Goal: Information Seeking & Learning: Find specific page/section

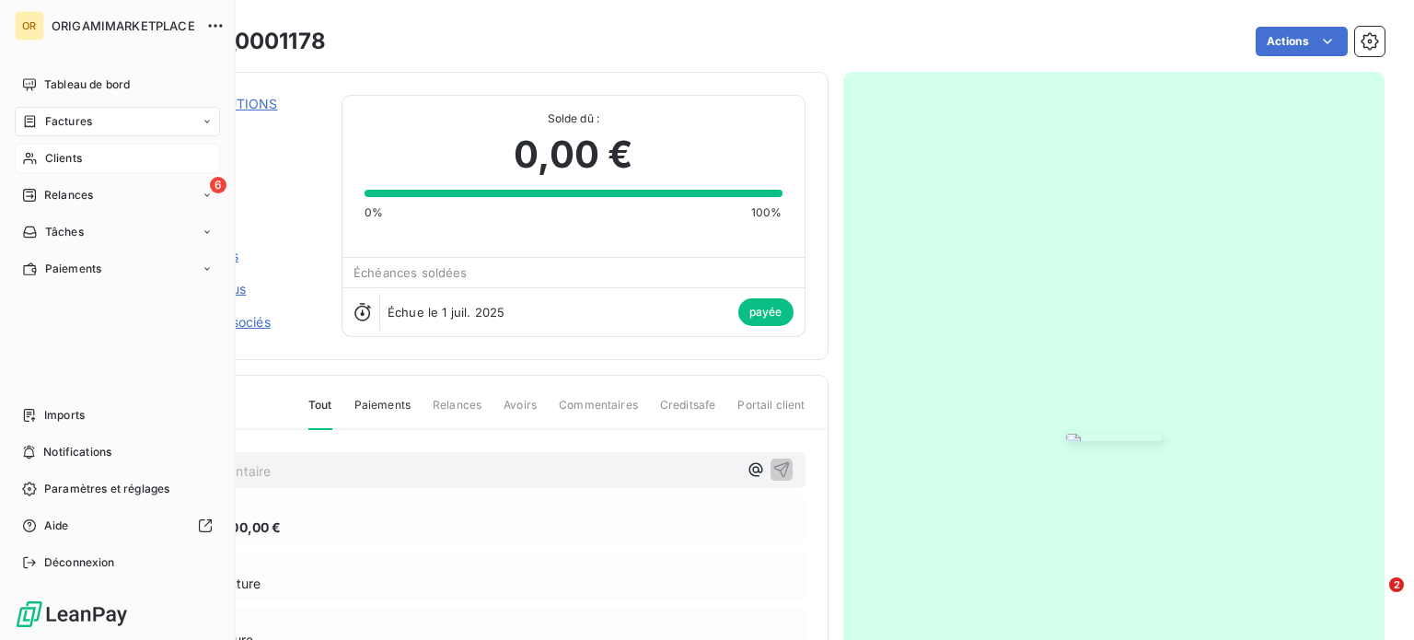
click at [58, 157] on span "Clients" at bounding box center [63, 158] width 37 height 17
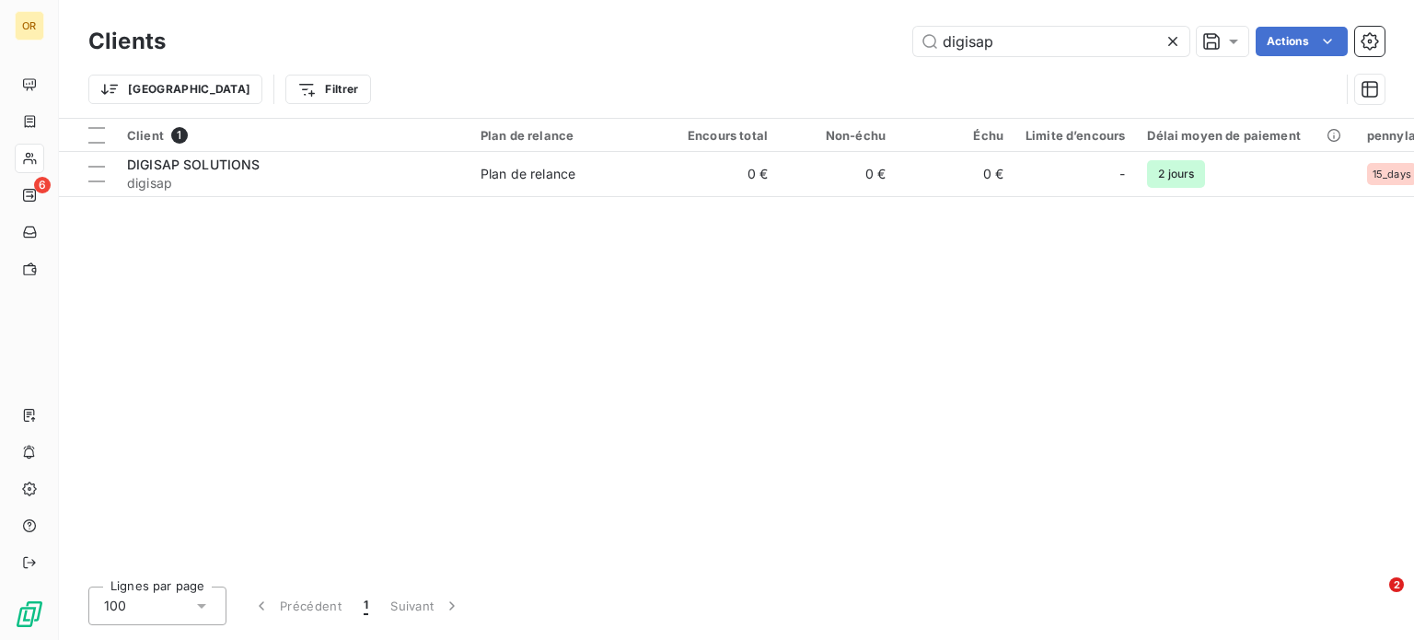
drag, startPoint x: 1053, startPoint y: 29, endPoint x: 877, endPoint y: 18, distance: 177.1
click at [877, 18] on div "Clients digisap Actions Trier Filtrer" at bounding box center [736, 59] width 1355 height 118
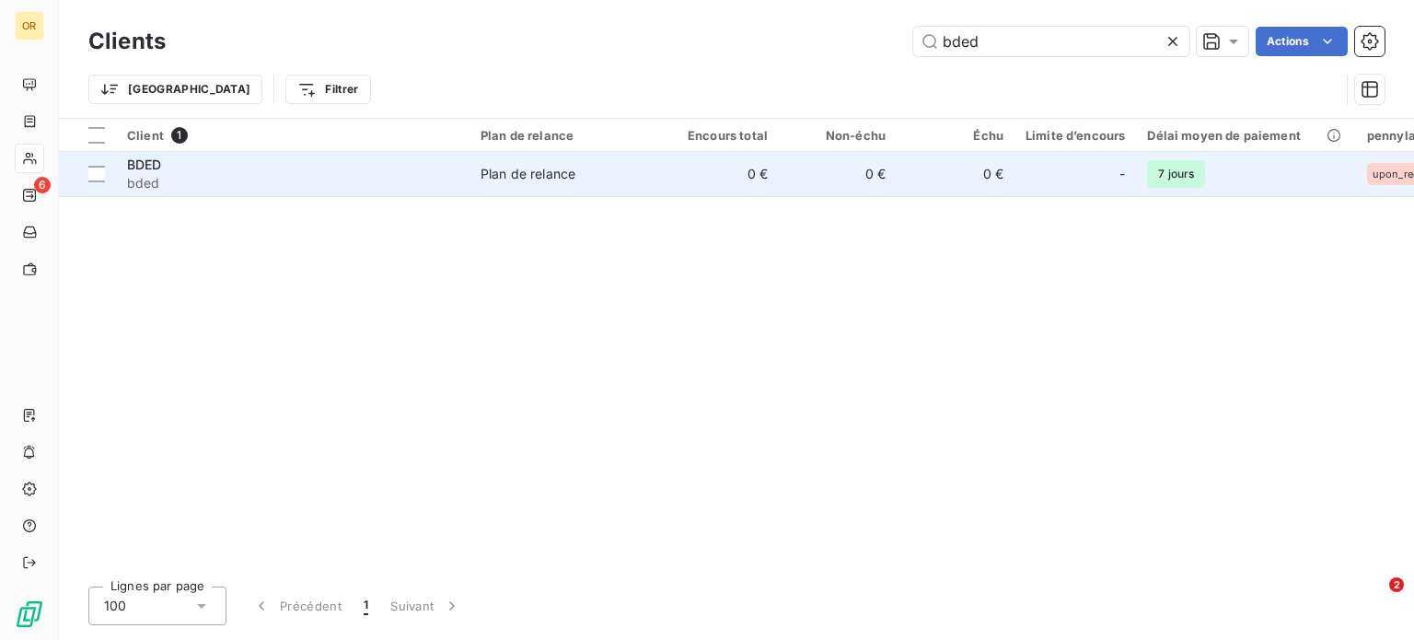
type input "bded"
click at [345, 180] on span "bded" at bounding box center [293, 183] width 332 height 18
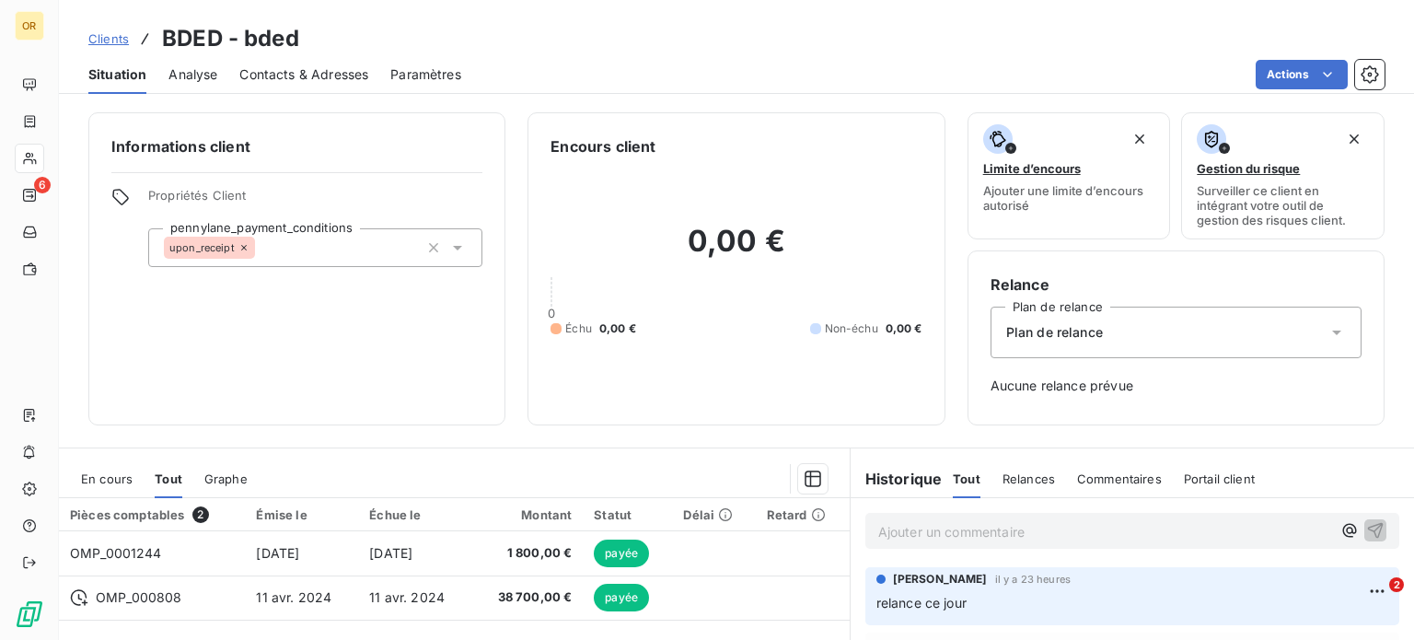
click at [611, 218] on div "0,00 € 0 Échu 0,00 € Non-échu 0,00 €" at bounding box center [736, 279] width 371 height 245
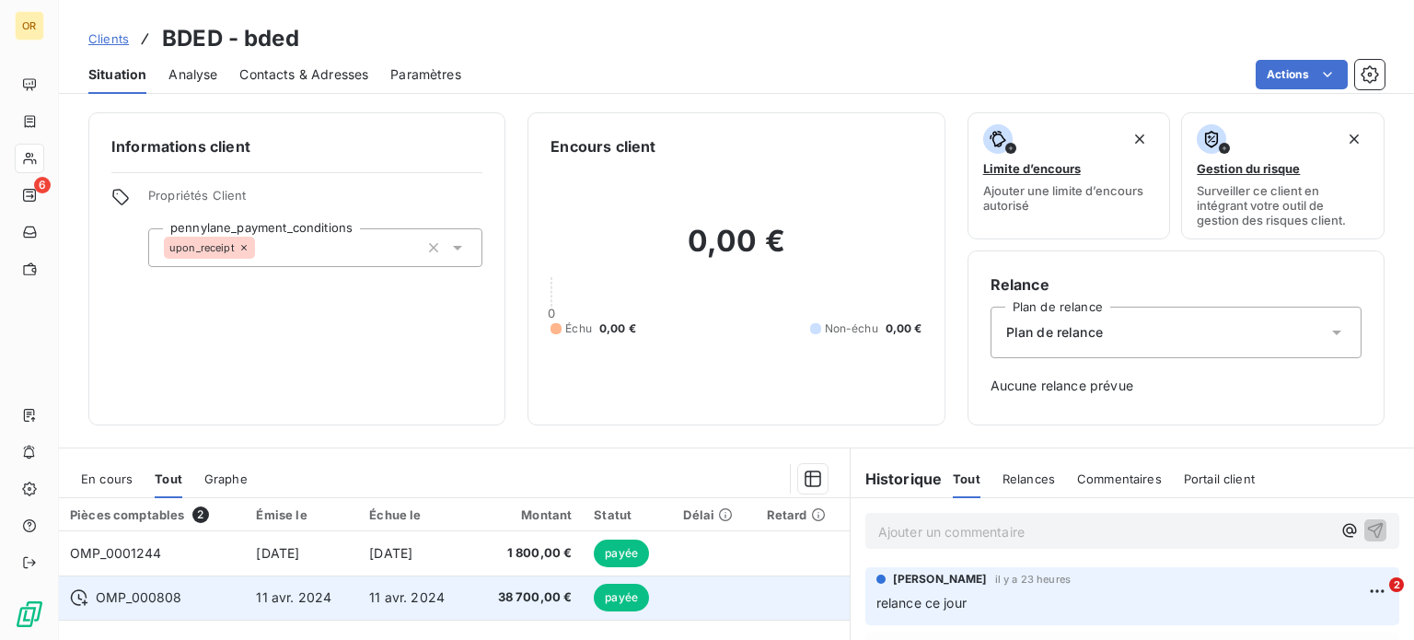
click at [398, 599] on span "11 avr. 2024" at bounding box center [407, 597] width 76 height 16
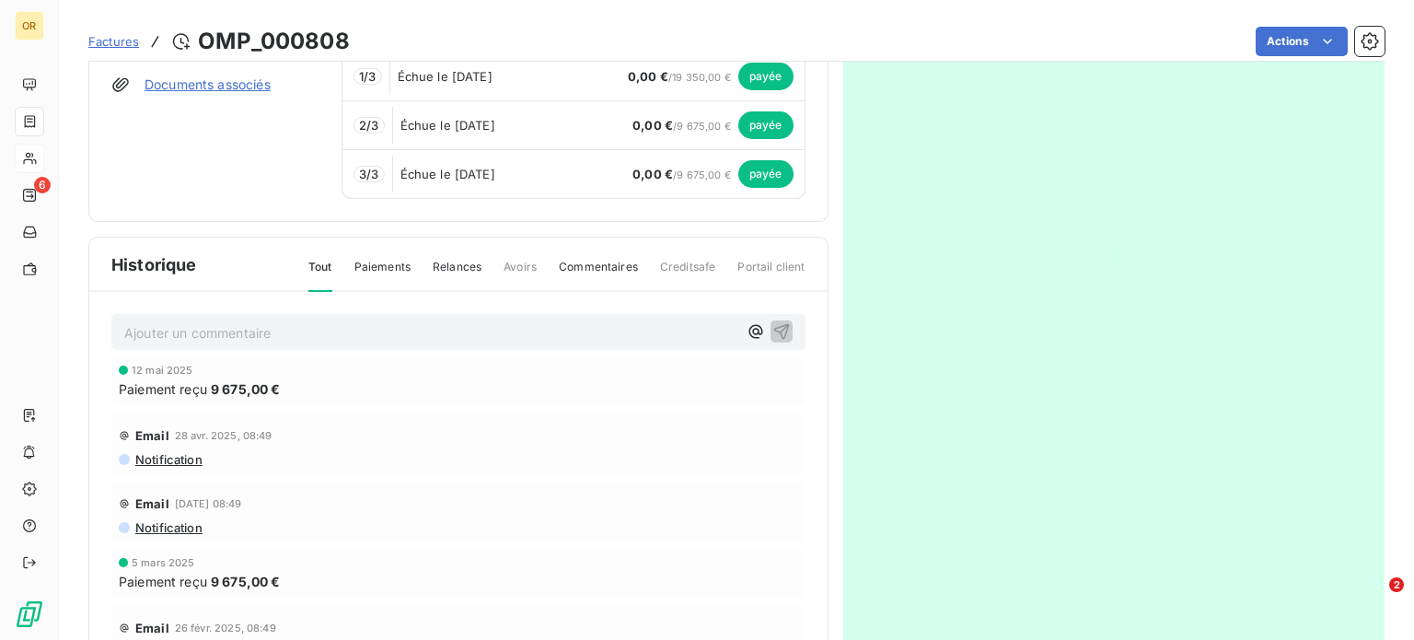
scroll to position [291, 0]
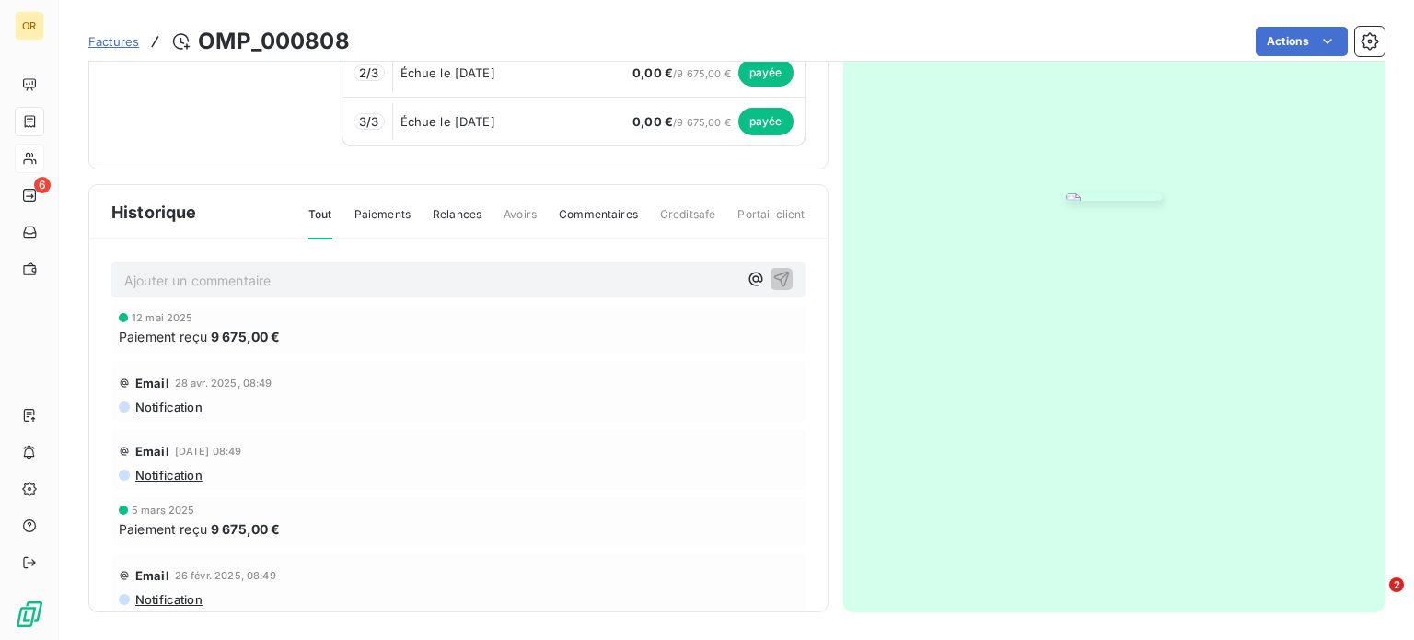
click at [1066, 201] on img "button" at bounding box center [1114, 196] width 96 height 7
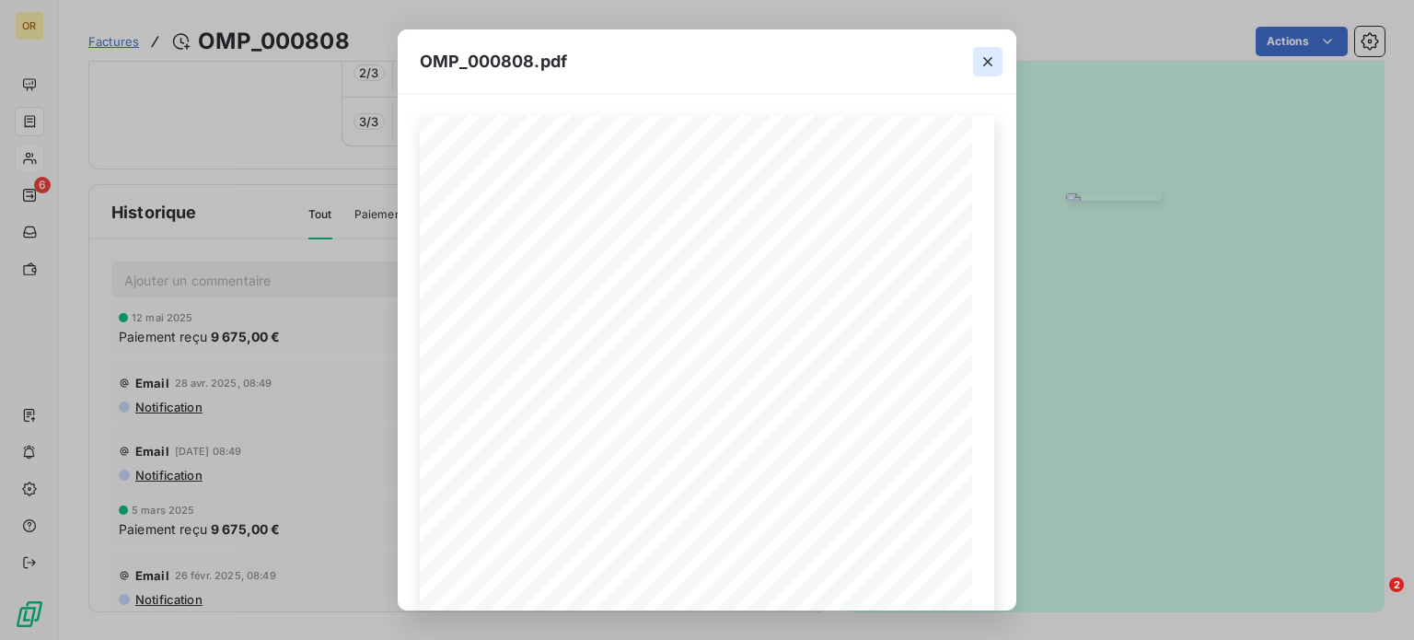
click at [996, 56] on icon "button" at bounding box center [988, 61] width 18 height 18
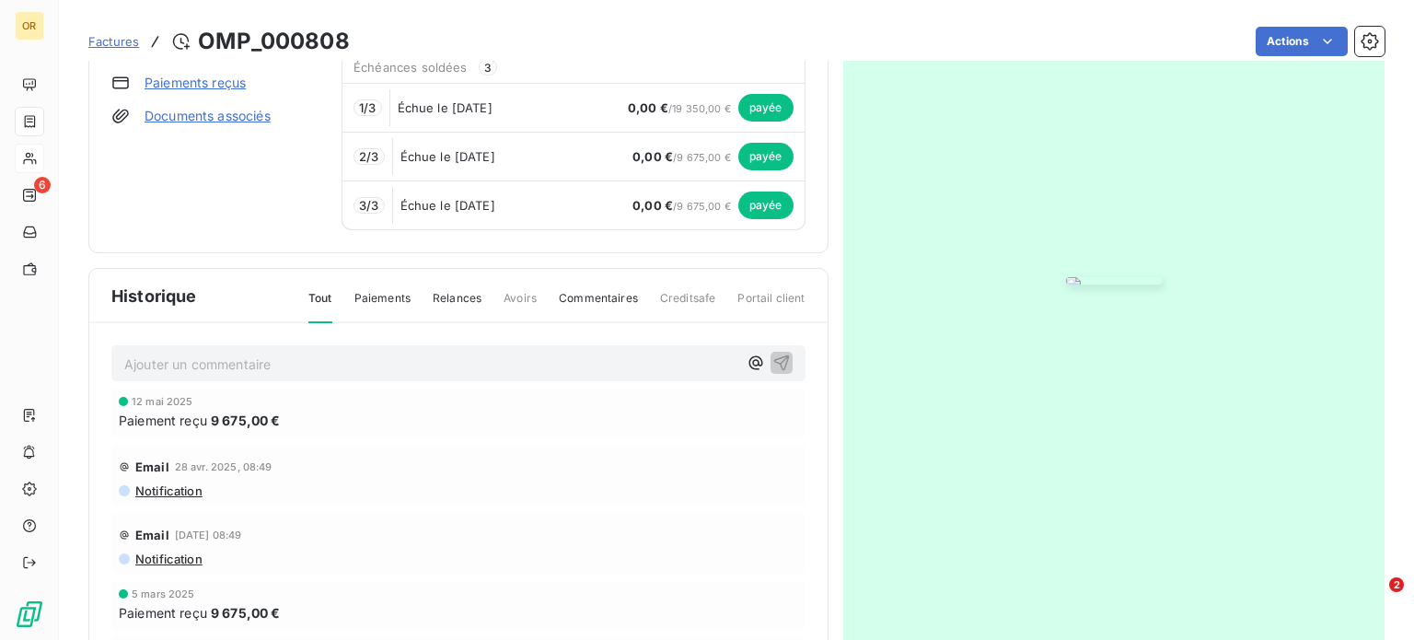
scroll to position [0, 0]
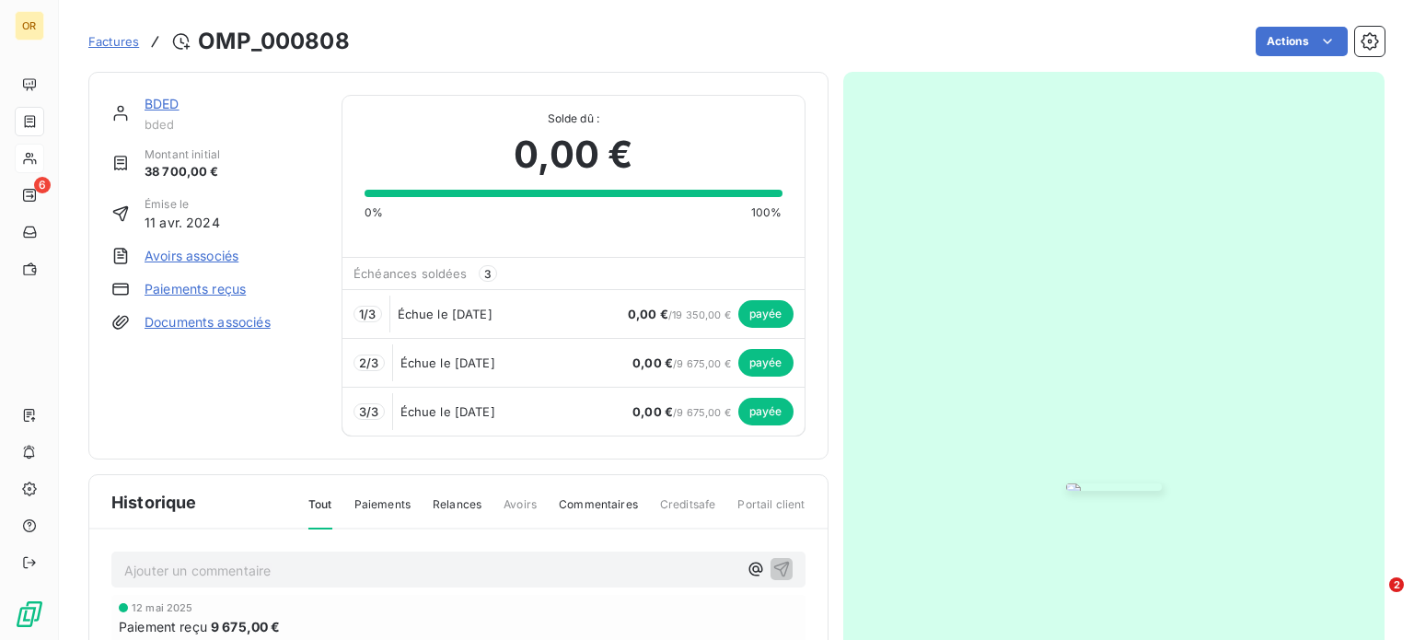
click at [154, 102] on link "BDED" at bounding box center [162, 104] width 35 height 16
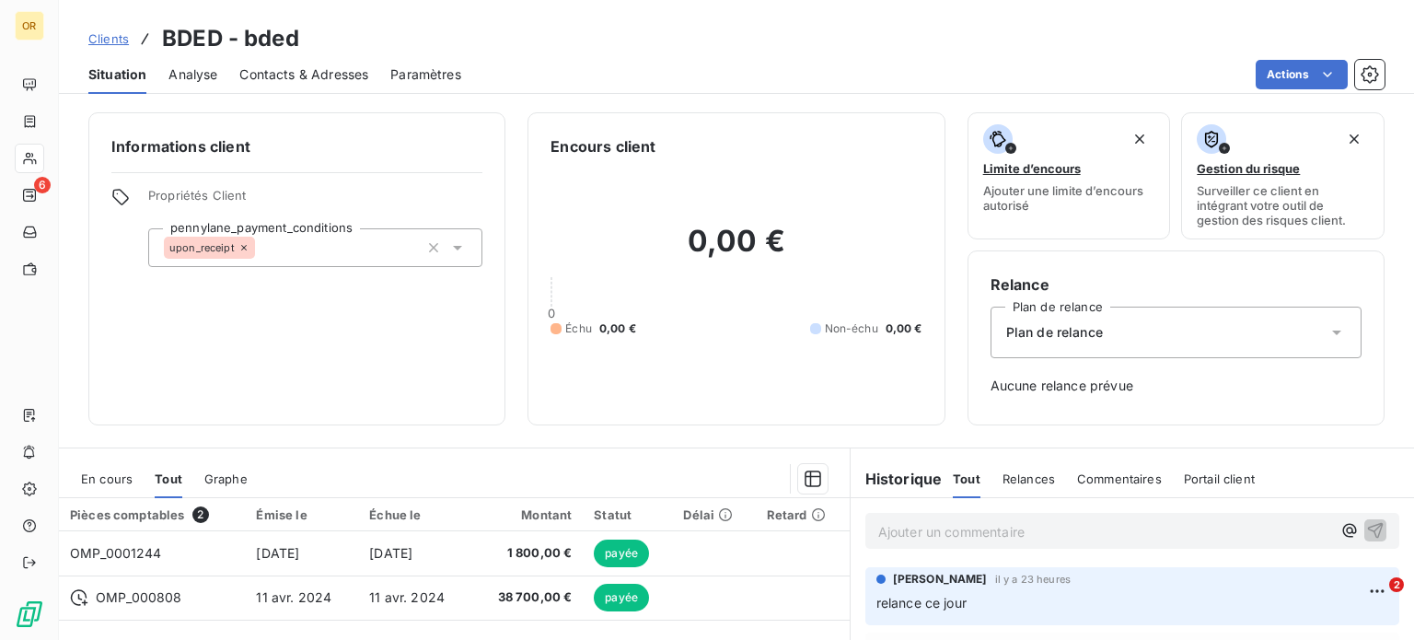
scroll to position [266, 0]
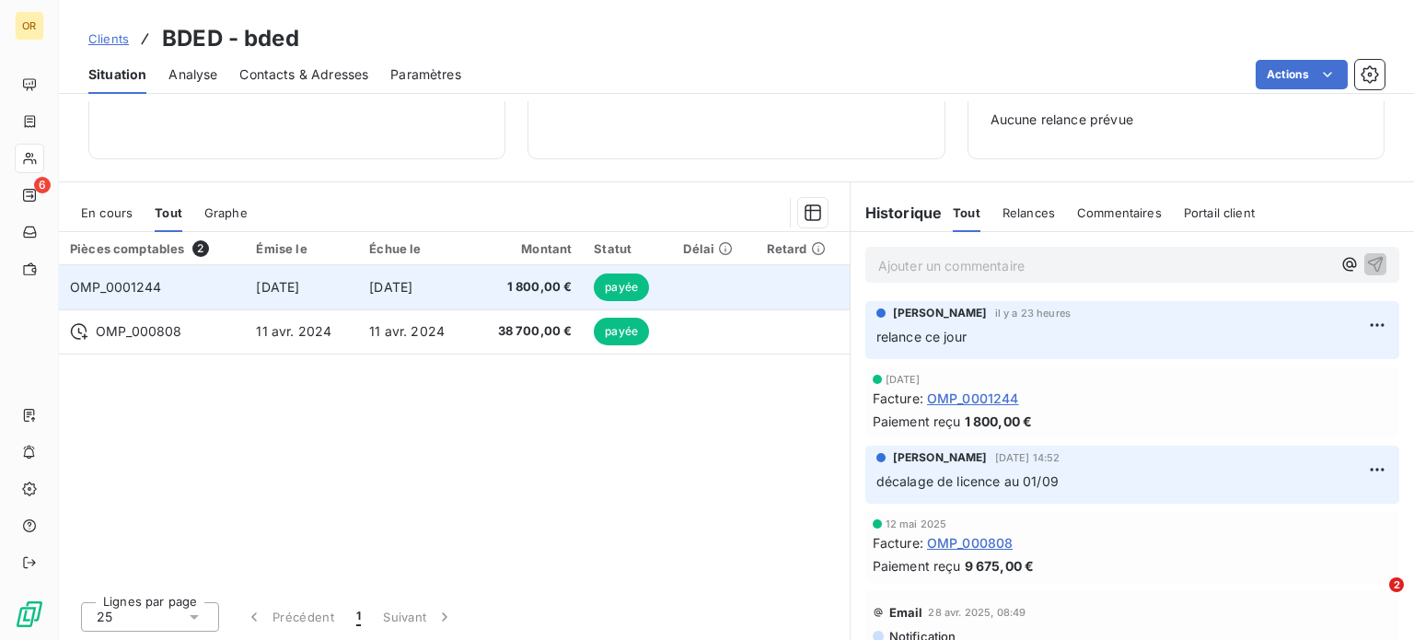
click at [358, 300] on td "[DATE]" at bounding box center [414, 287] width 113 height 44
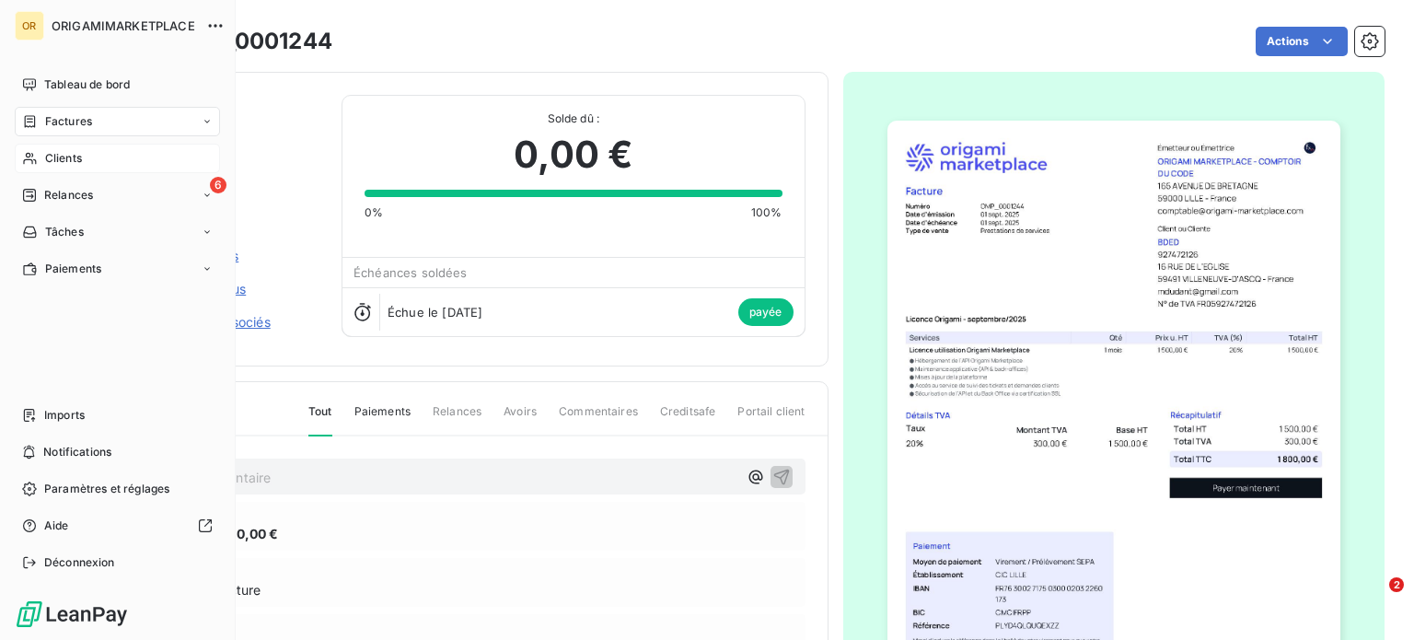
click at [68, 150] on span "Clients" at bounding box center [63, 158] width 37 height 17
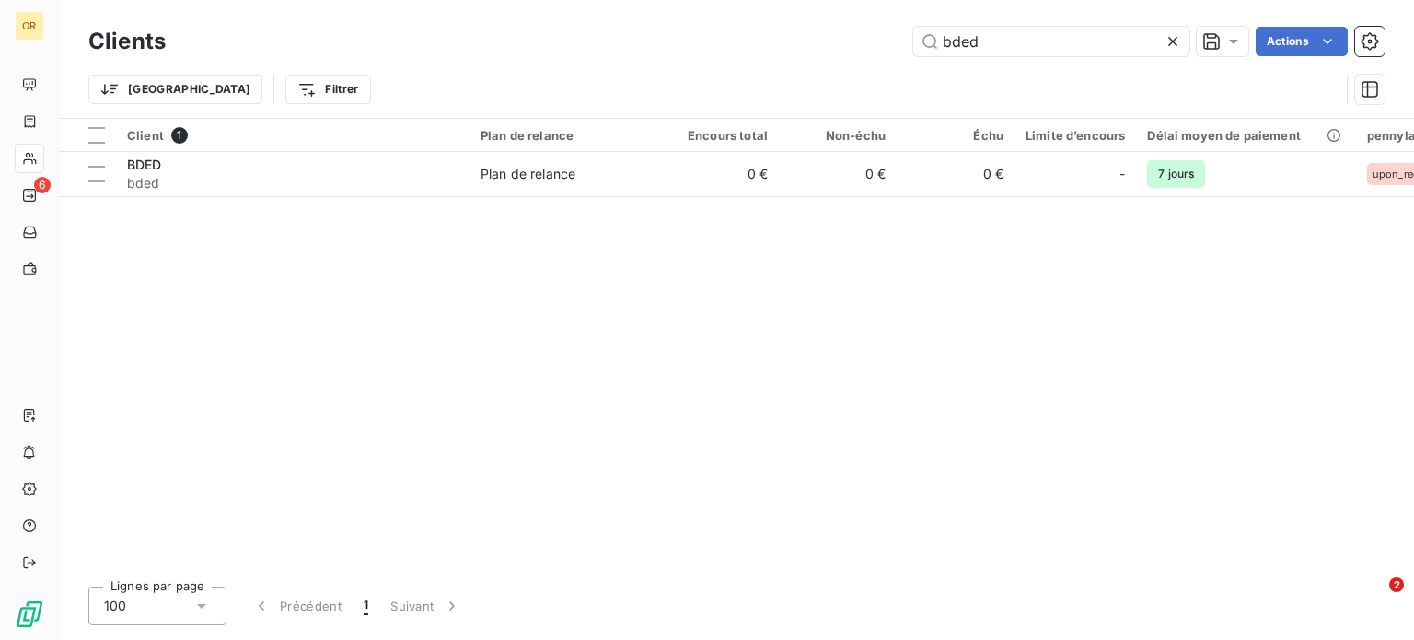
drag, startPoint x: 999, startPoint y: 46, endPoint x: 905, endPoint y: 60, distance: 94.9
click at [905, 60] on div "Clients bded Actions Trier Filtrer" at bounding box center [736, 70] width 1297 height 96
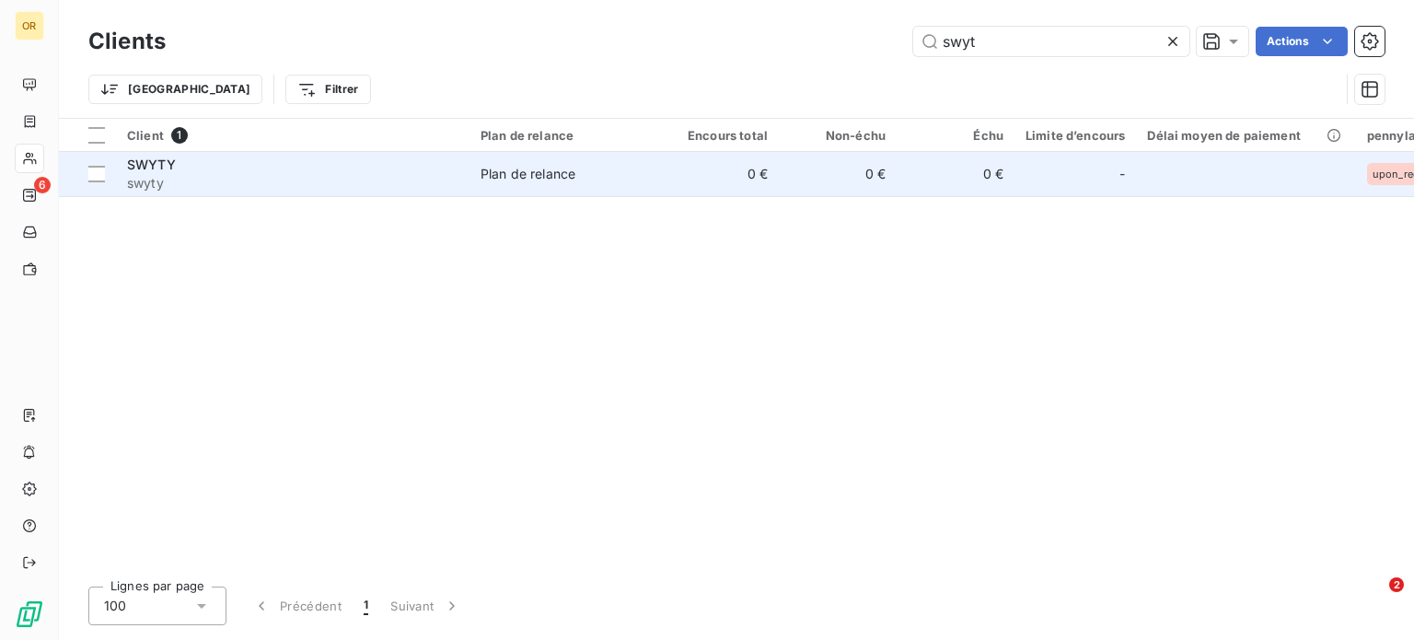
type input "swyt"
click at [367, 183] on span "swyty" at bounding box center [293, 183] width 332 height 18
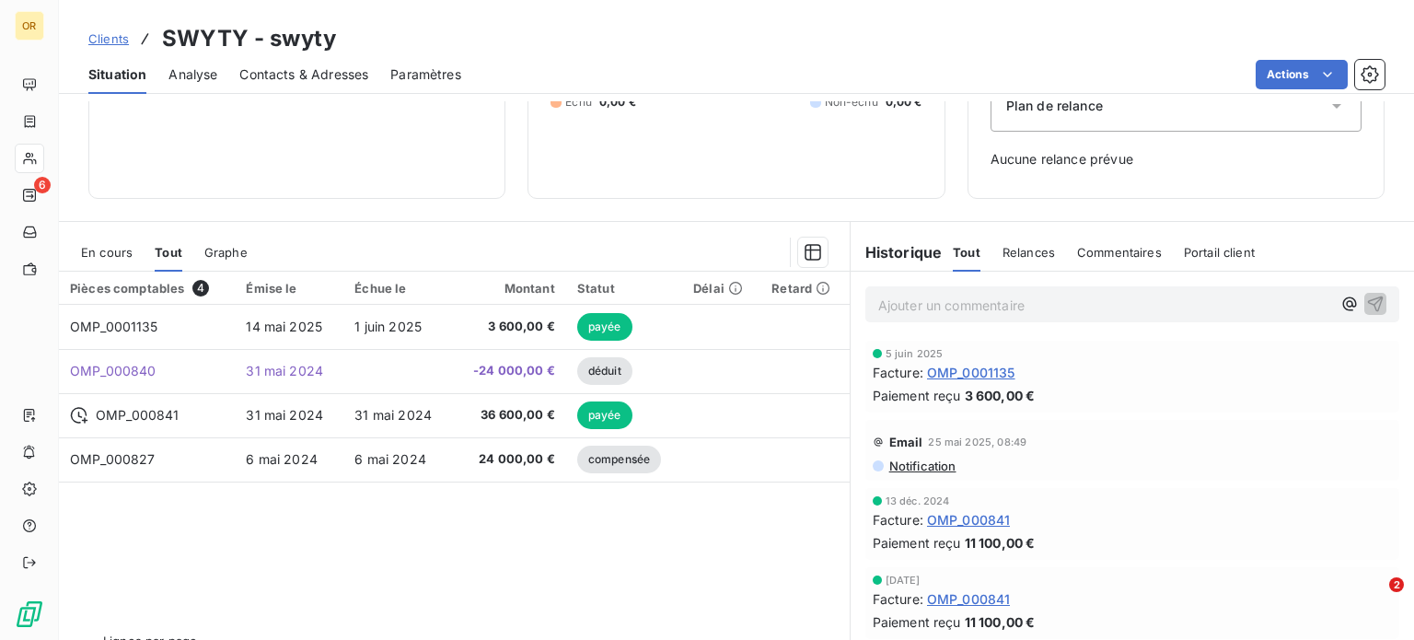
scroll to position [266, 0]
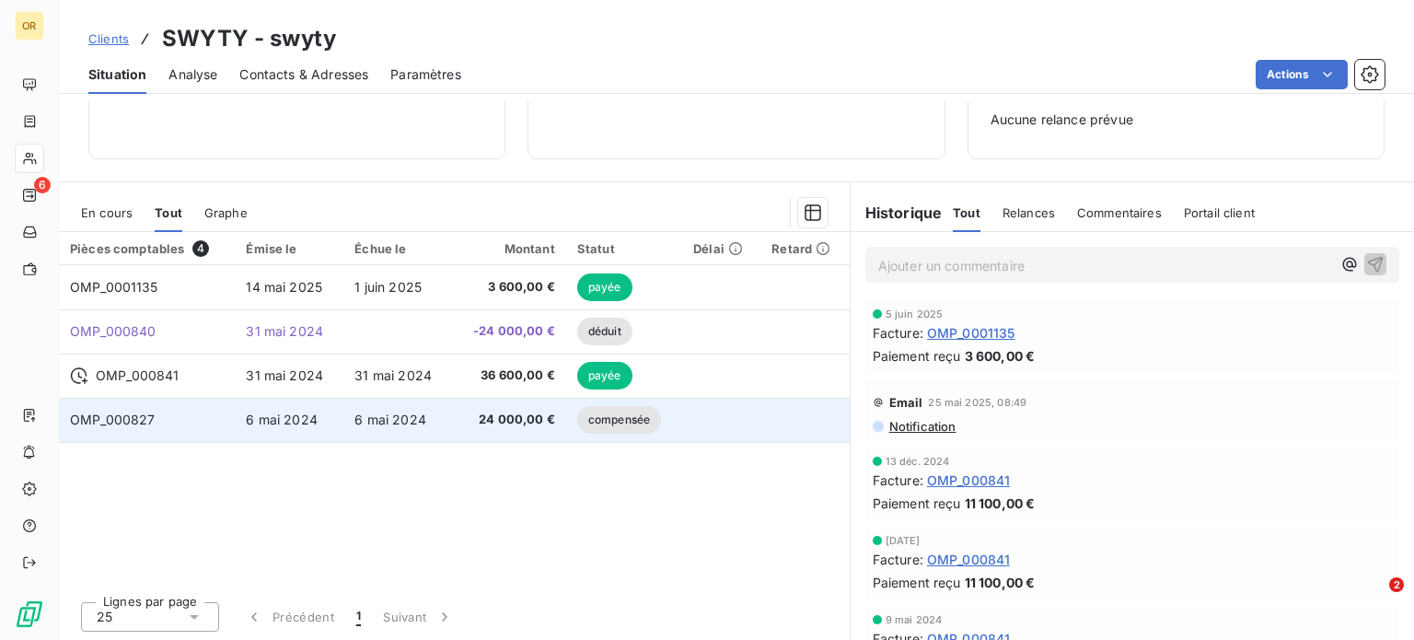
click at [444, 418] on td "6 mai 2024" at bounding box center [397, 420] width 109 height 44
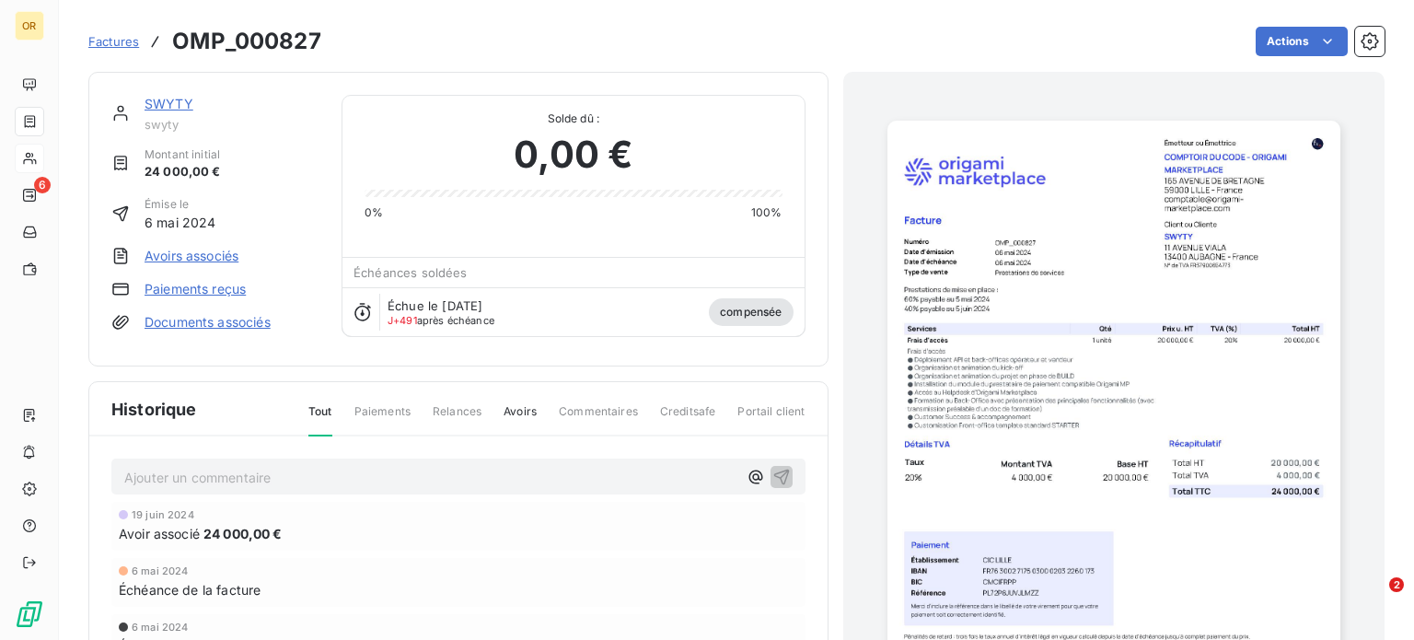
click at [160, 97] on link "SWYTY" at bounding box center [169, 104] width 49 height 16
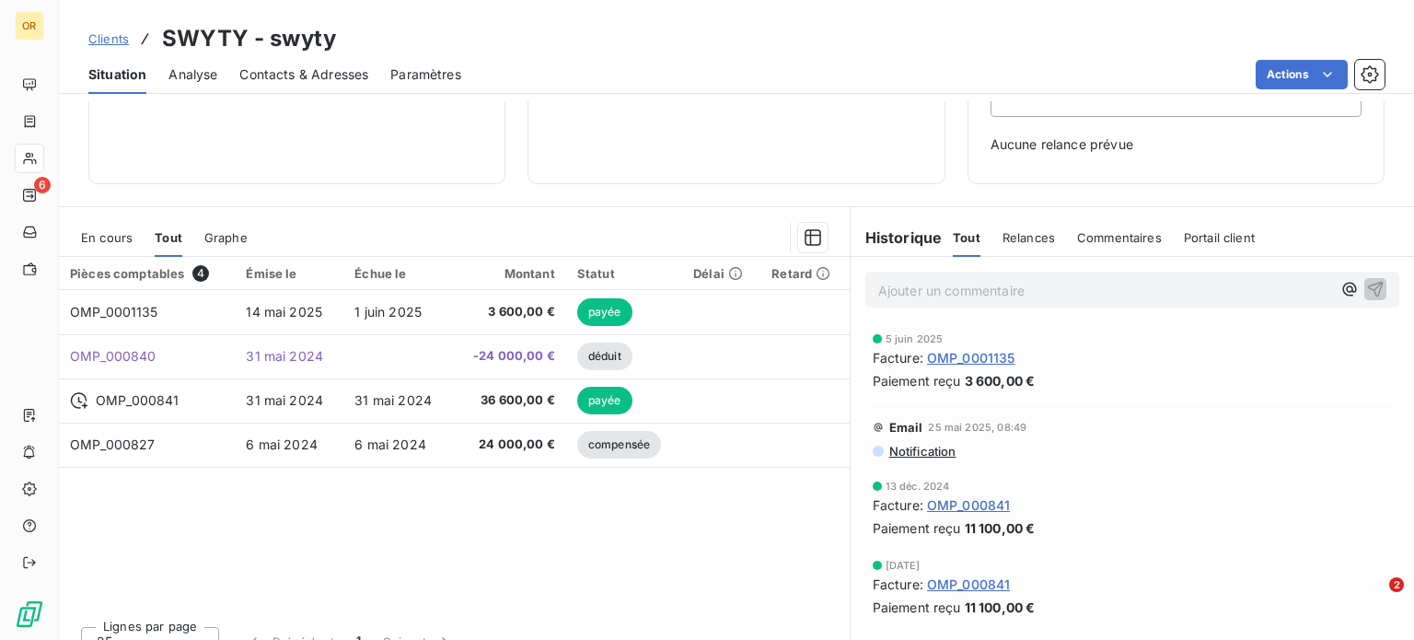
scroll to position [266, 0]
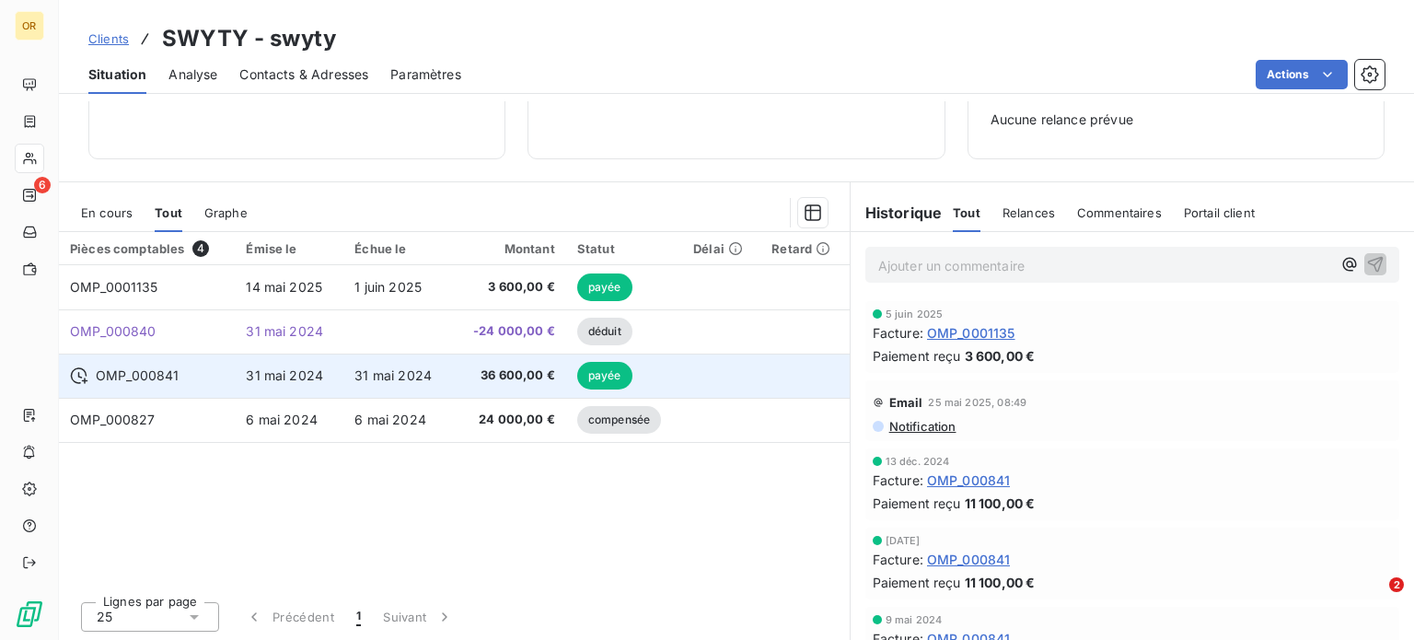
click at [365, 378] on span "31 mai 2024" at bounding box center [393, 375] width 77 height 16
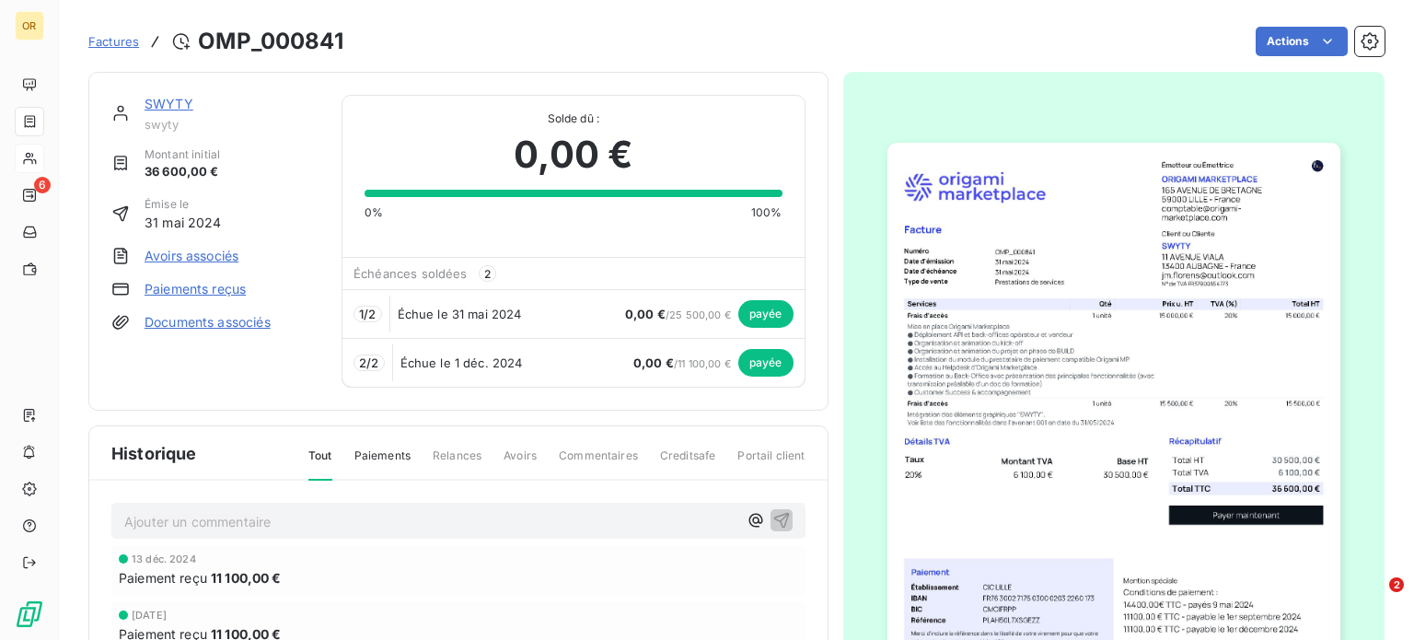
click at [171, 102] on link "SWYTY" at bounding box center [169, 104] width 49 height 16
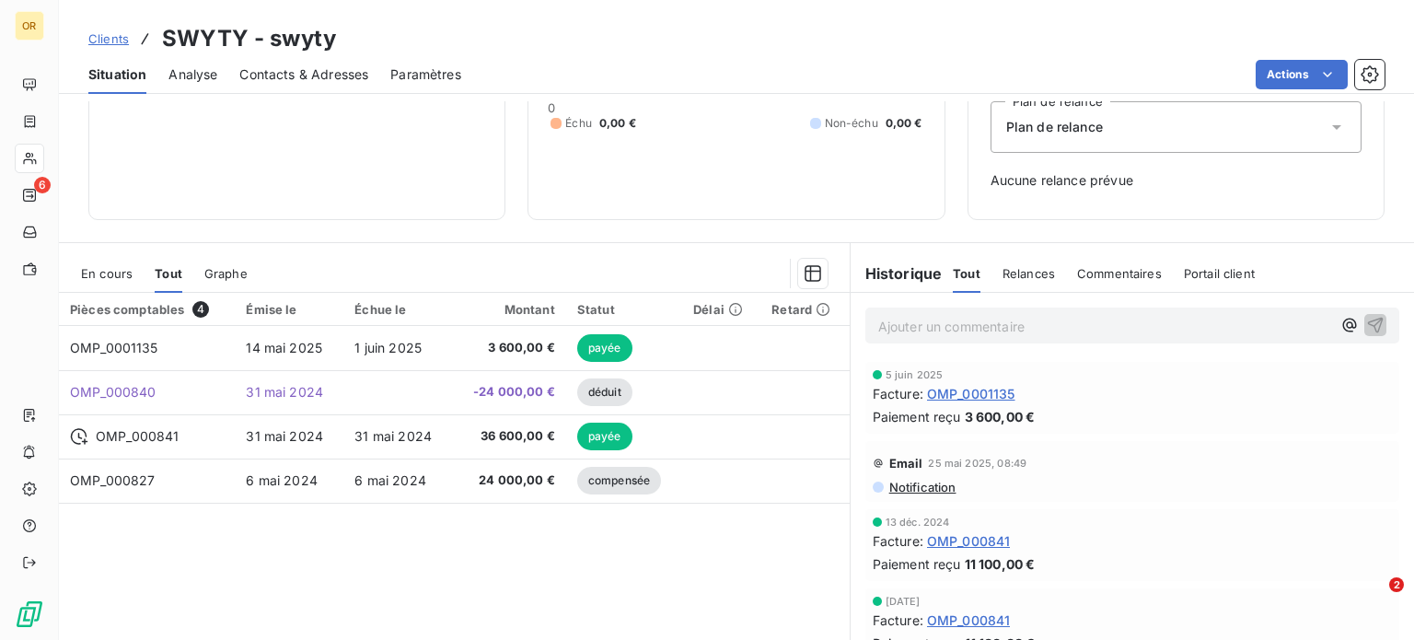
scroll to position [266, 0]
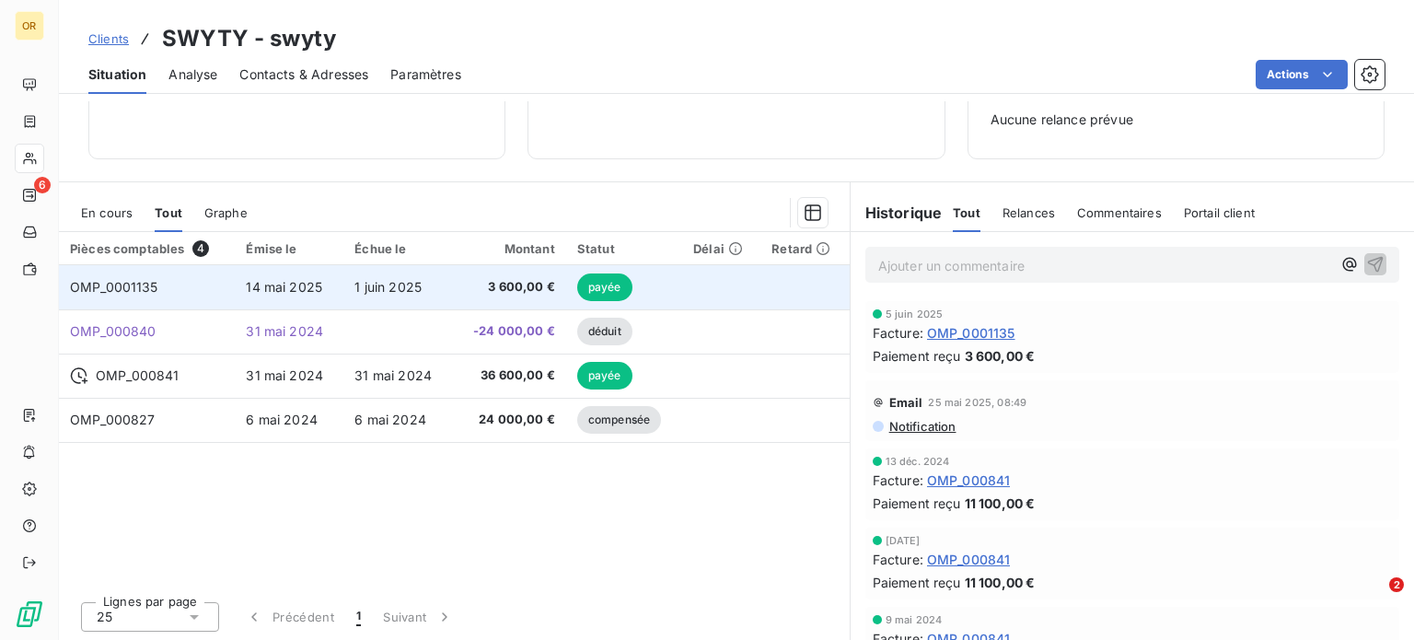
click at [398, 295] on td "1 juin 2025" at bounding box center [397, 287] width 109 height 44
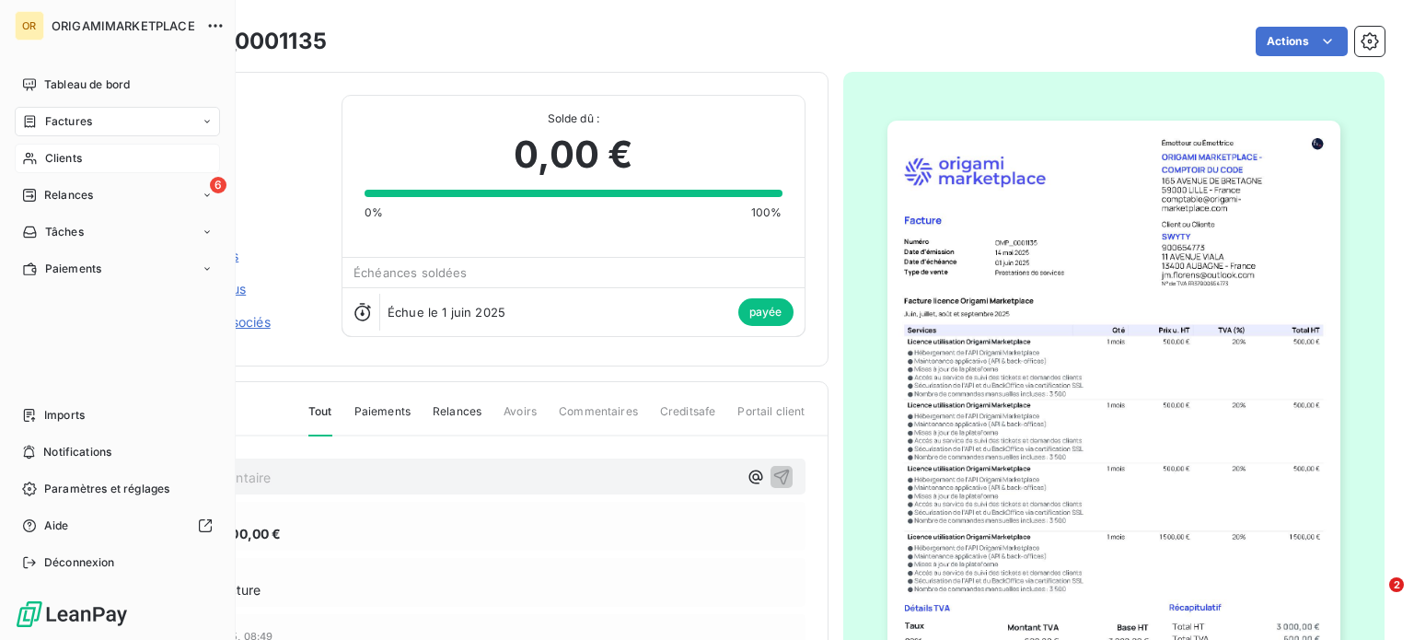
click at [61, 159] on span "Clients" at bounding box center [63, 158] width 37 height 17
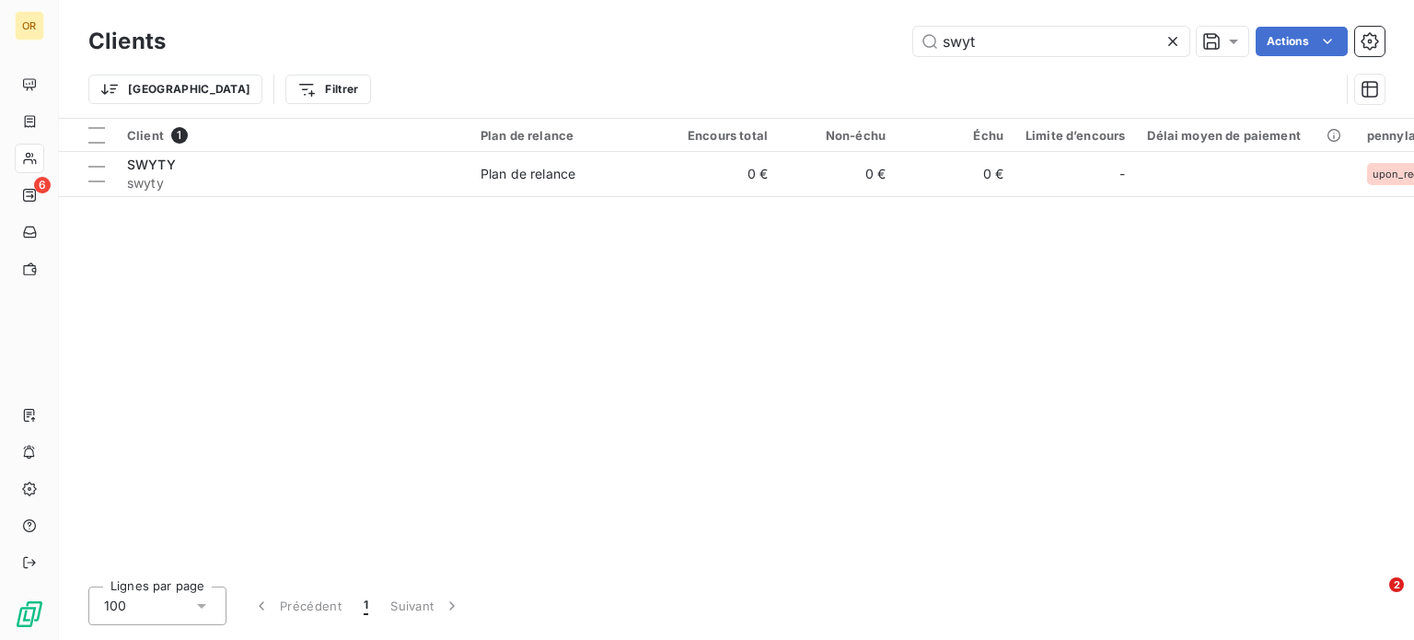
drag, startPoint x: 998, startPoint y: 47, endPoint x: 741, endPoint y: 43, distance: 256.9
click at [741, 43] on div "swyt Actions" at bounding box center [786, 41] width 1197 height 29
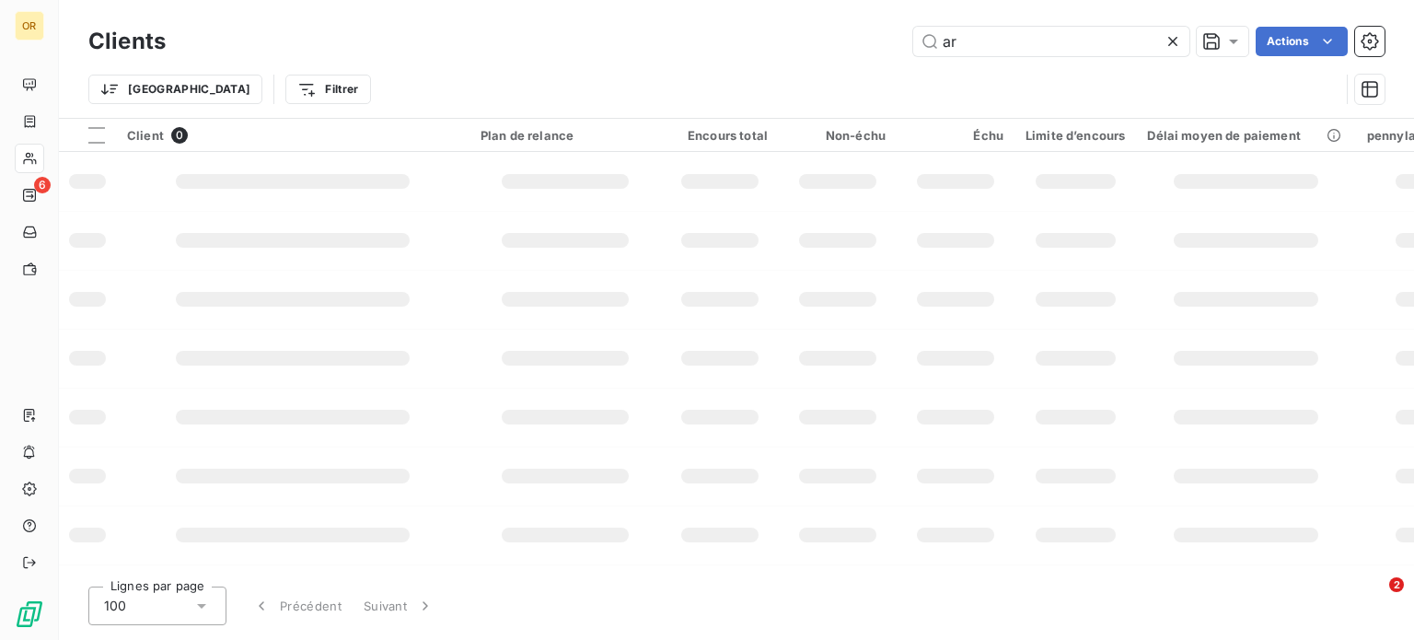
type input "a"
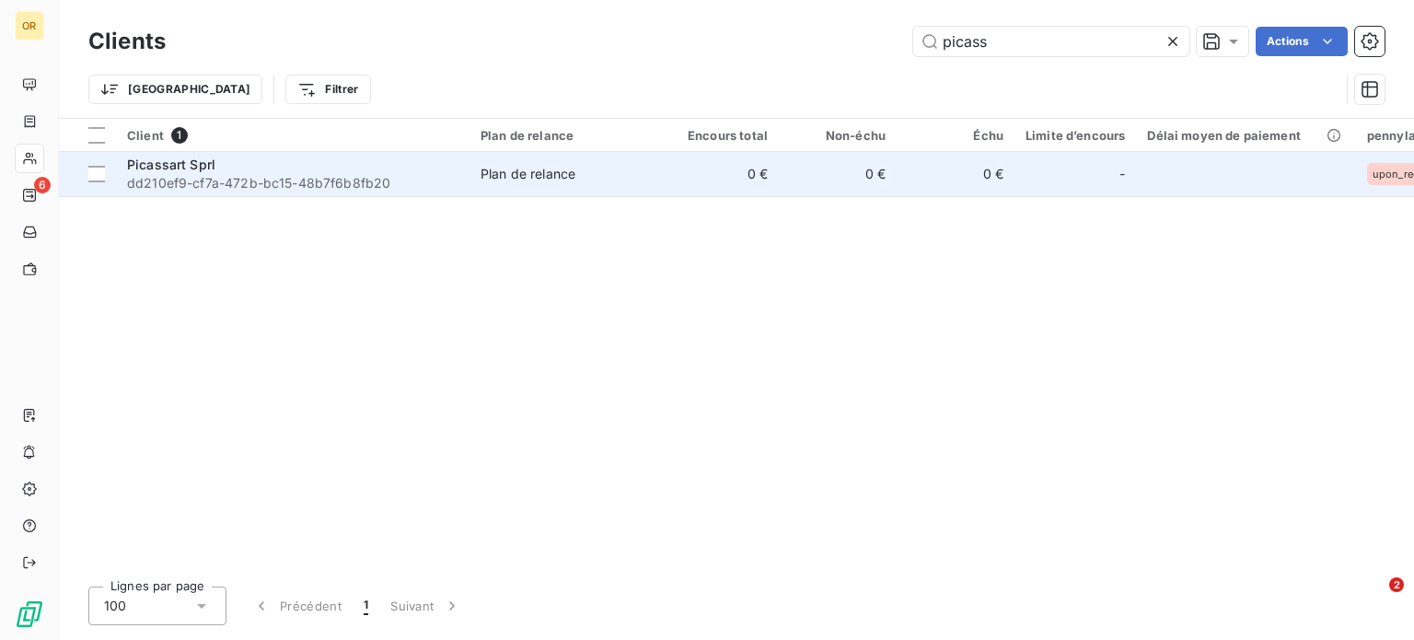
type input "picass"
click at [331, 171] on div "Picassart Sprl" at bounding box center [293, 165] width 332 height 18
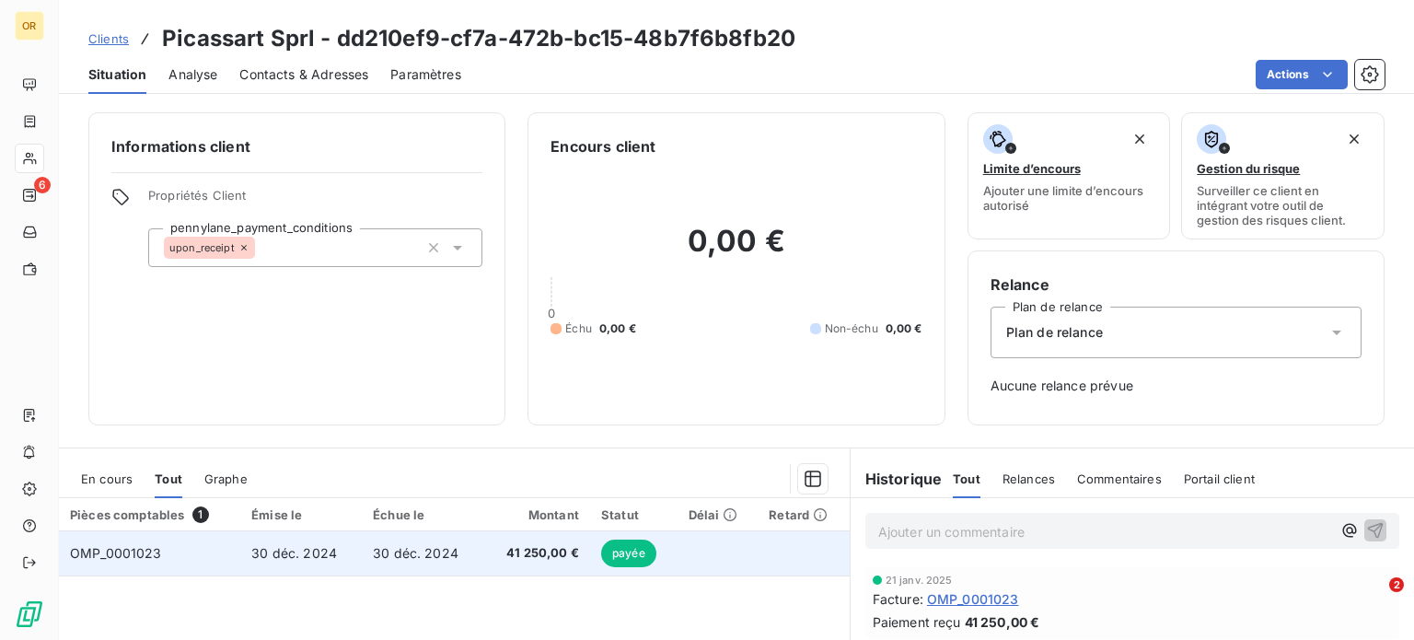
click at [389, 542] on td "30 déc. 2024" at bounding box center [423, 553] width 122 height 44
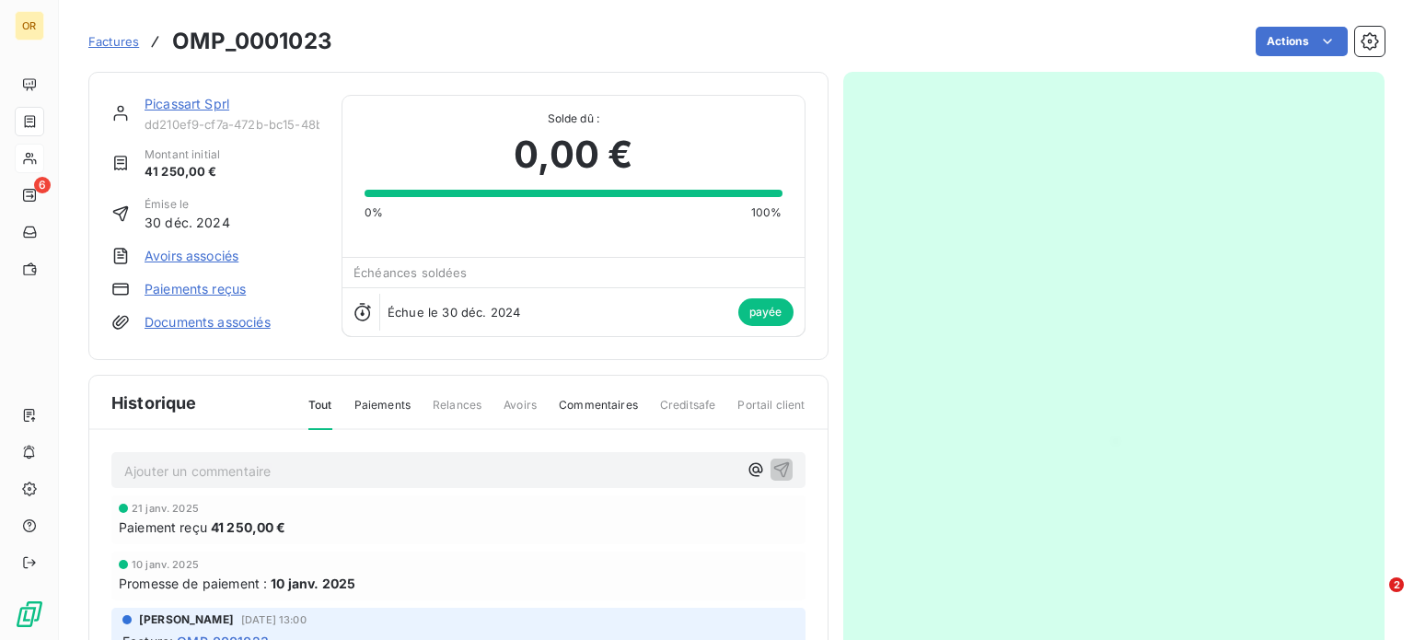
scroll to position [22, 0]
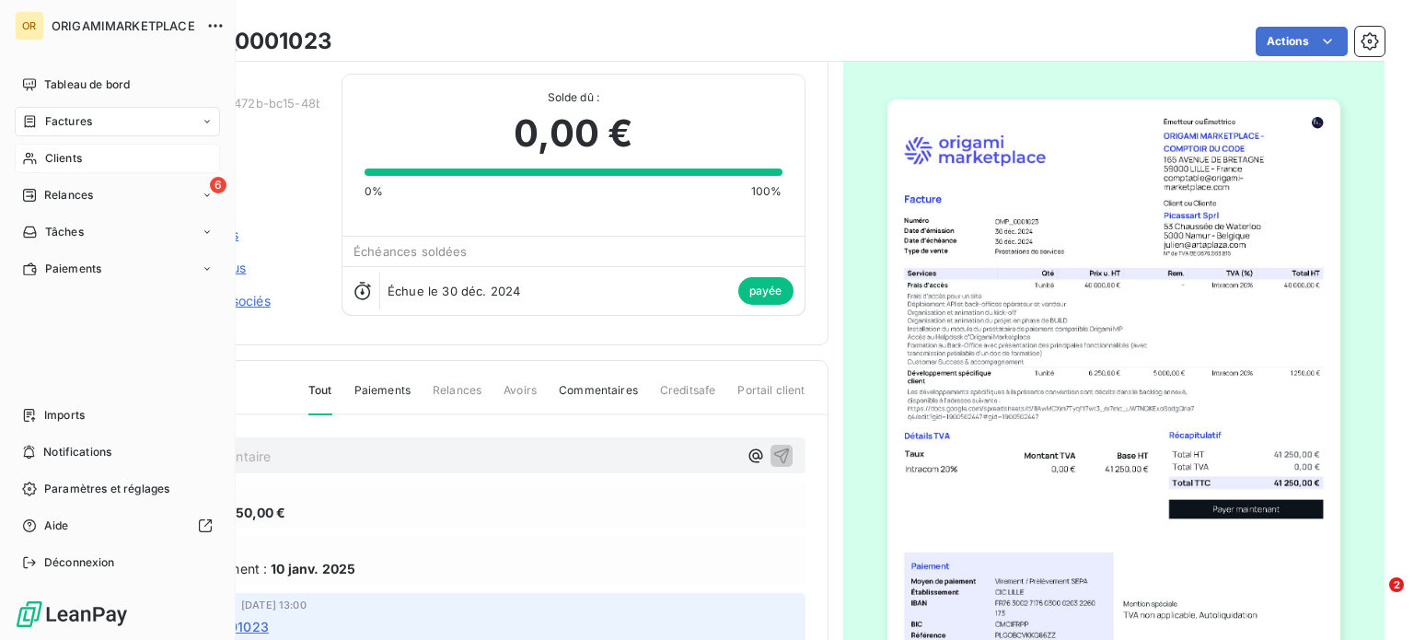
click at [90, 159] on div "Clients" at bounding box center [117, 158] width 205 height 29
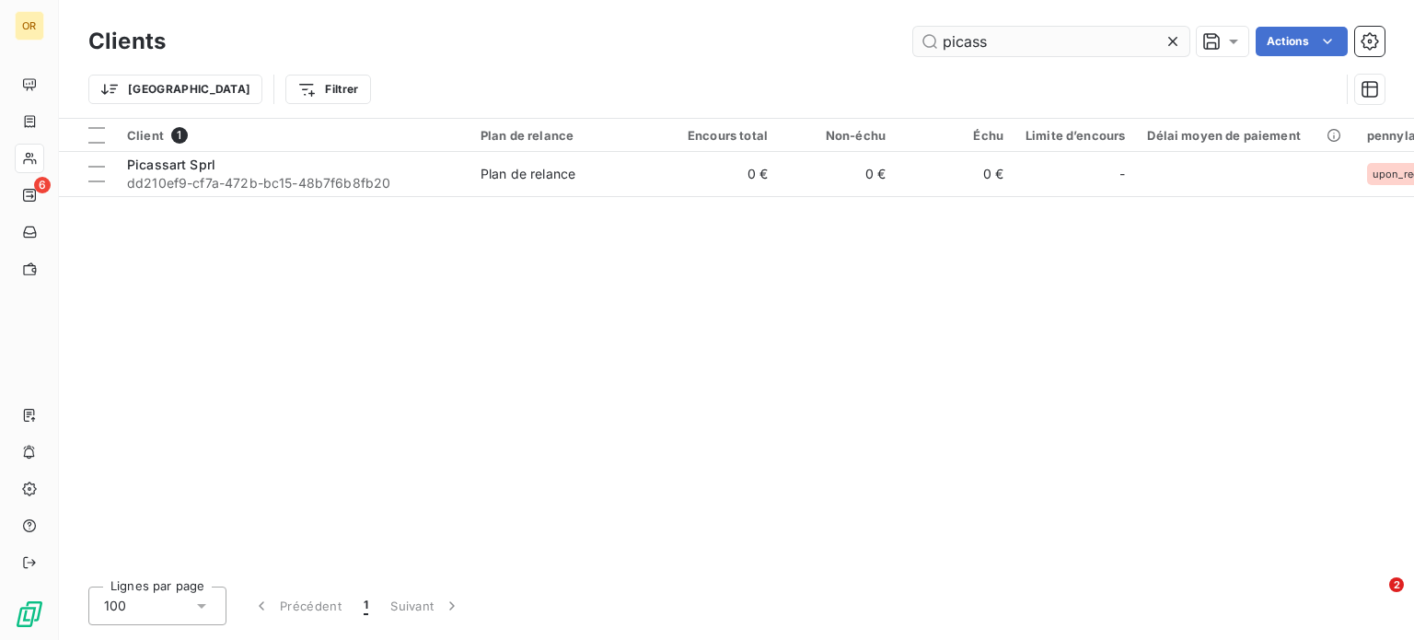
drag, startPoint x: 1032, startPoint y: 40, endPoint x: 921, endPoint y: 27, distance: 112.2
click at [921, 27] on input "picass" at bounding box center [1051, 41] width 276 height 29
type input "h"
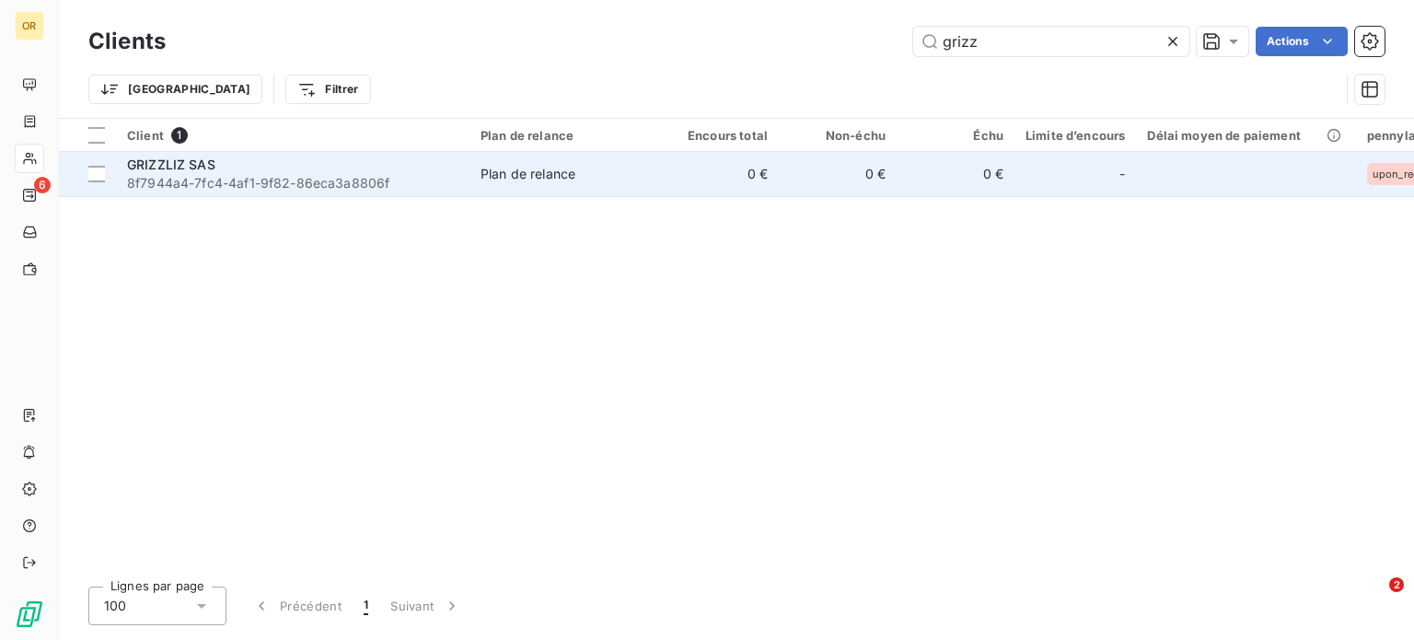
type input "grizz"
click at [295, 185] on span "8f7944a4-7fc4-4af1-9f82-86eca3a8806f" at bounding box center [293, 183] width 332 height 18
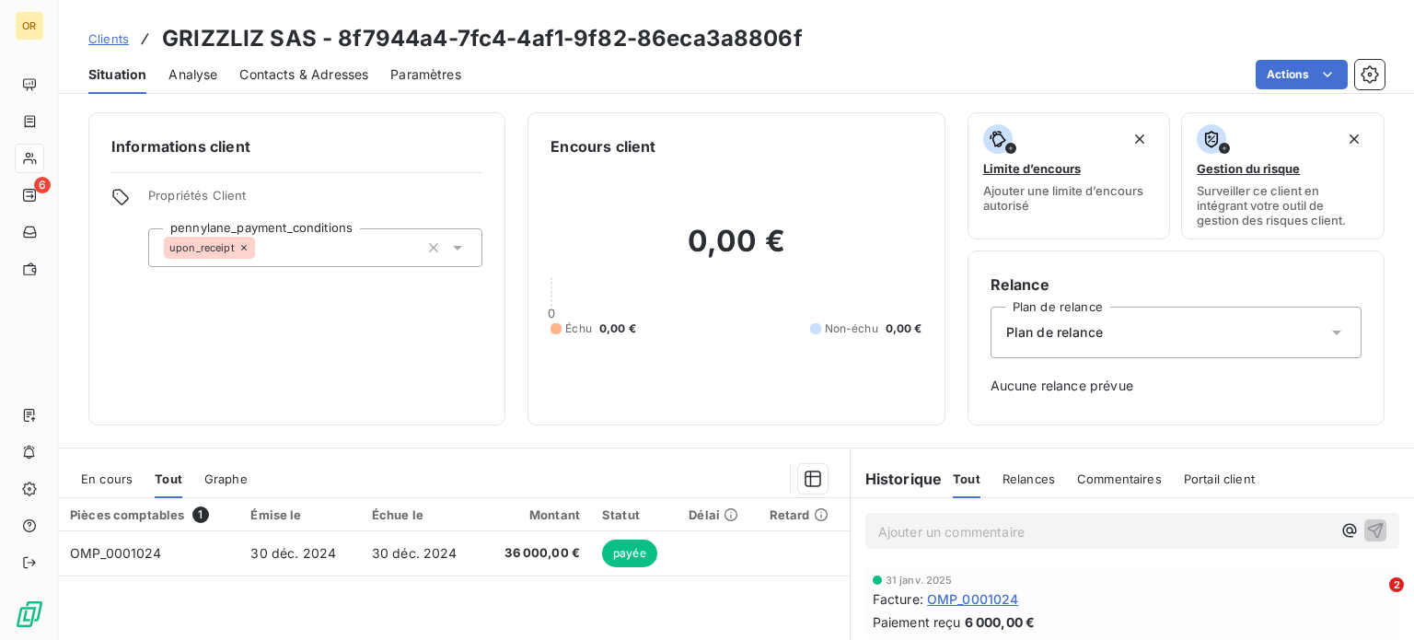
scroll to position [247, 0]
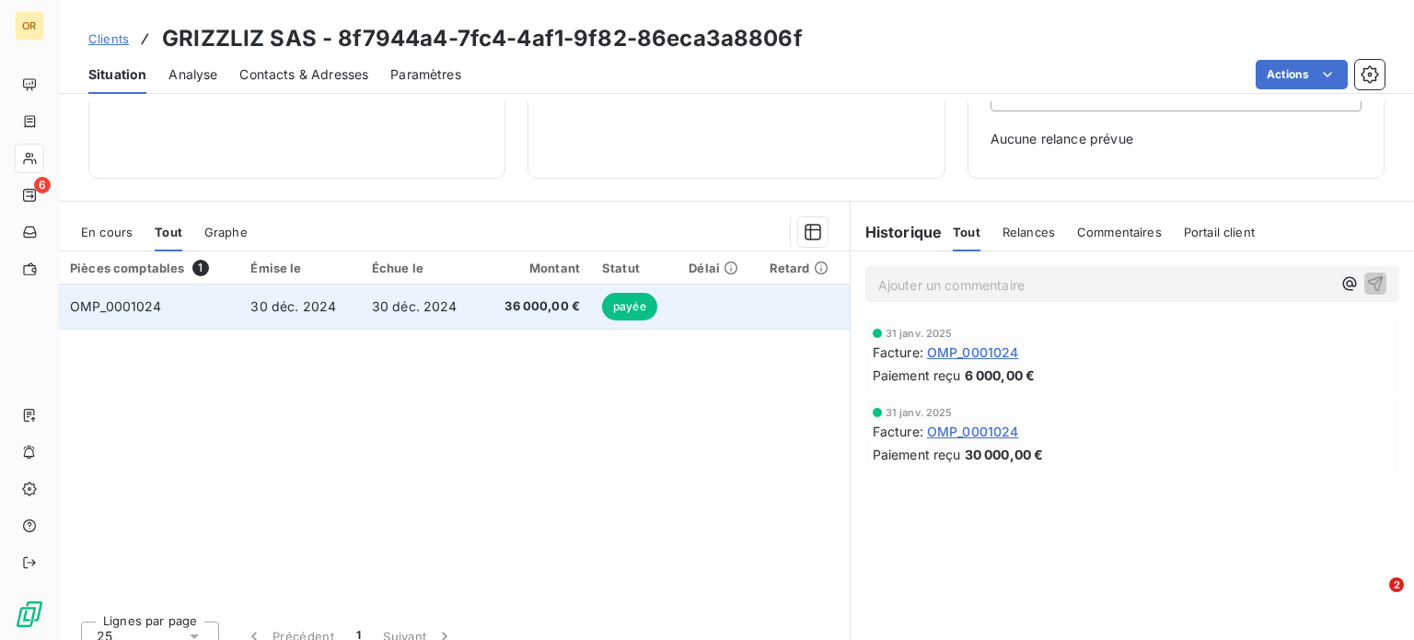
click at [362, 319] on td "30 déc. 2024" at bounding box center [421, 307] width 121 height 44
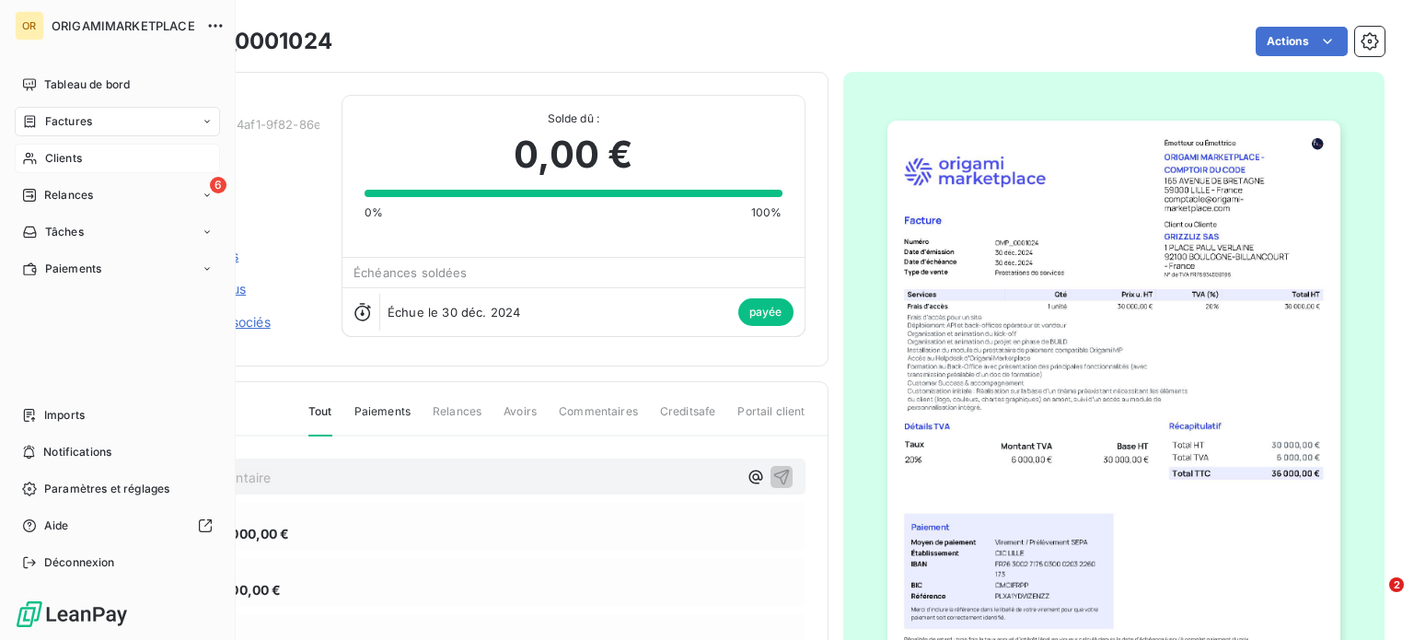
click at [126, 151] on div "Clients" at bounding box center [117, 158] width 205 height 29
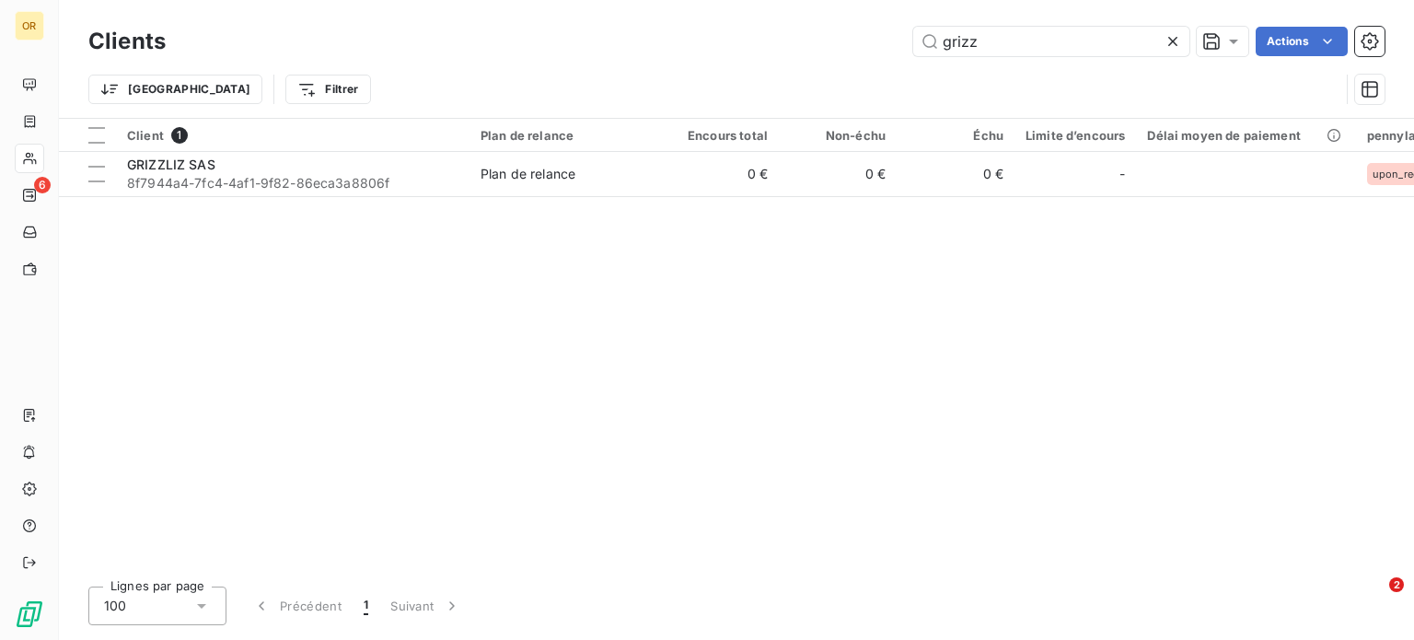
drag, startPoint x: 1031, startPoint y: 41, endPoint x: 793, endPoint y: 40, distance: 238.5
click at [793, 40] on div "grizz Actions" at bounding box center [786, 41] width 1197 height 29
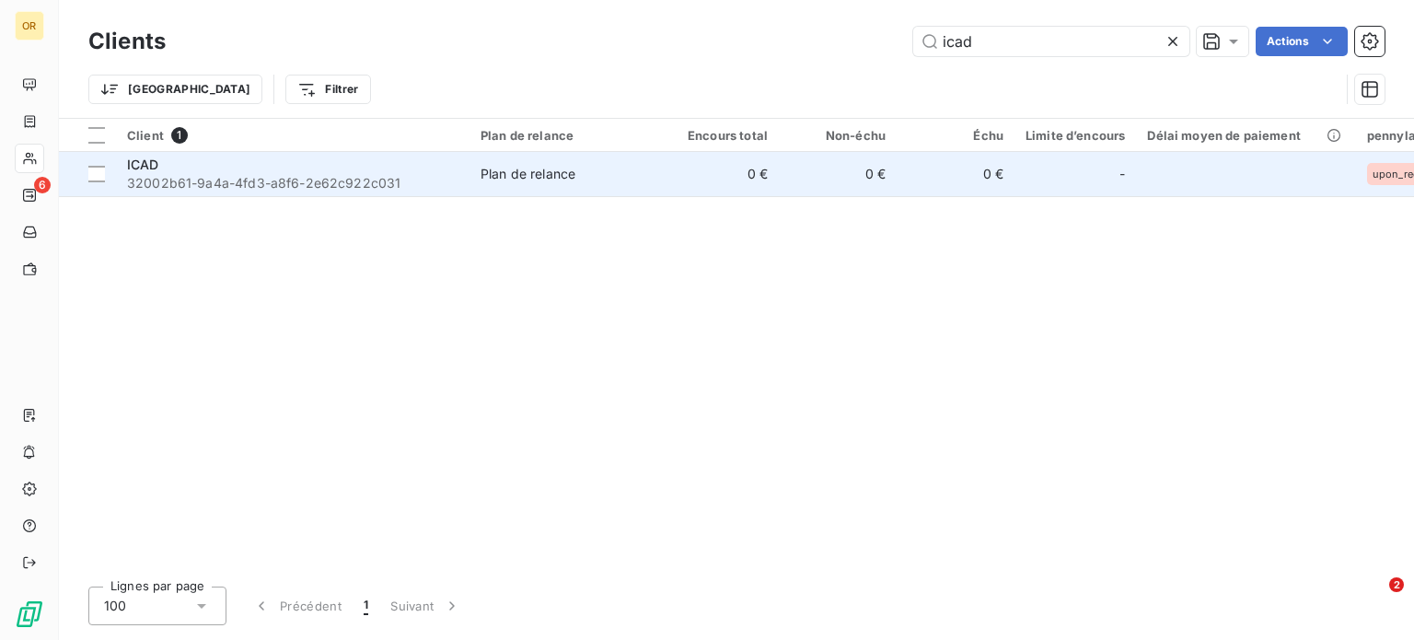
type input "icad"
click at [306, 162] on div "ICAD" at bounding box center [293, 165] width 332 height 18
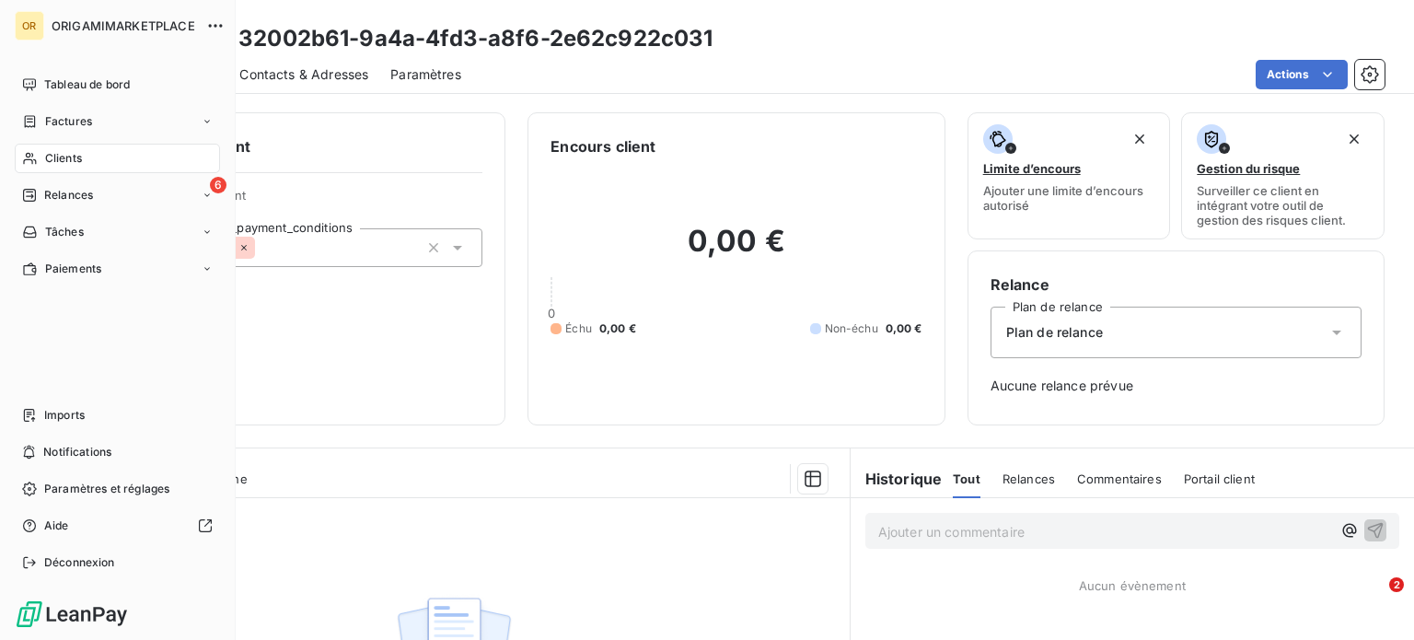
click at [45, 158] on span "Clients" at bounding box center [63, 158] width 37 height 17
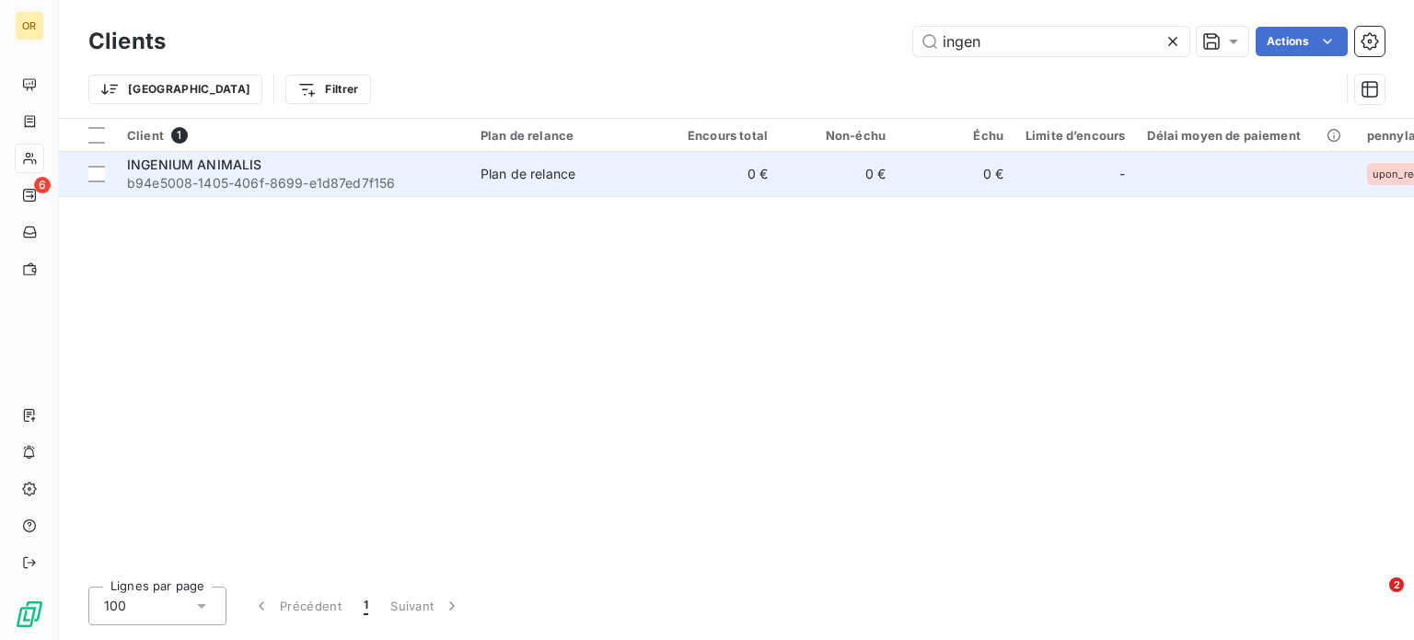
type input "ingen"
click at [357, 176] on span "b94e5008-1405-406f-8699-e1d87ed7f156" at bounding box center [293, 183] width 332 height 18
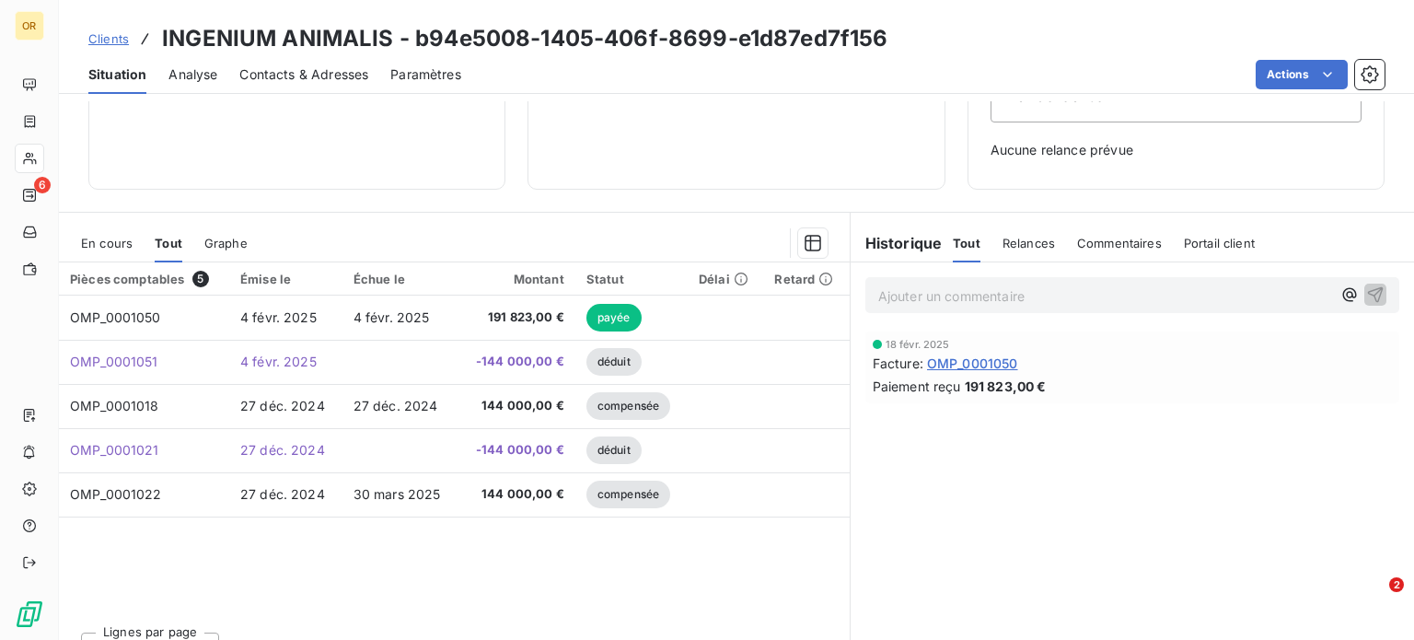
scroll to position [266, 0]
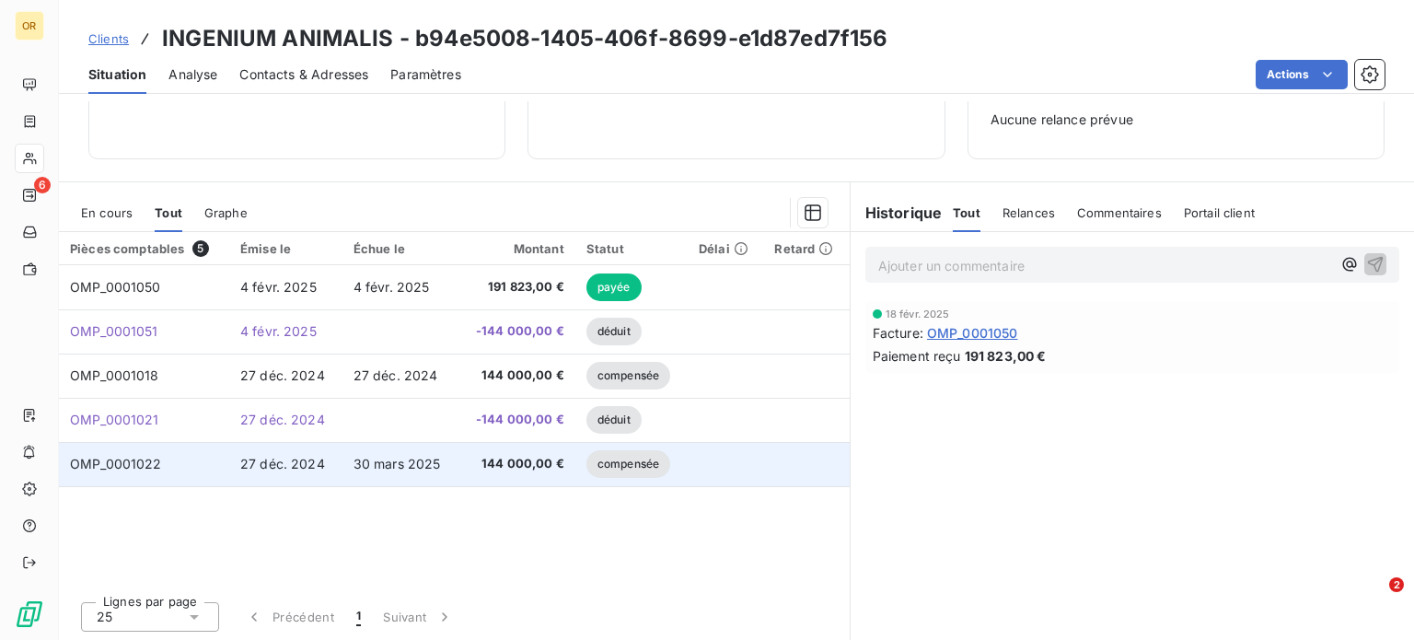
click at [380, 460] on span "30 mars 2025" at bounding box center [397, 464] width 87 height 16
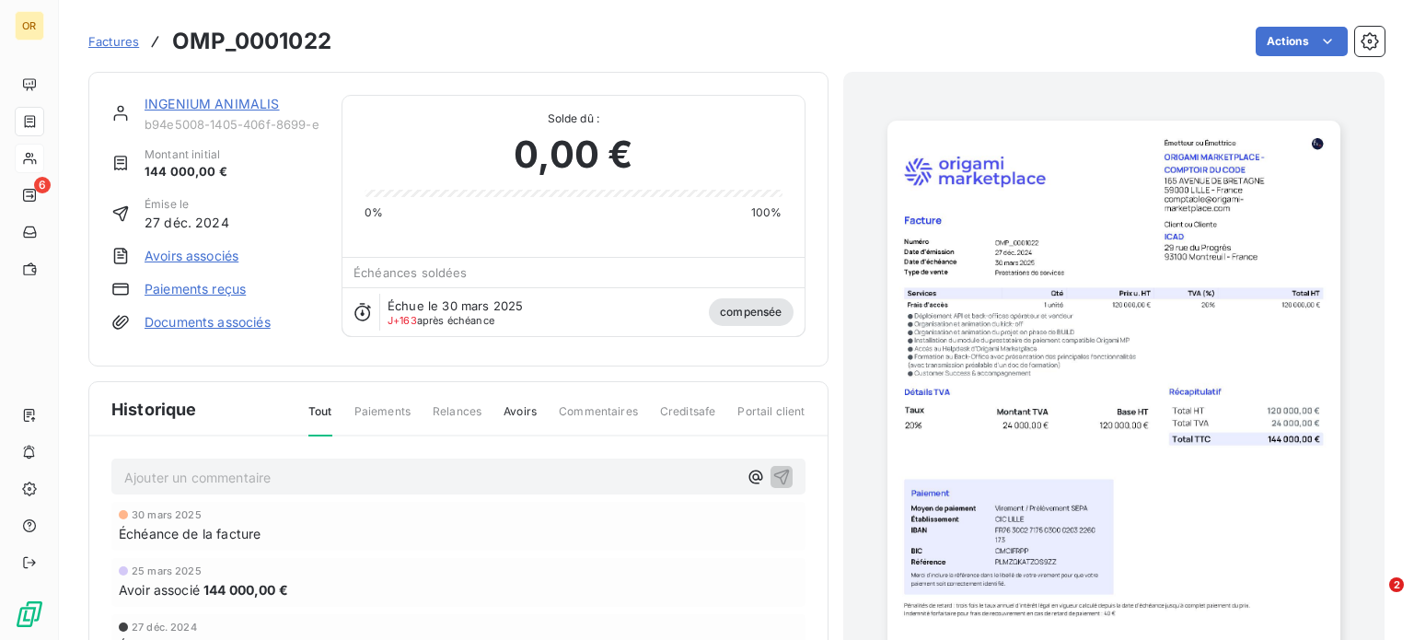
scroll to position [1, 0]
click at [186, 111] on link "INGENIUM ANIMALIS" at bounding box center [212, 104] width 135 height 16
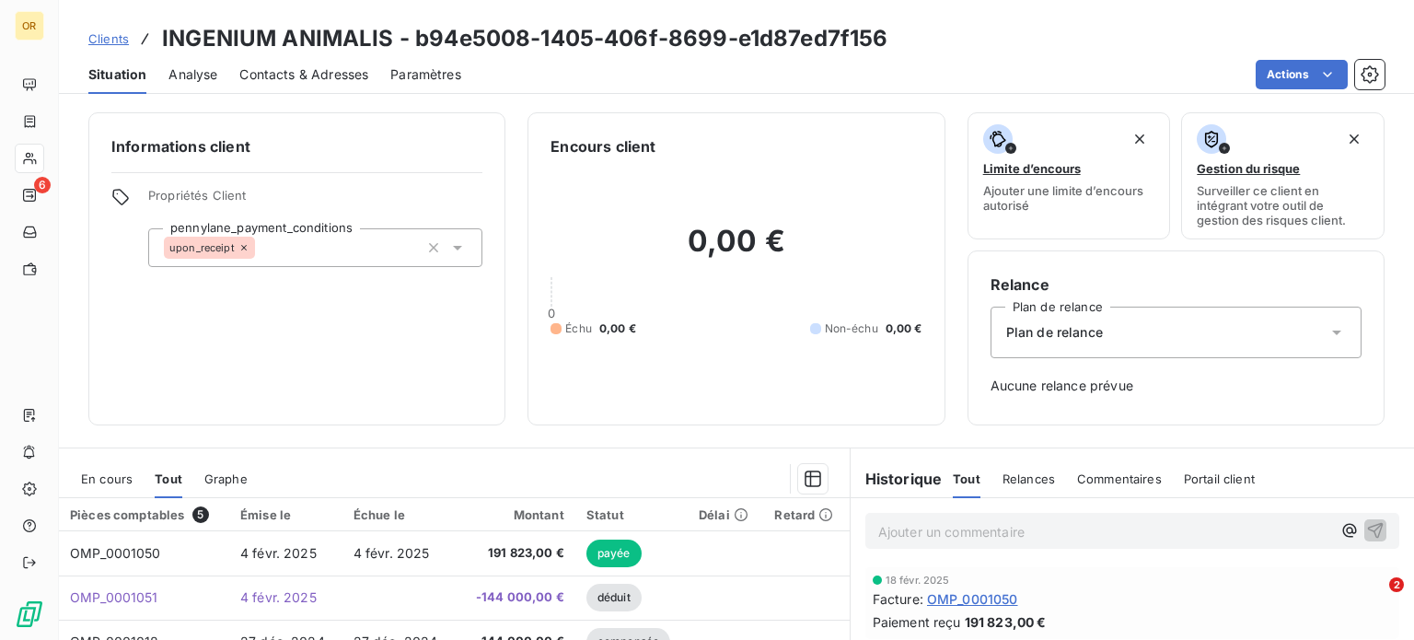
scroll to position [266, 0]
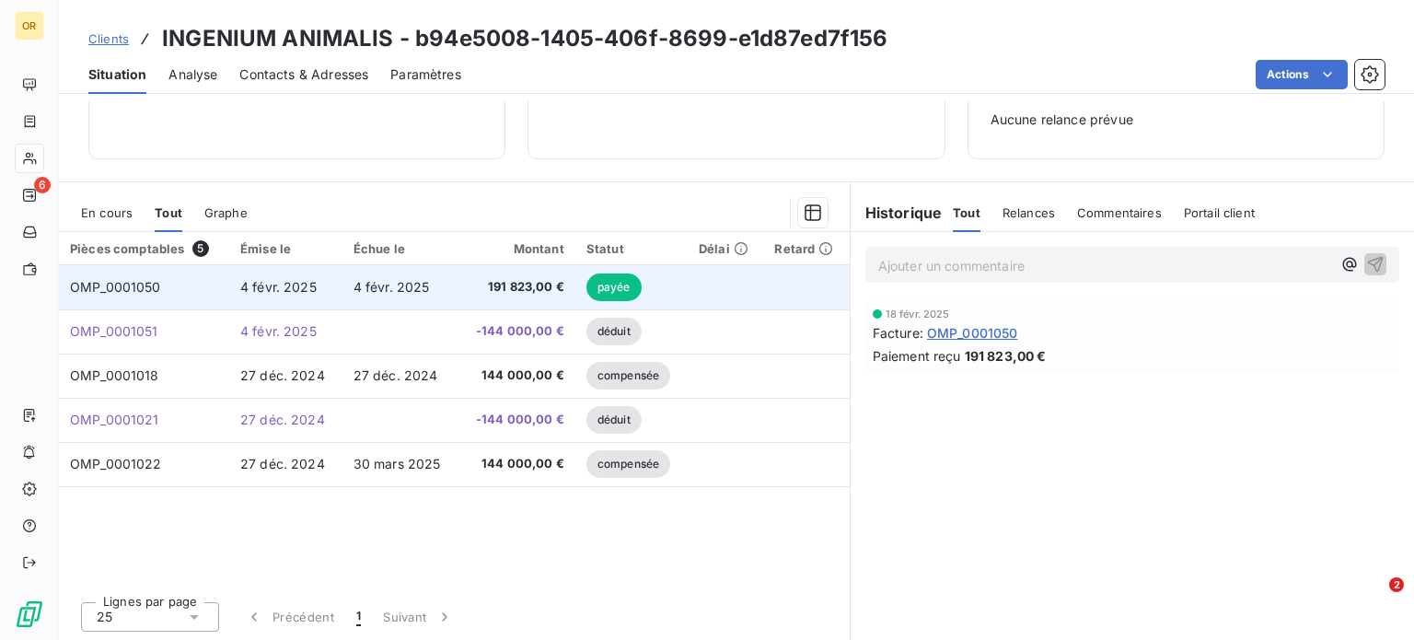
click at [406, 295] on td "4 févr. 2025" at bounding box center [401, 287] width 116 height 44
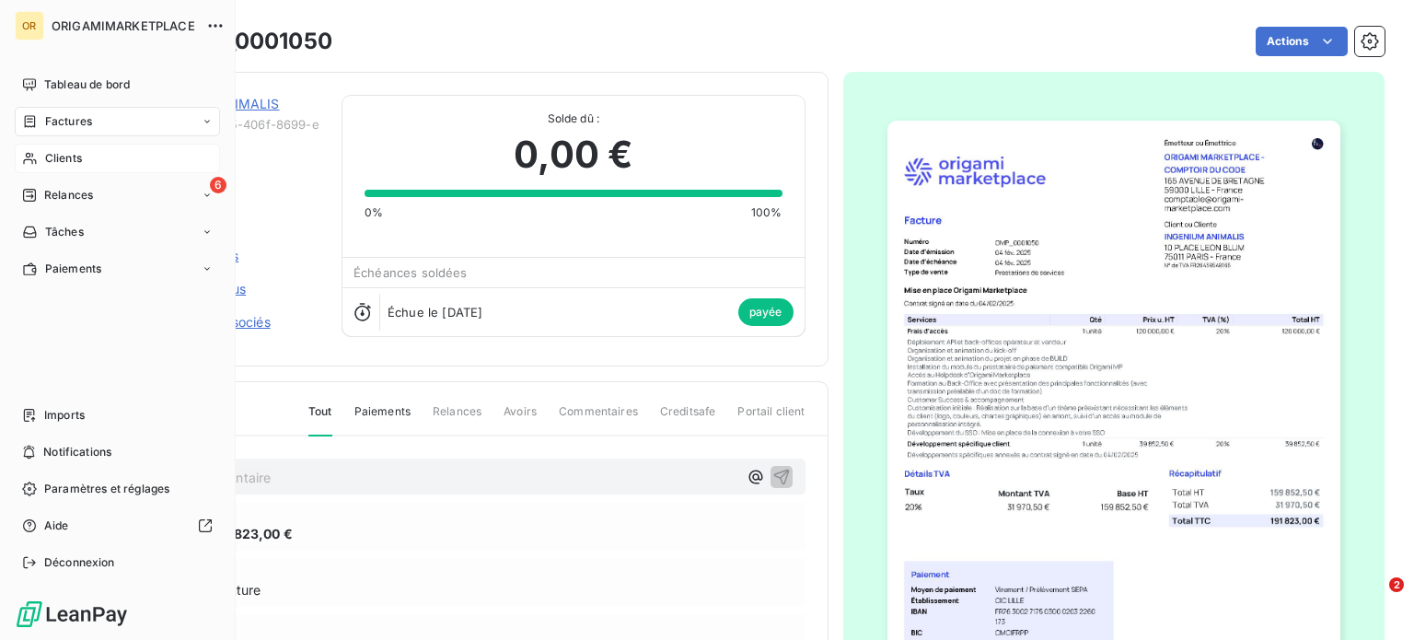
click at [87, 156] on div "Clients" at bounding box center [117, 158] width 205 height 29
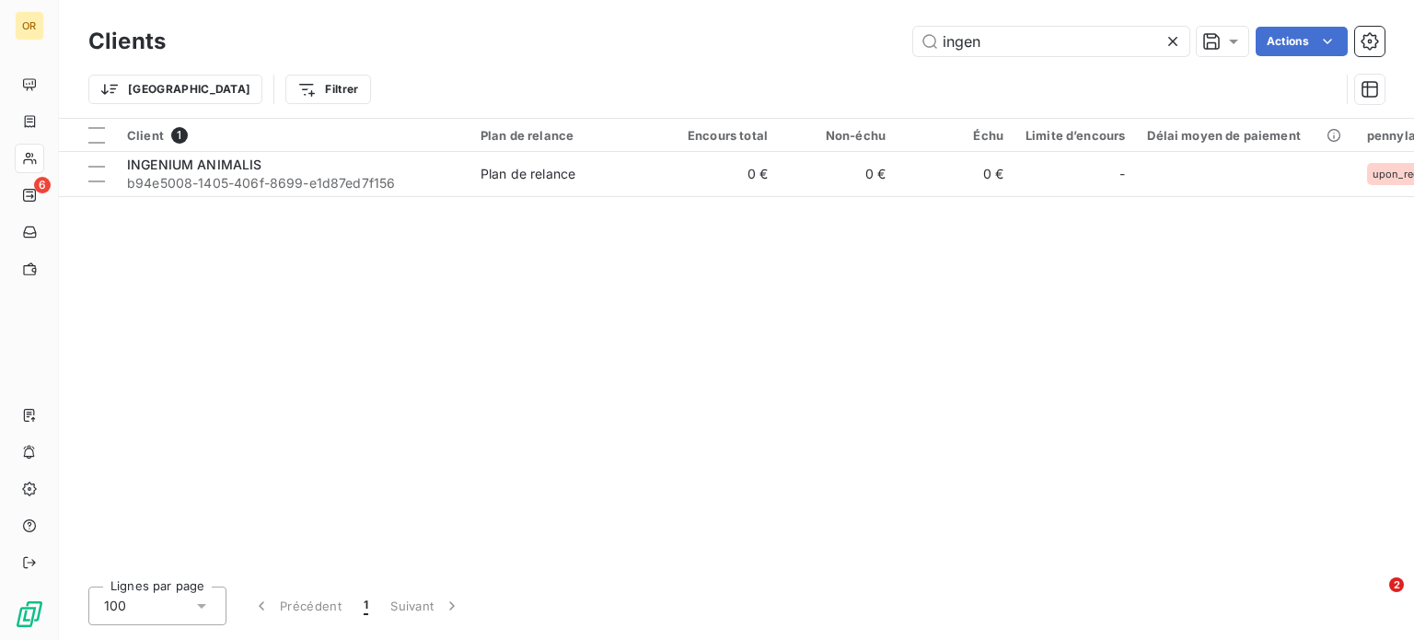
drag, startPoint x: 1024, startPoint y: 31, endPoint x: 829, endPoint y: 40, distance: 195.4
click at [831, 40] on div "ingen Actions" at bounding box center [786, 41] width 1197 height 29
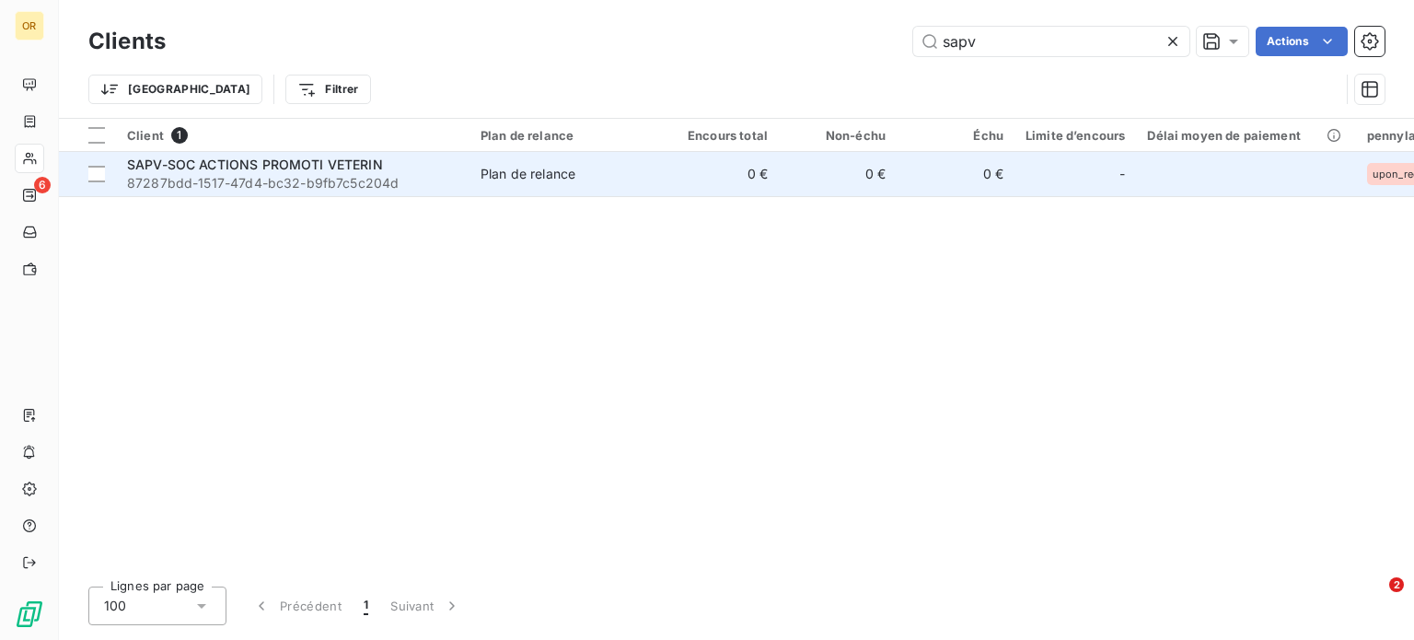
type input "sapv"
click at [263, 174] on span "87287bdd-1517-47d4-bc32-b9fb7c5c204d" at bounding box center [293, 183] width 332 height 18
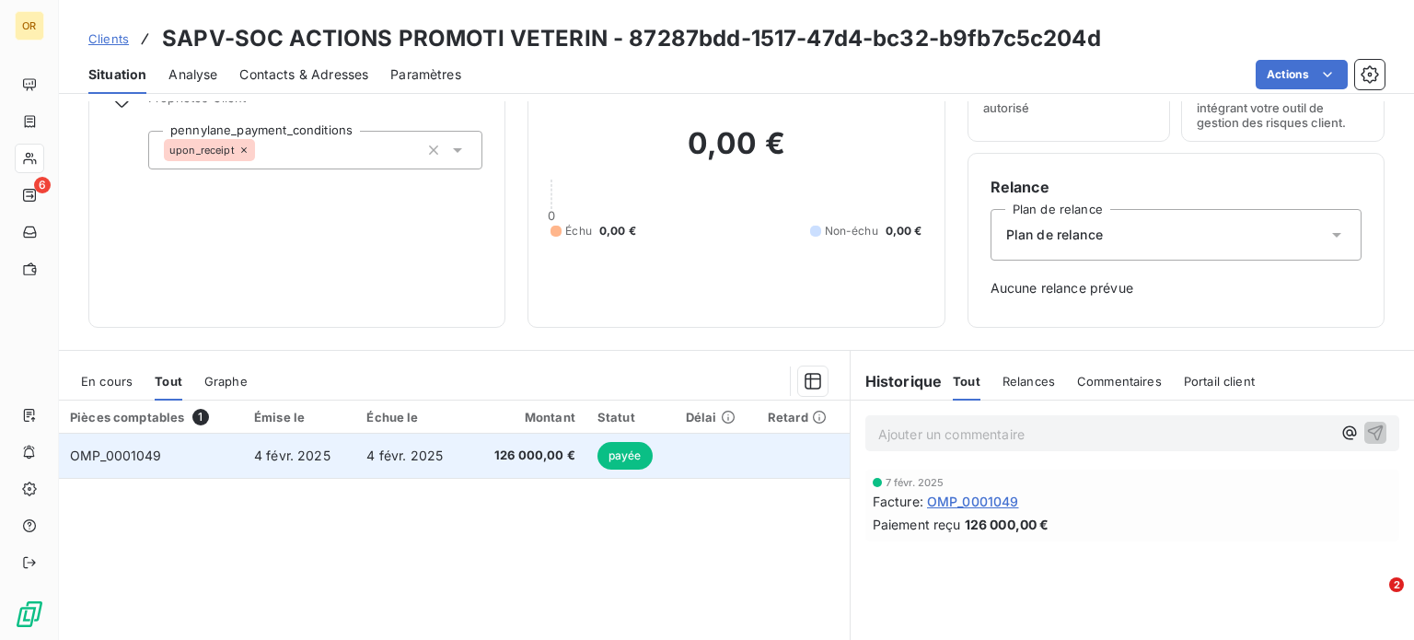
scroll to position [184, 0]
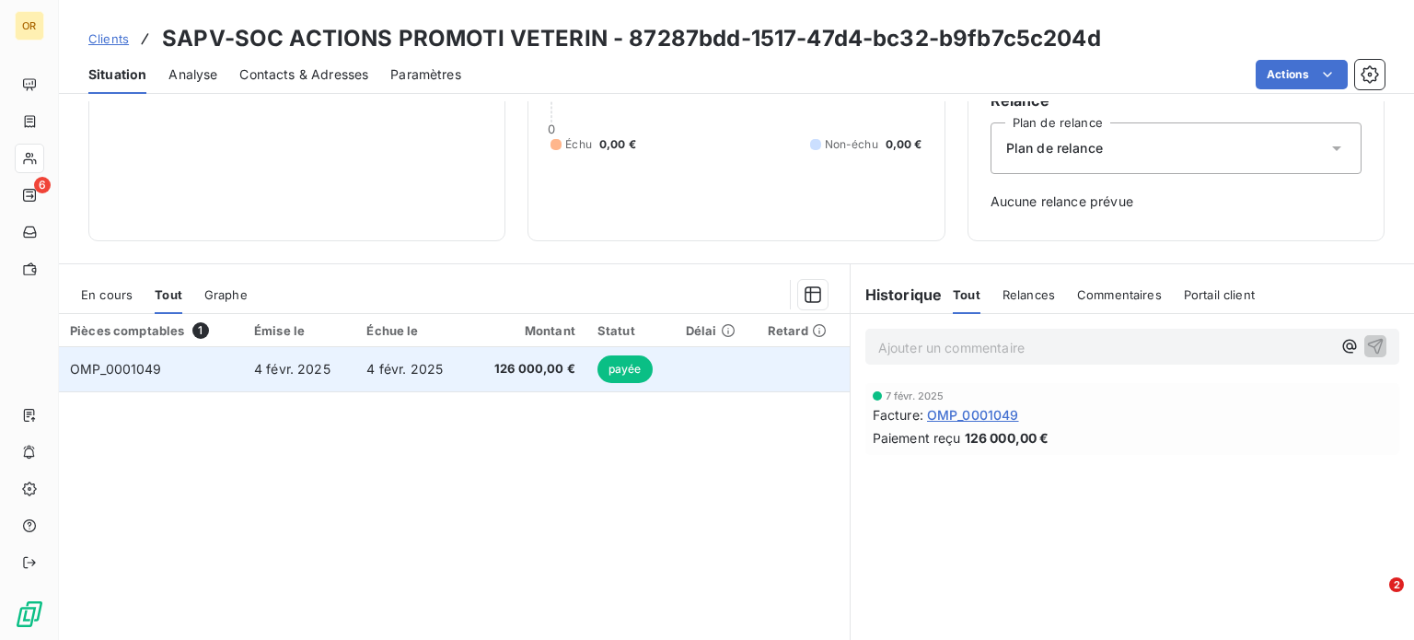
click at [413, 375] on span "4 févr. 2025" at bounding box center [404, 369] width 76 height 16
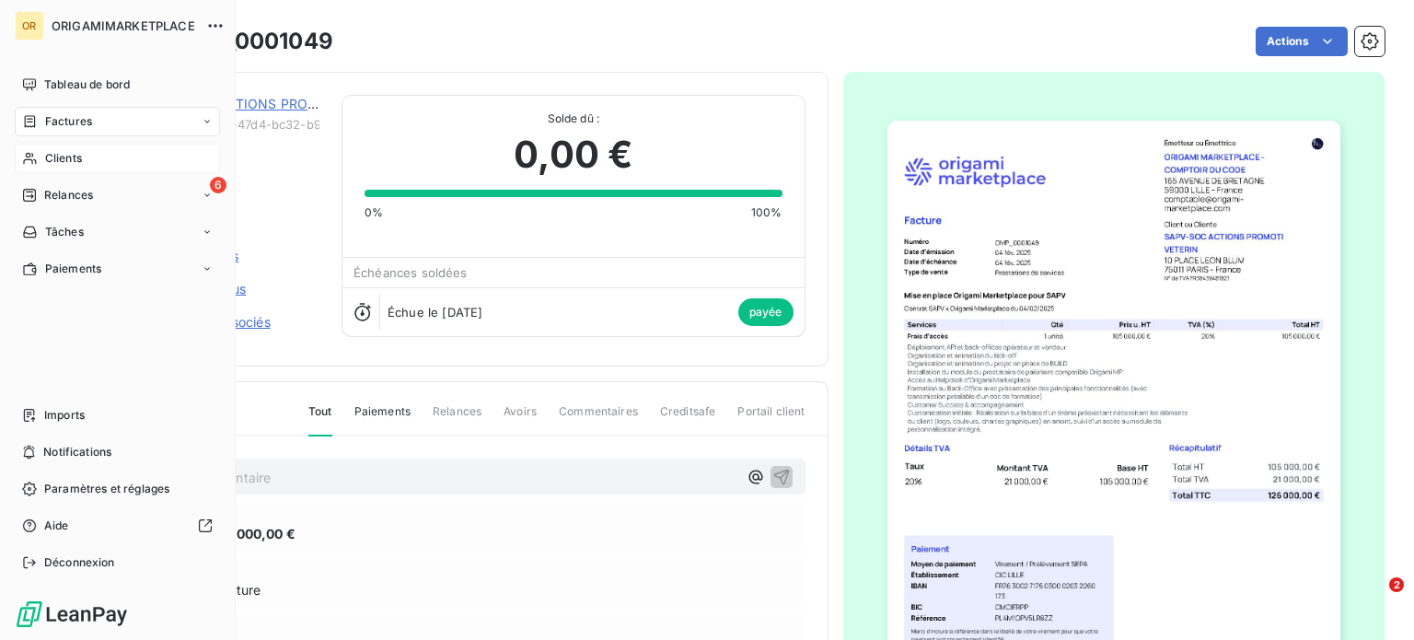
click at [72, 161] on span "Clients" at bounding box center [63, 158] width 37 height 17
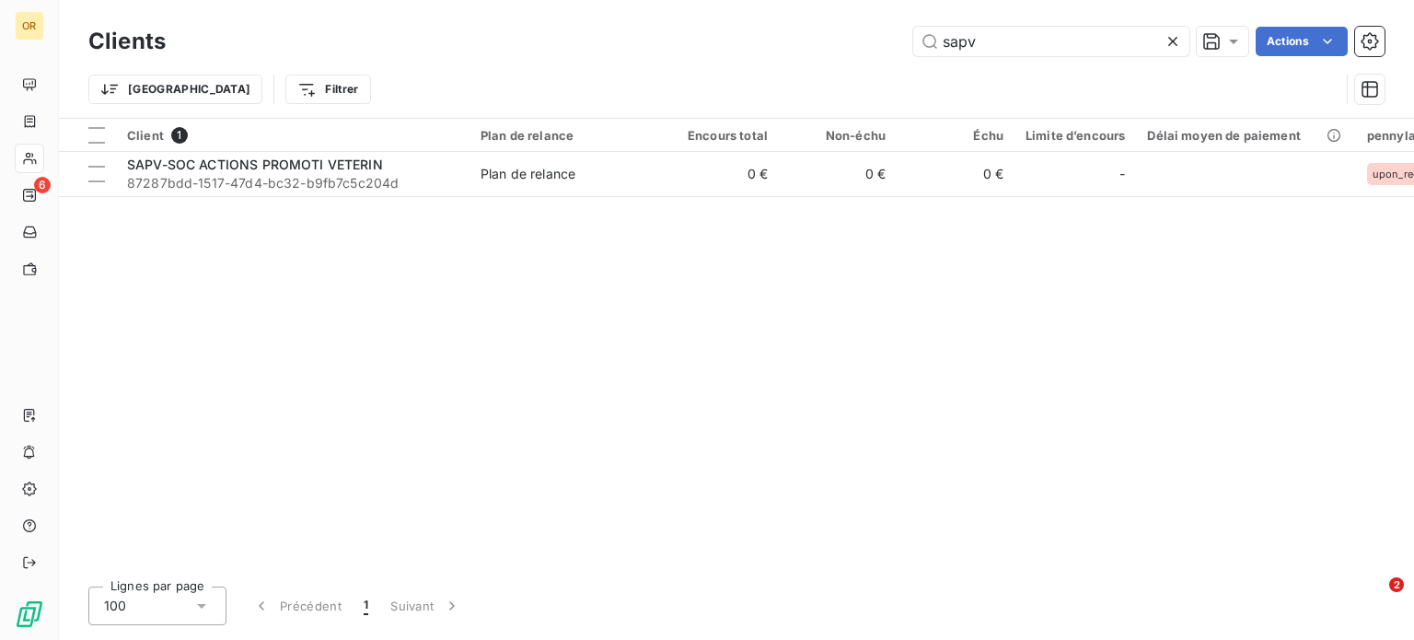
drag, startPoint x: 984, startPoint y: 40, endPoint x: 720, endPoint y: 40, distance: 264.3
click at [725, 40] on div "sapv Actions" at bounding box center [786, 41] width 1197 height 29
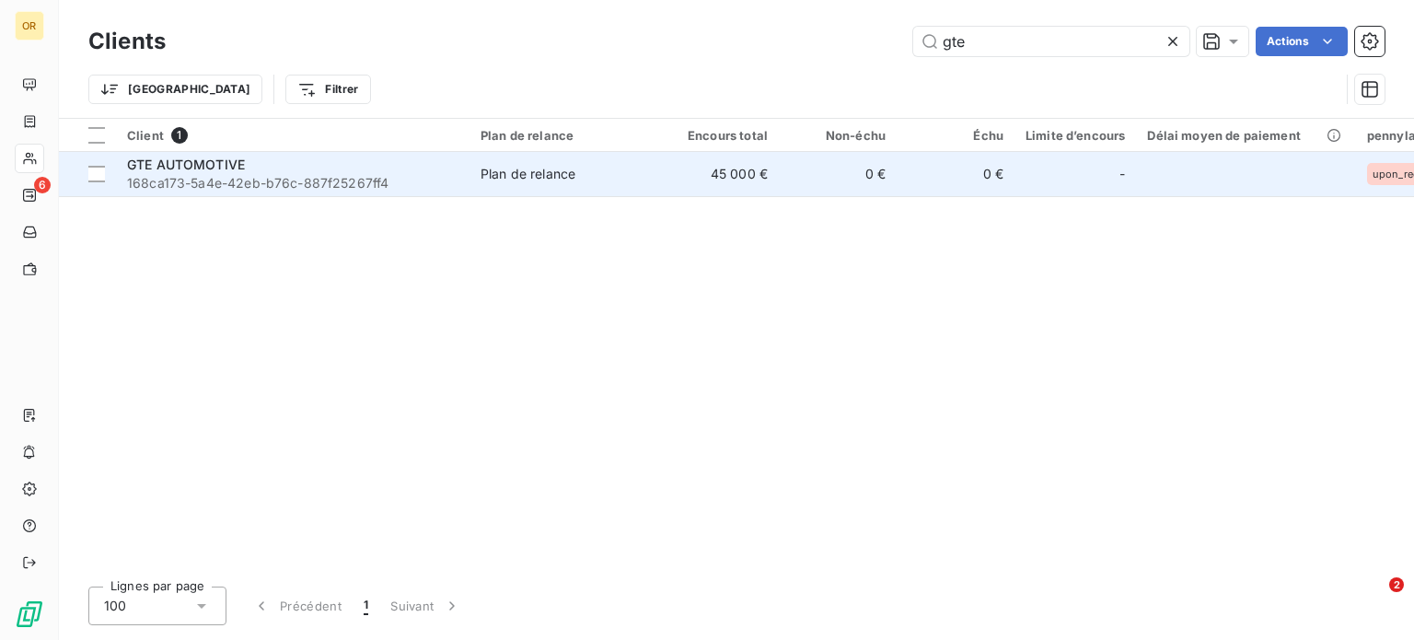
type input "gte"
click at [436, 170] on div "GTE AUTOMOTIVE" at bounding box center [293, 165] width 332 height 18
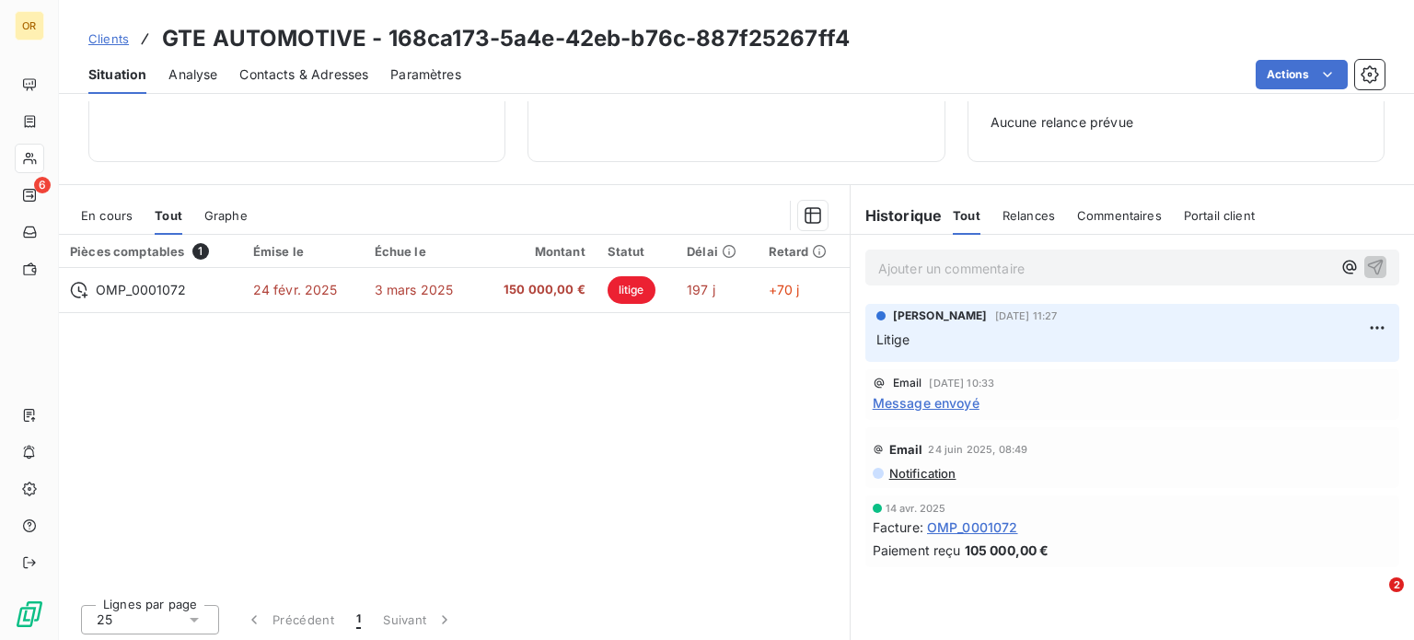
scroll to position [266, 0]
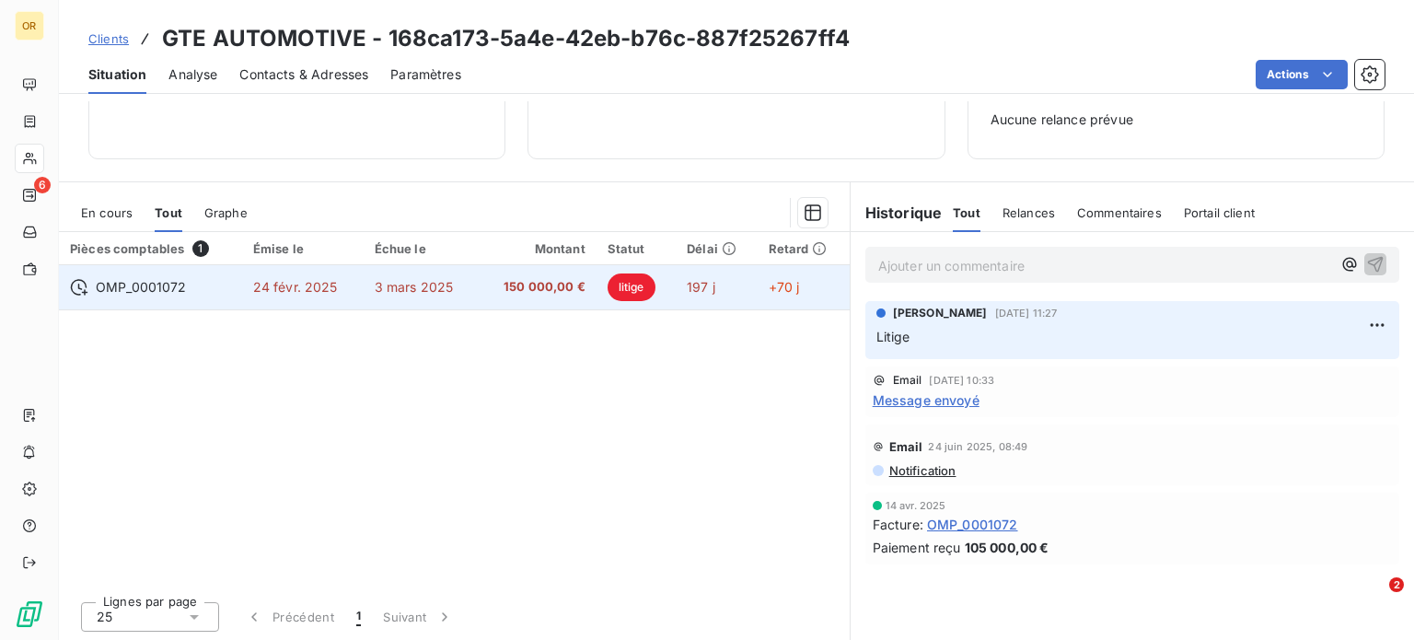
click at [317, 279] on span "24 févr. 2025" at bounding box center [295, 287] width 85 height 16
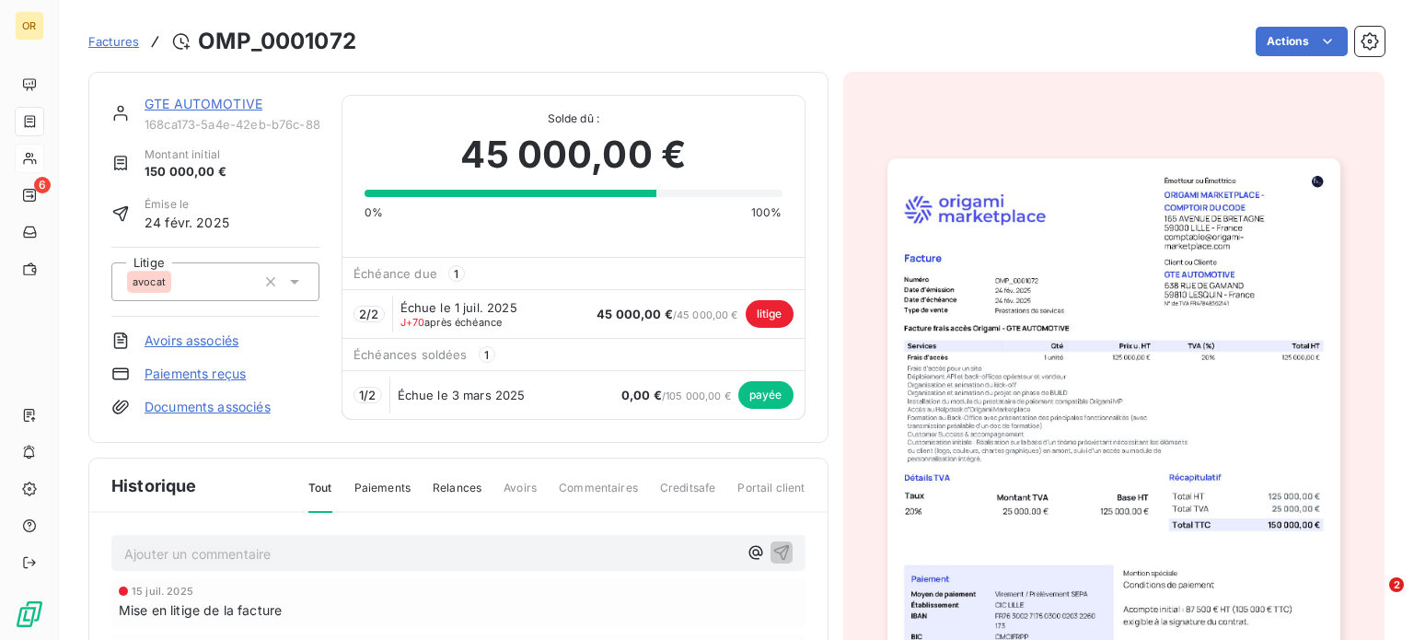
click at [1002, 373] on img "button" at bounding box center [1114, 478] width 453 height 640
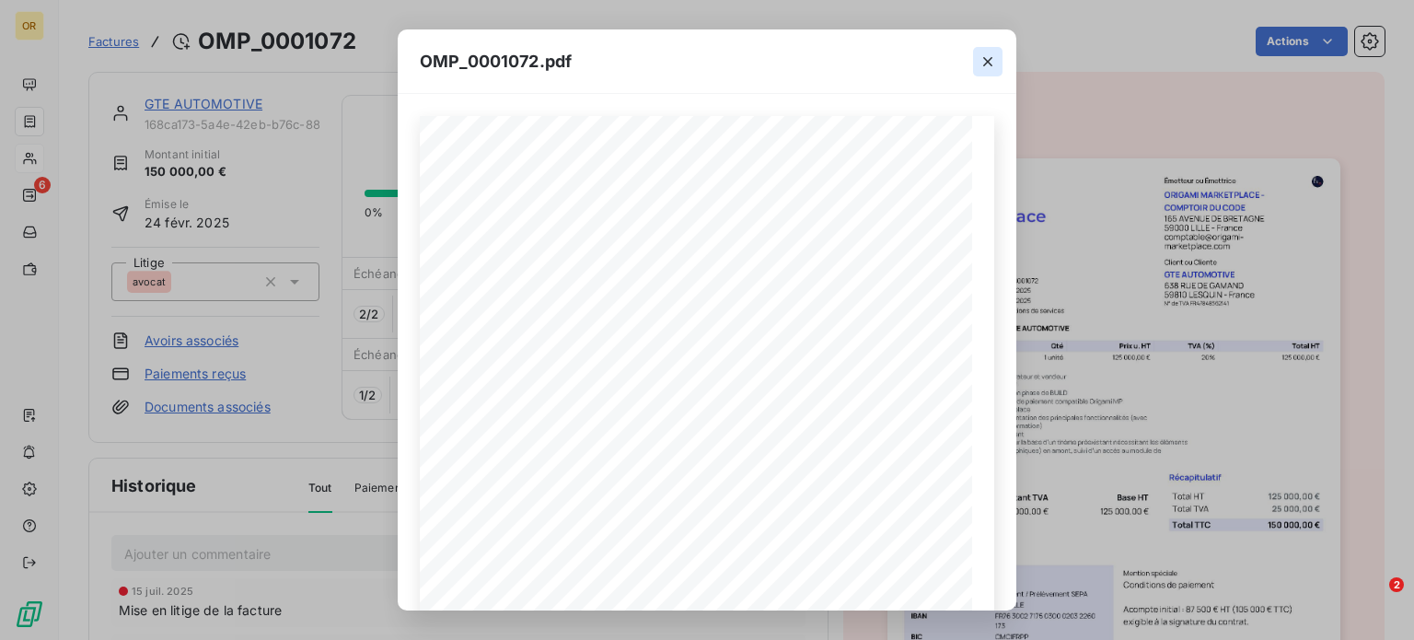
click at [994, 52] on icon "button" at bounding box center [988, 61] width 18 height 18
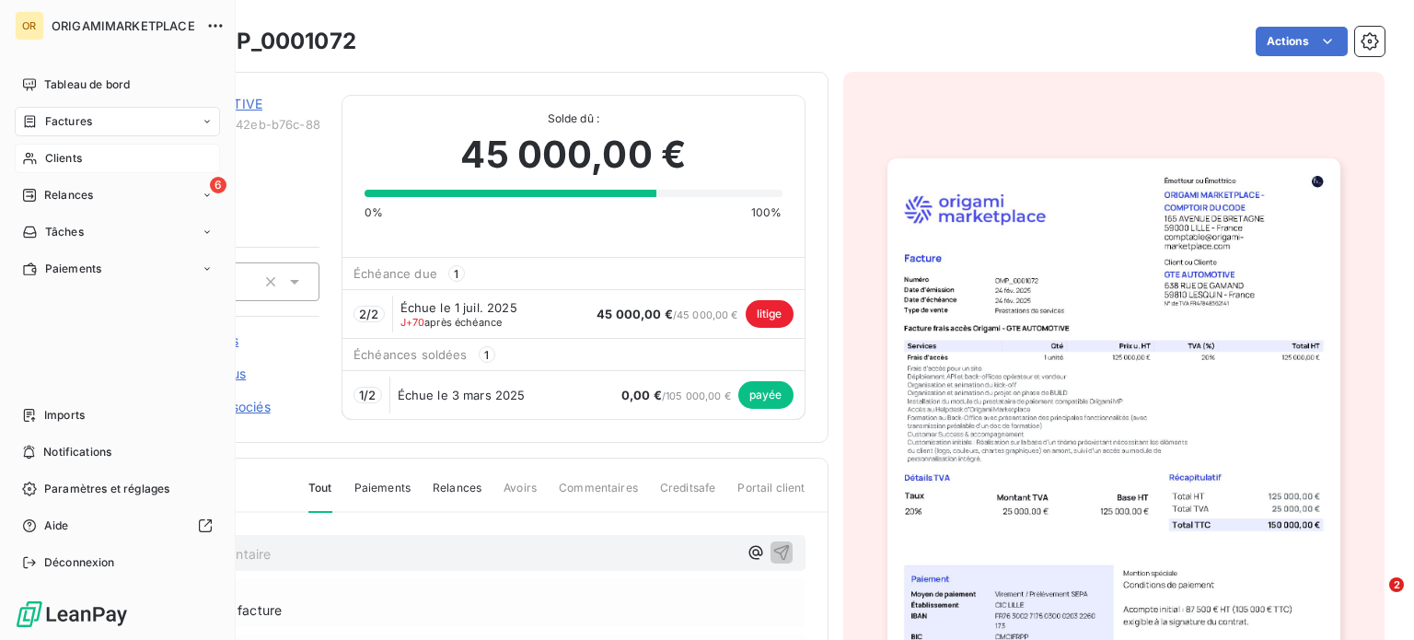
drag, startPoint x: 77, startPoint y: 155, endPoint x: 133, endPoint y: 167, distance: 56.5
click at [78, 157] on span "Clients" at bounding box center [63, 158] width 37 height 17
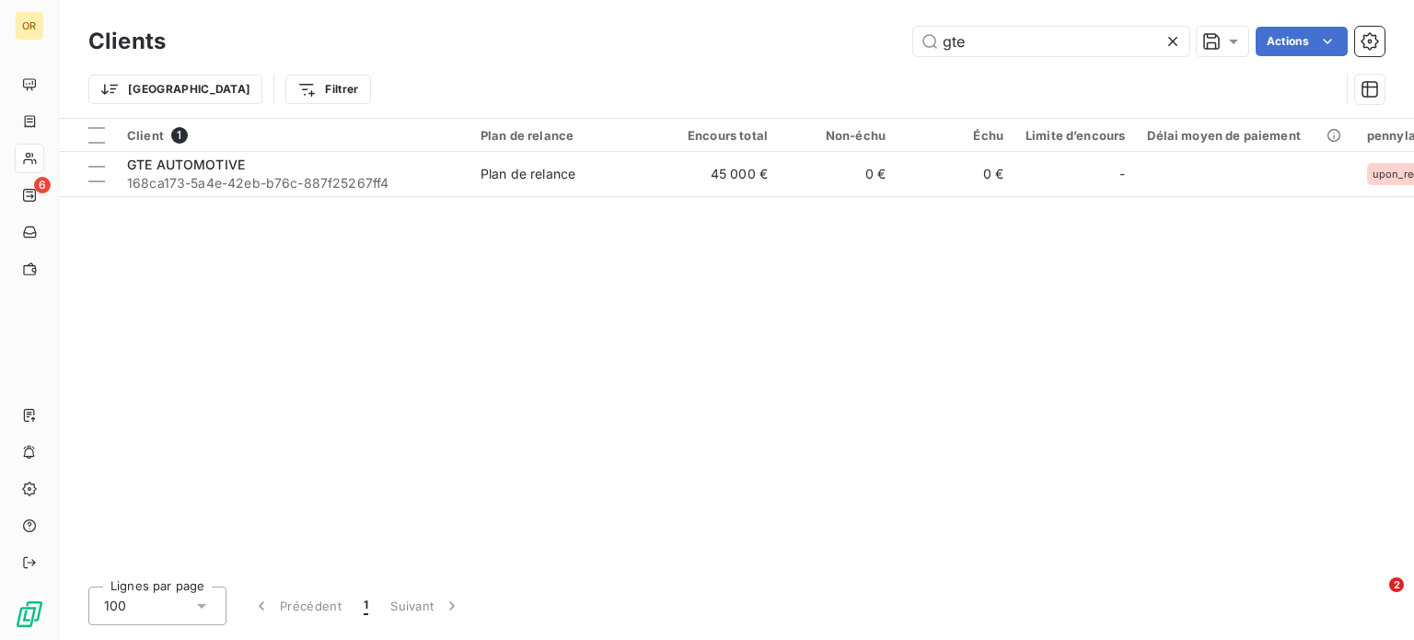
drag, startPoint x: 977, startPoint y: 32, endPoint x: 804, endPoint y: 40, distance: 173.3
click at [804, 40] on div "gte Actions" at bounding box center [786, 41] width 1197 height 29
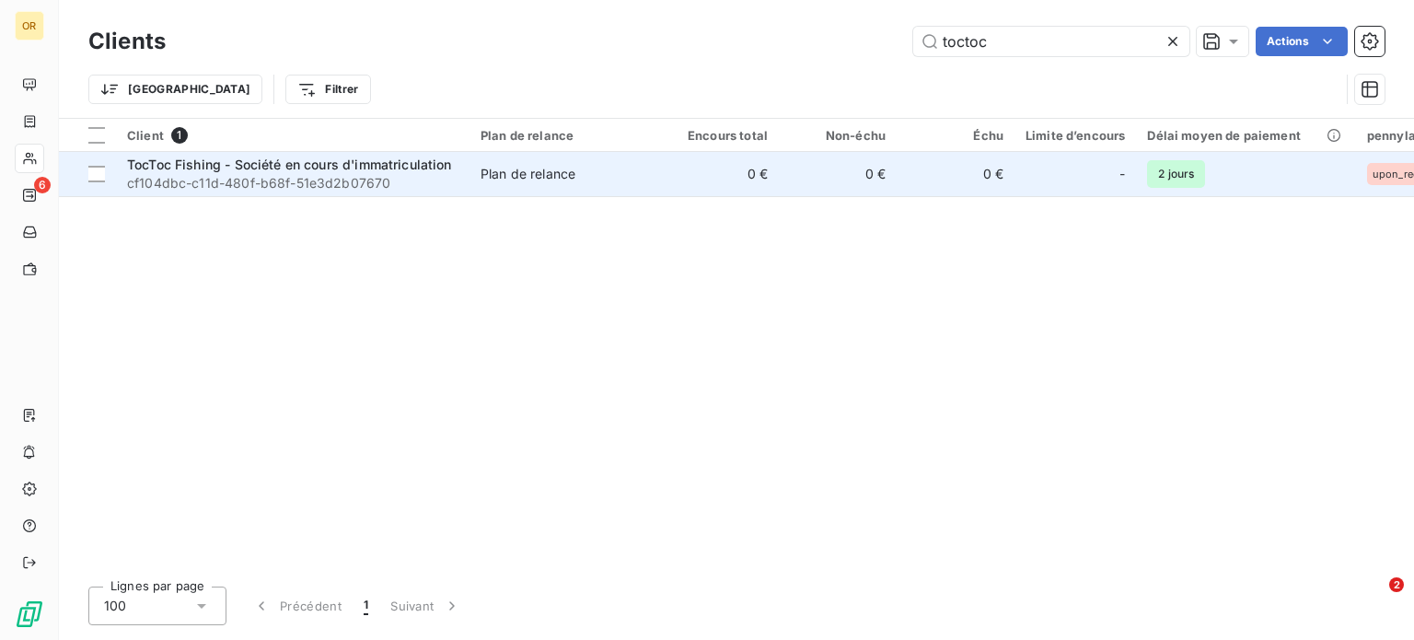
type input "toctoc"
click at [352, 166] on span "TocToc Fishing - Société en cours d'immatriculation" at bounding box center [289, 165] width 325 height 16
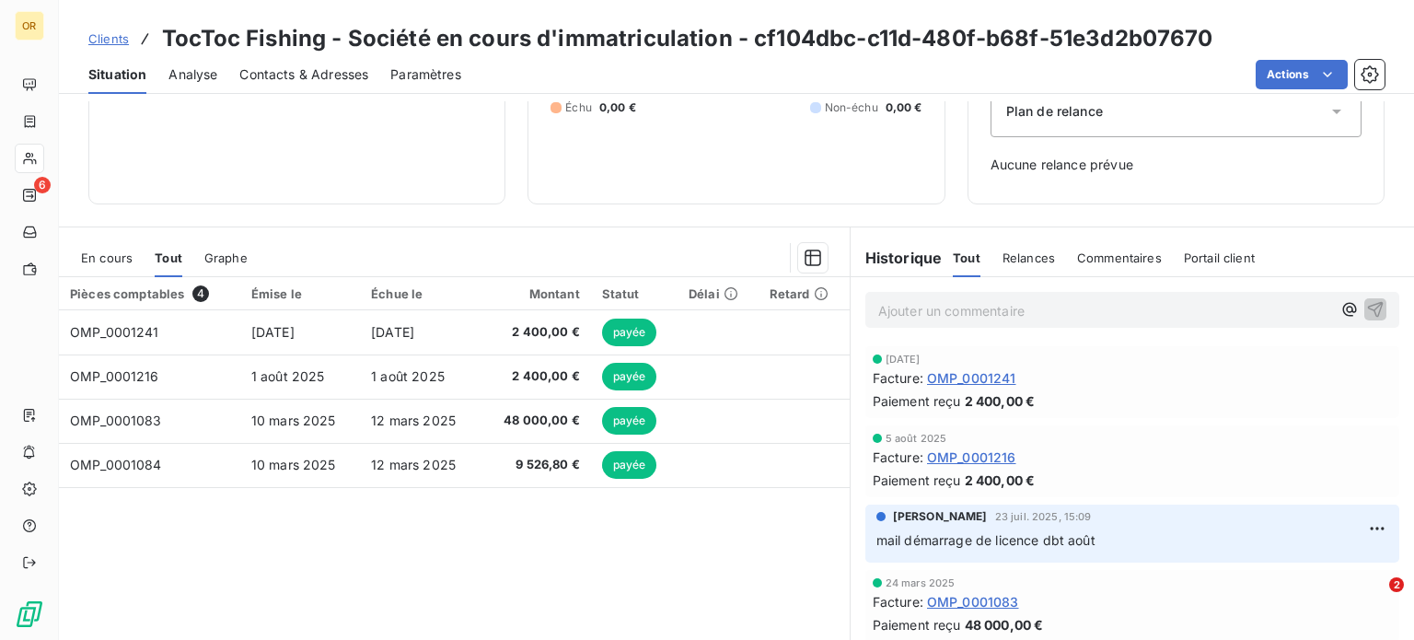
scroll to position [266, 0]
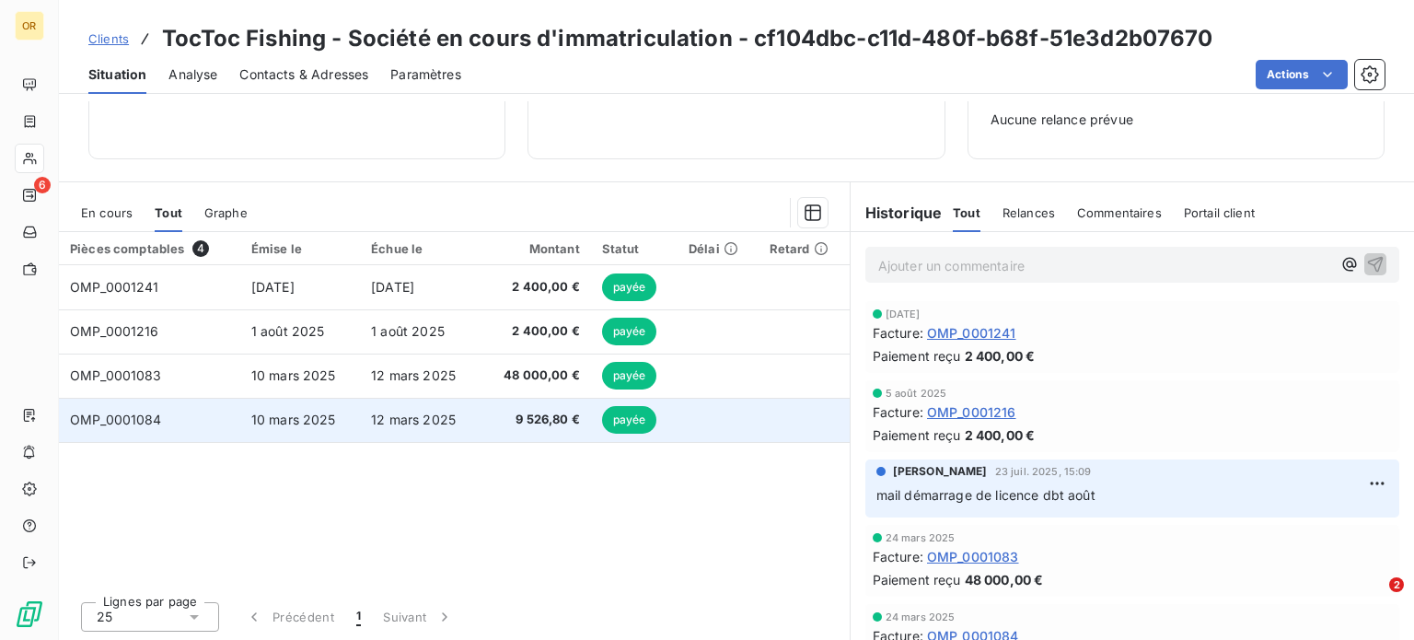
click at [446, 423] on span "12 mars 2025" at bounding box center [413, 420] width 85 height 16
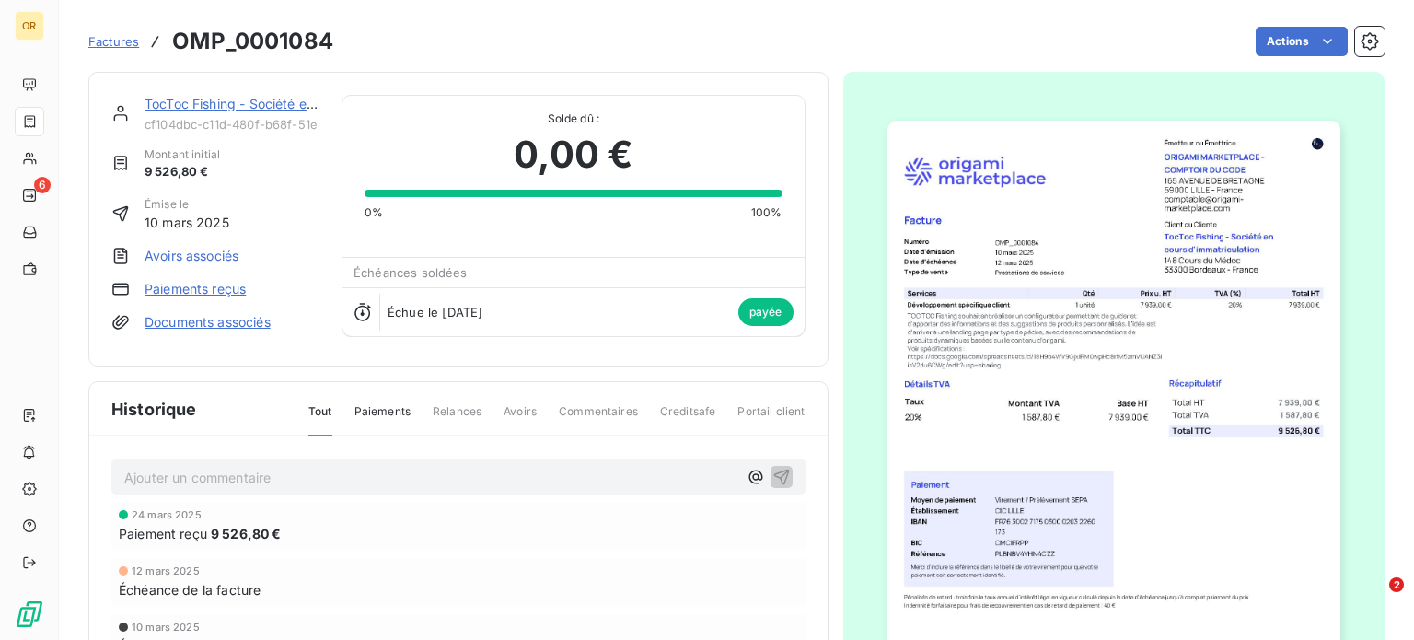
click at [215, 105] on link "TocToc Fishing - Société en cours d'immatriculation" at bounding box center [303, 104] width 317 height 16
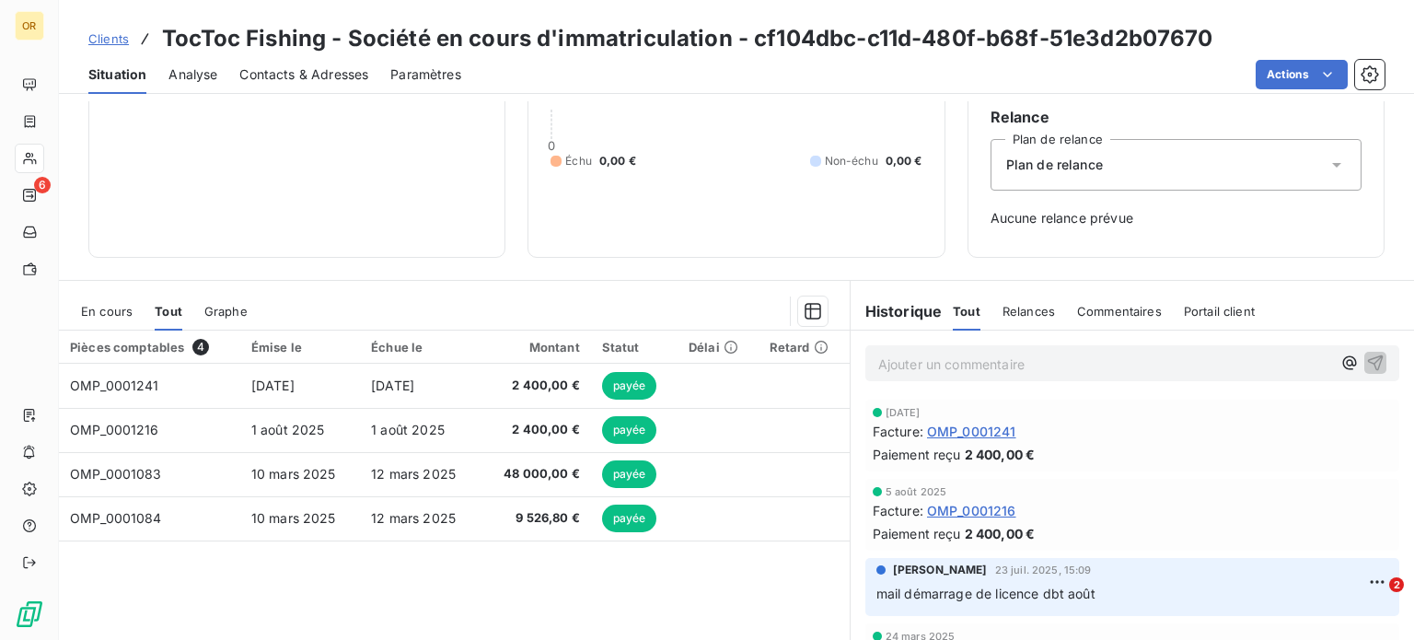
scroll to position [266, 0]
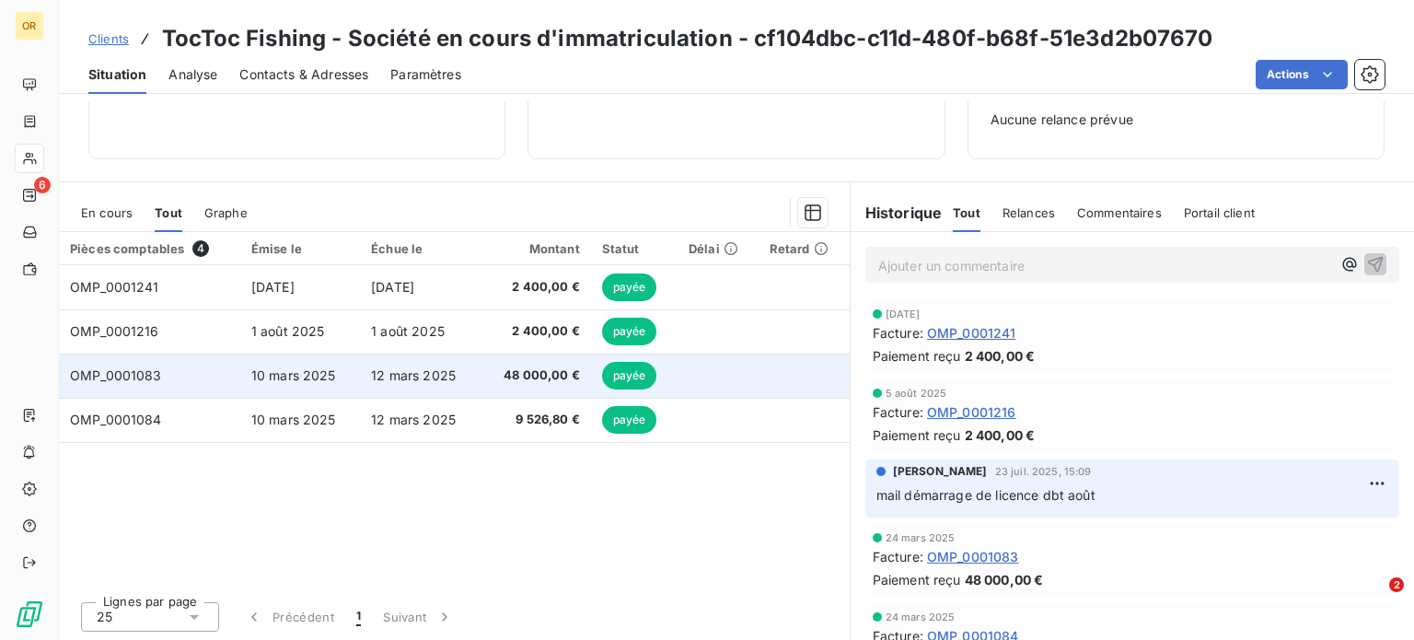
click at [408, 364] on td "12 mars 2025" at bounding box center [420, 376] width 120 height 44
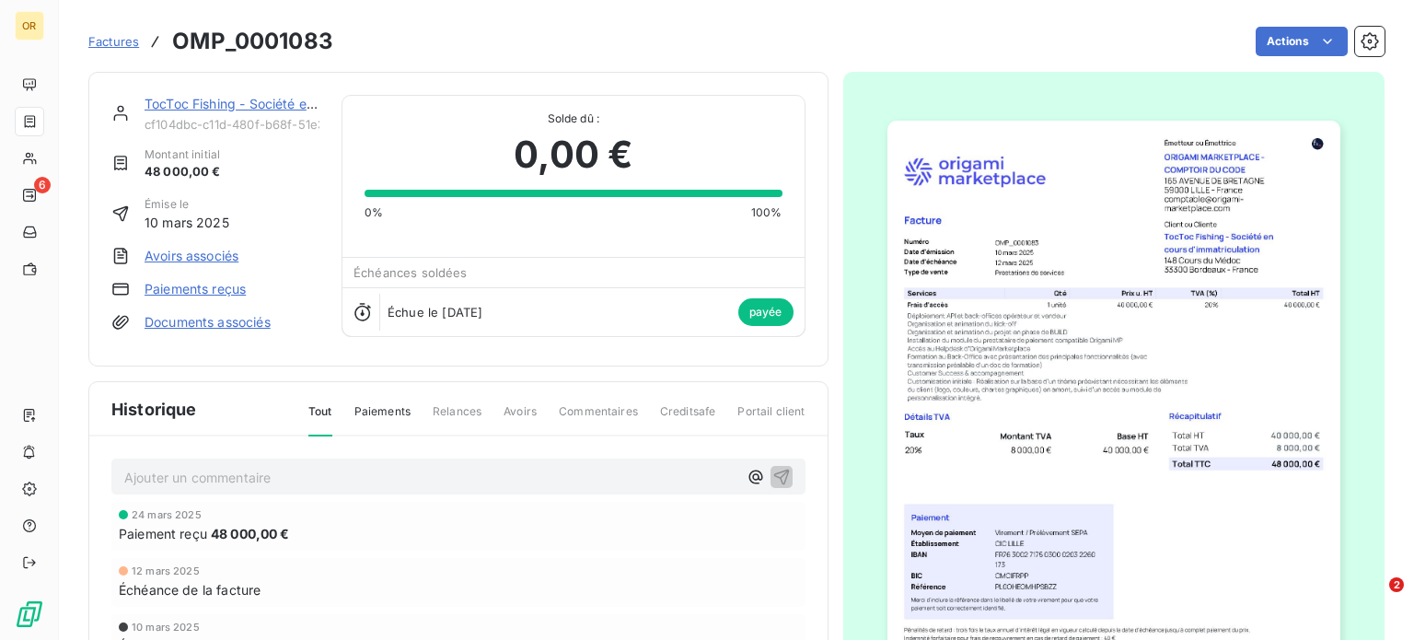
click at [226, 110] on link "TocToc Fishing - Société en cours d'immatriculation" at bounding box center [303, 104] width 317 height 16
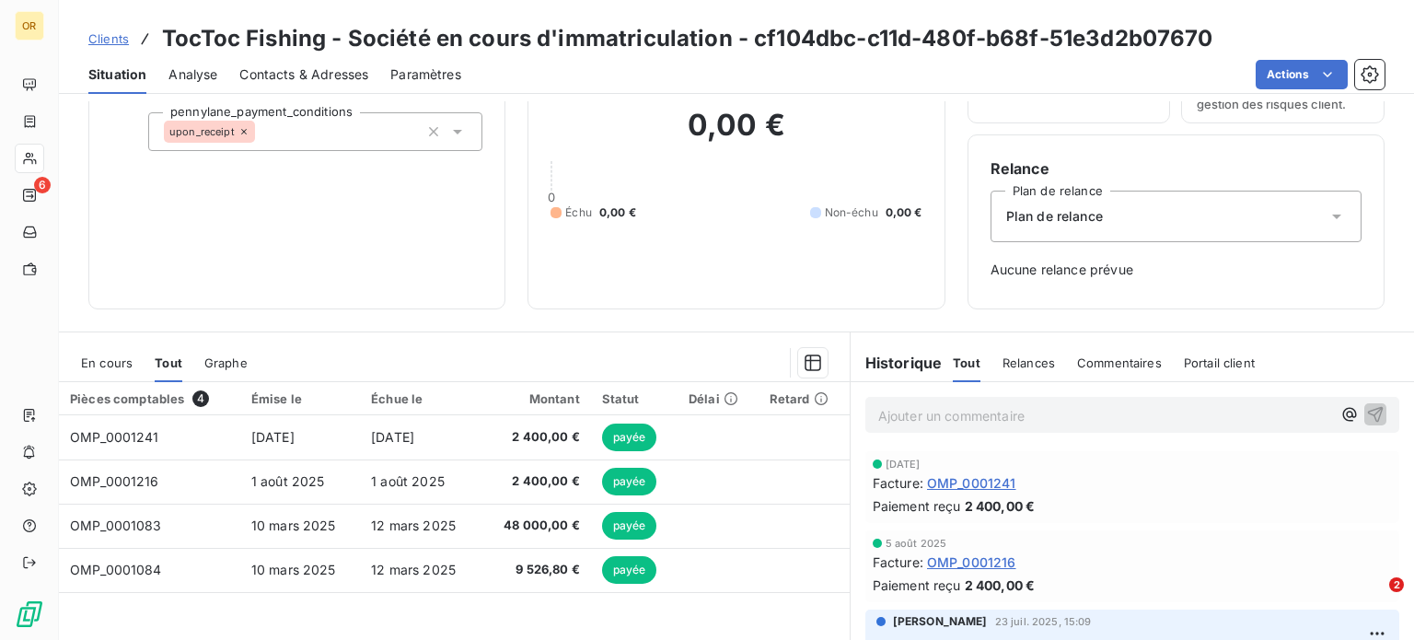
scroll to position [184, 0]
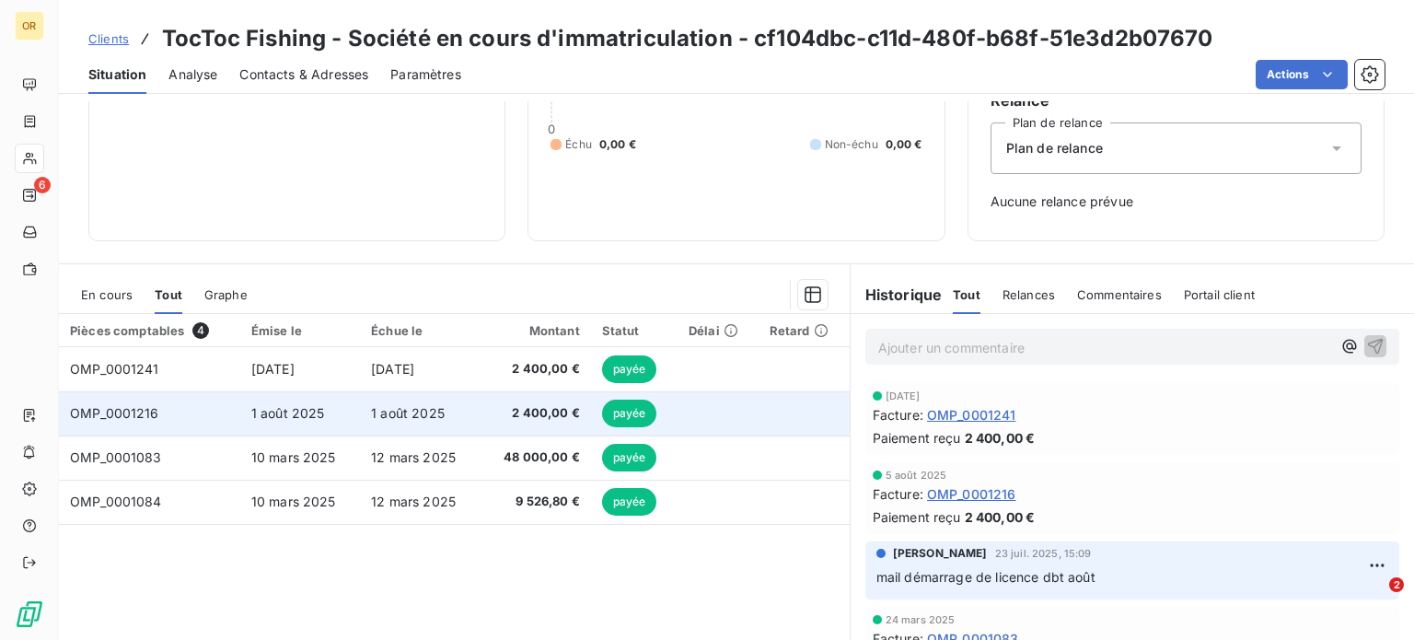
click at [387, 401] on td "1 août 2025" at bounding box center [420, 413] width 120 height 44
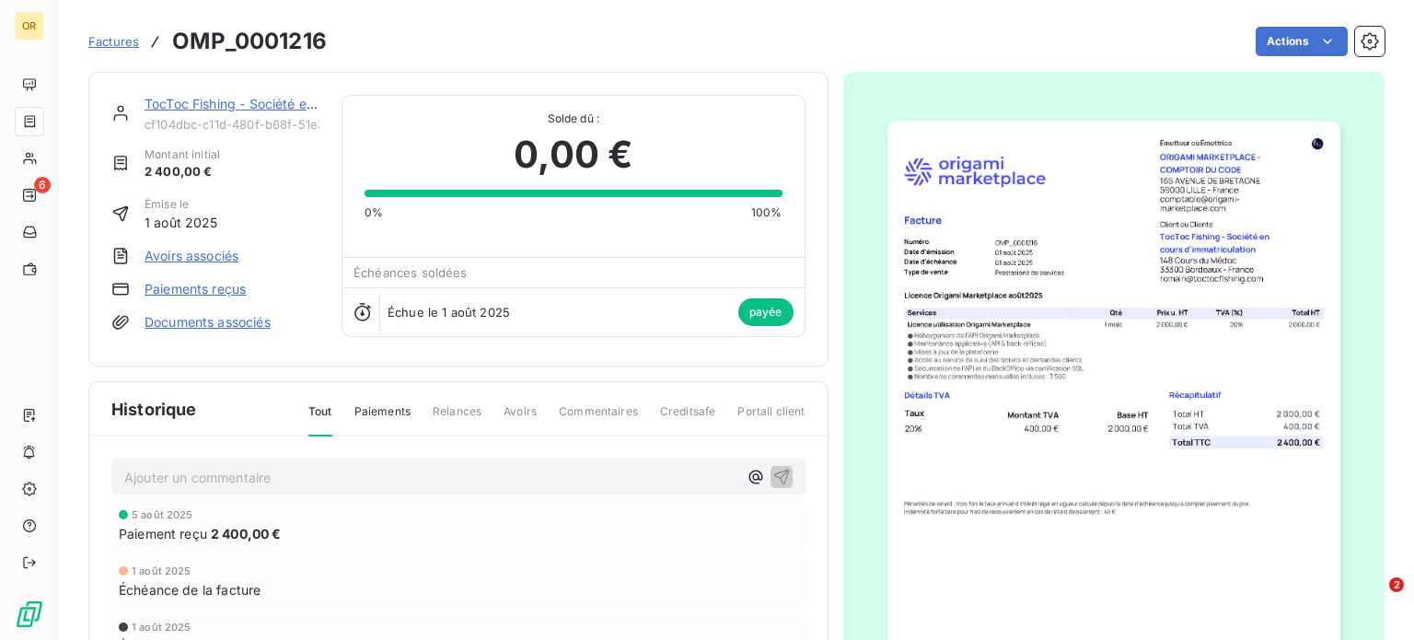
click at [223, 100] on link "TocToc Fishing - Société en cours d'immatriculation" at bounding box center [303, 104] width 317 height 16
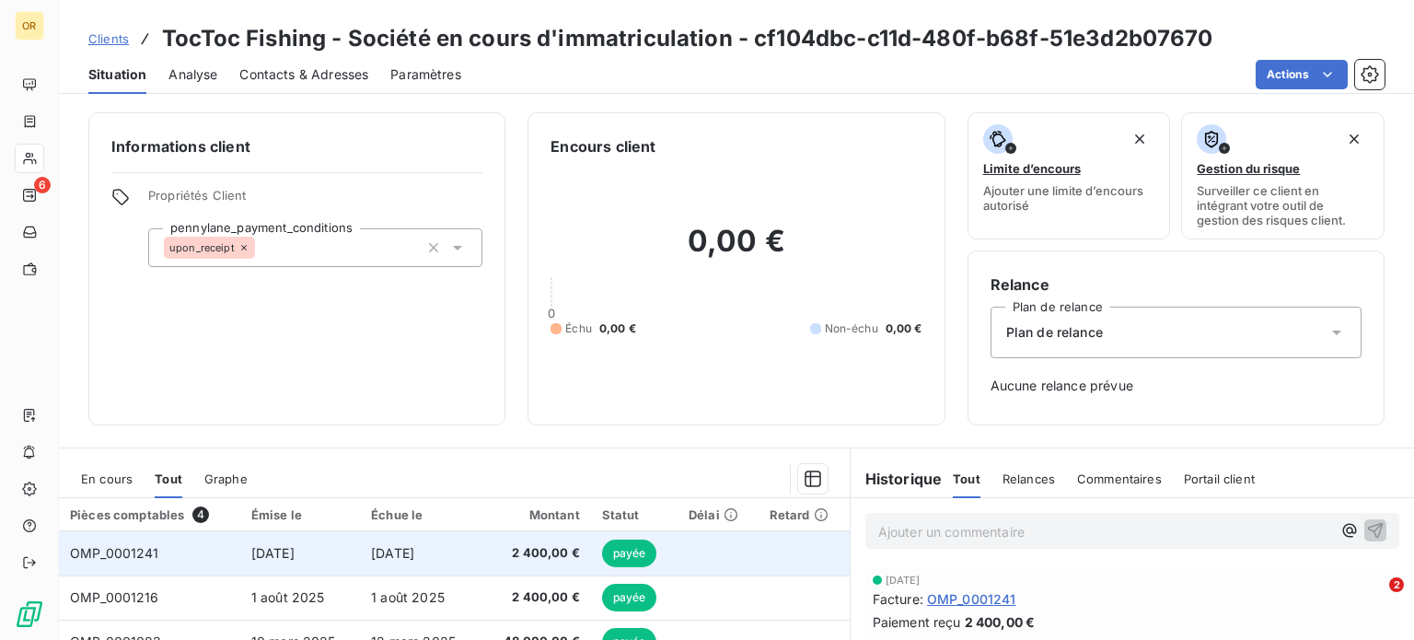
click at [354, 553] on td "[DATE]" at bounding box center [300, 553] width 120 height 44
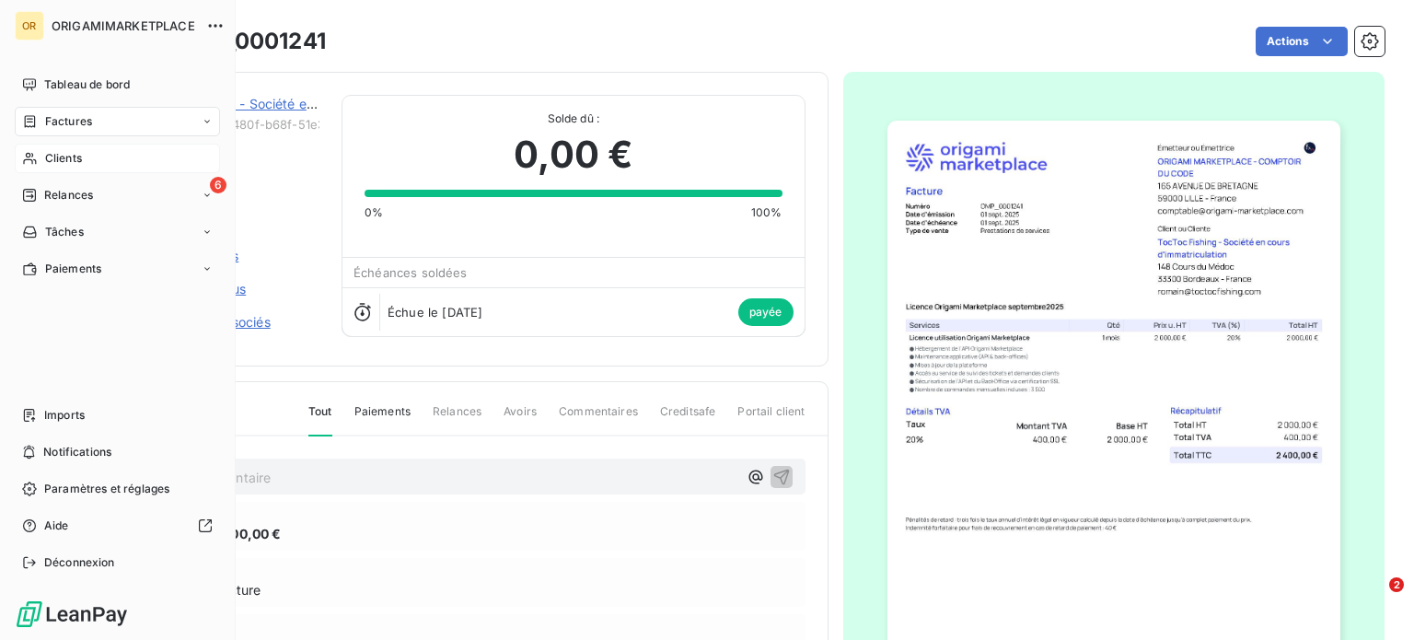
click at [42, 150] on div "Clients" at bounding box center [117, 158] width 205 height 29
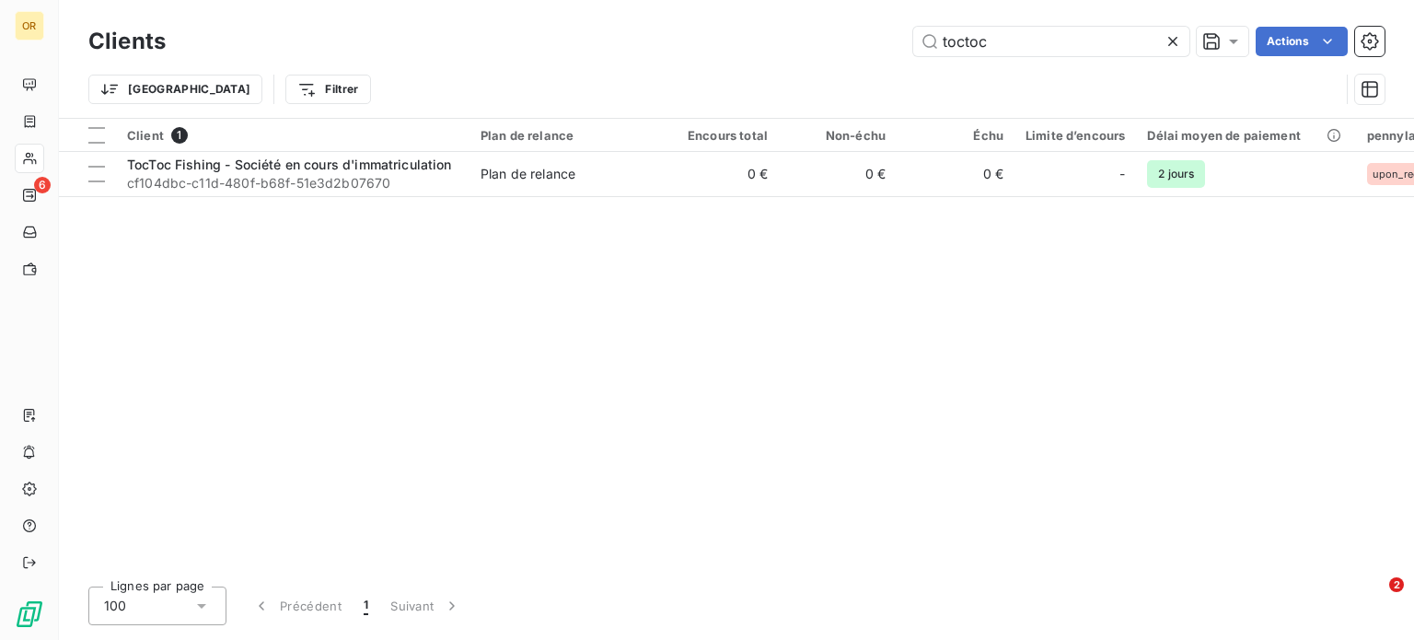
drag, startPoint x: 1038, startPoint y: 38, endPoint x: 869, endPoint y: 43, distance: 168.6
click at [869, 43] on div "toctoc Actions" at bounding box center [786, 41] width 1197 height 29
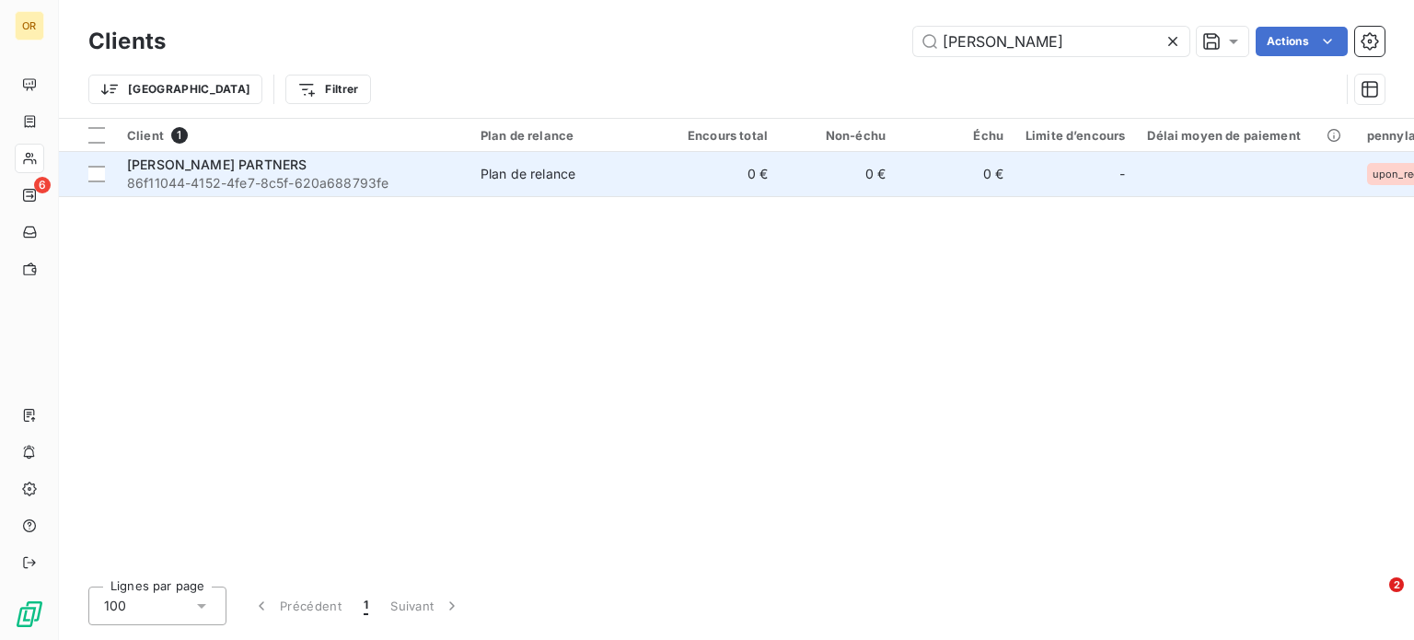
type input "[PERSON_NAME]"
click at [412, 166] on div "[PERSON_NAME] PARTNERS" at bounding box center [293, 165] width 332 height 18
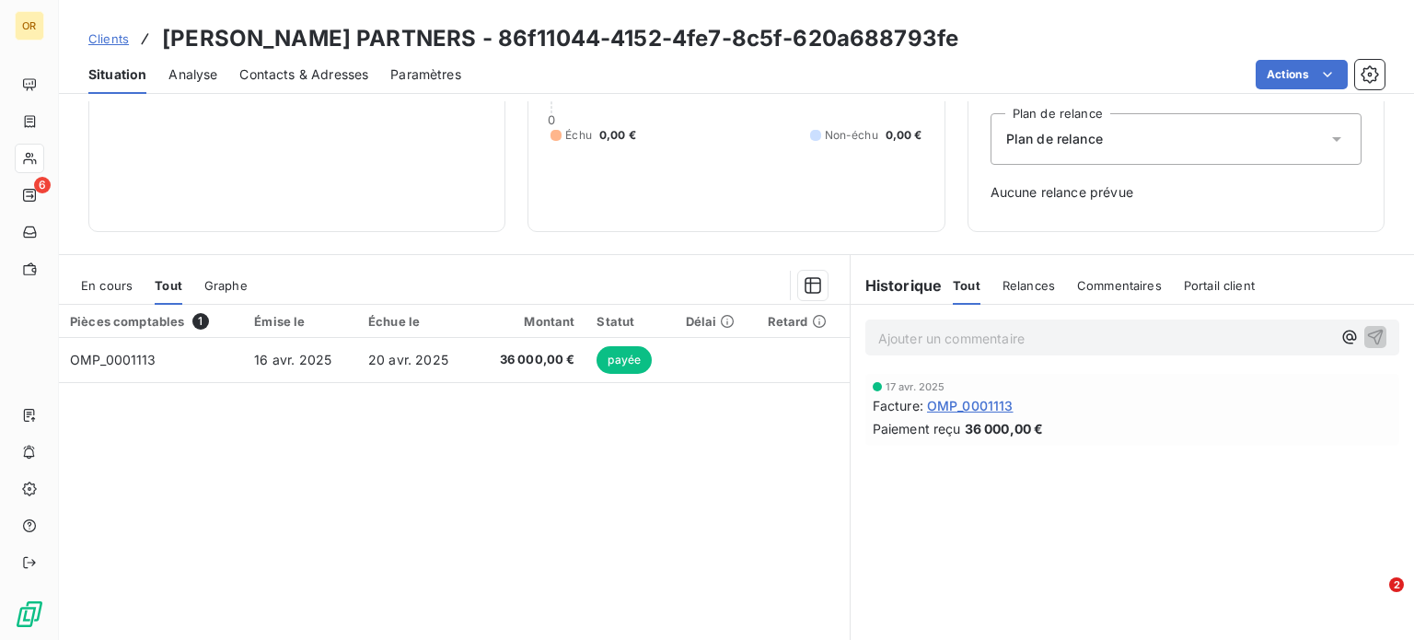
scroll to position [266, 0]
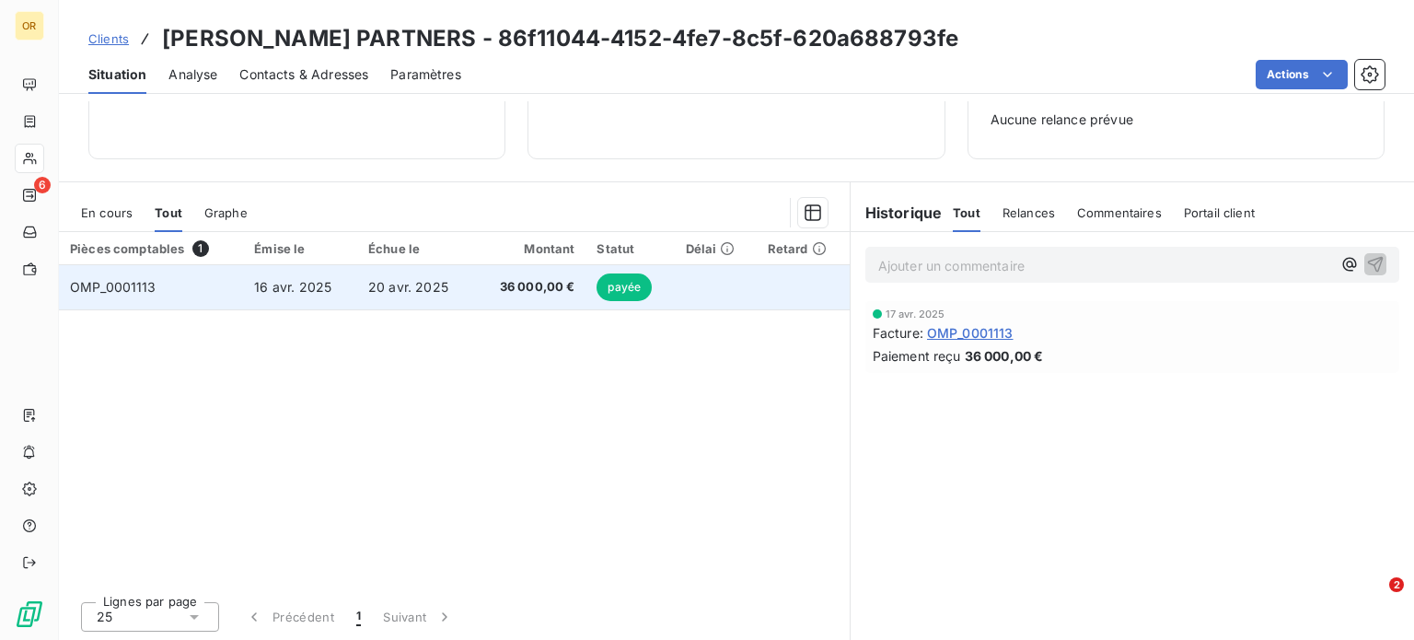
click at [420, 300] on td "20 avr. 2025" at bounding box center [415, 287] width 117 height 44
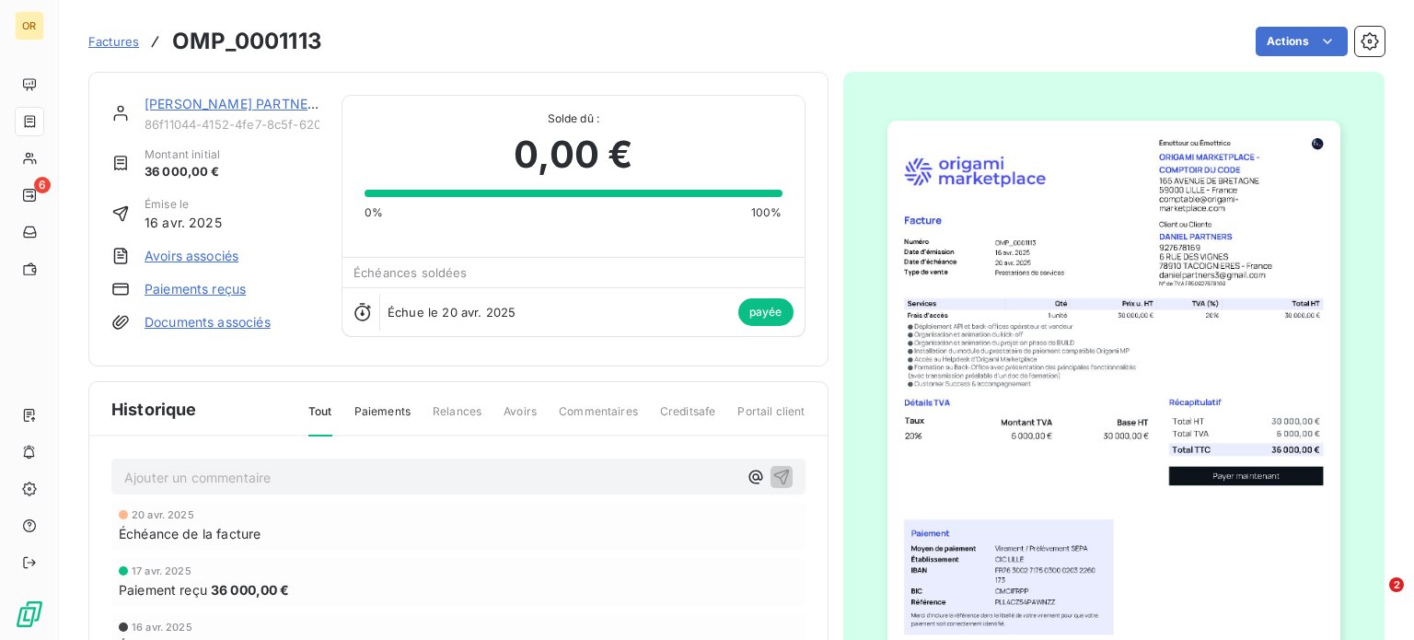
click at [207, 109] on link "[PERSON_NAME] PARTNERS" at bounding box center [235, 104] width 180 height 16
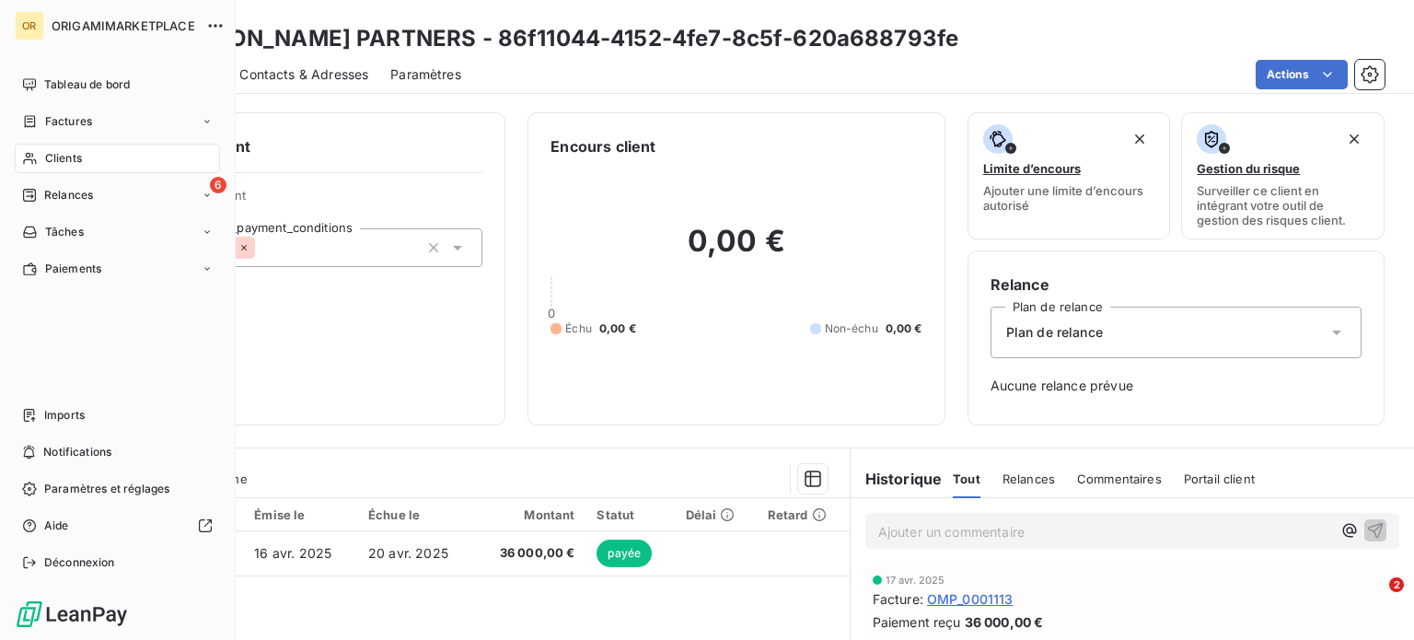
click at [34, 157] on icon at bounding box center [30, 158] width 16 height 15
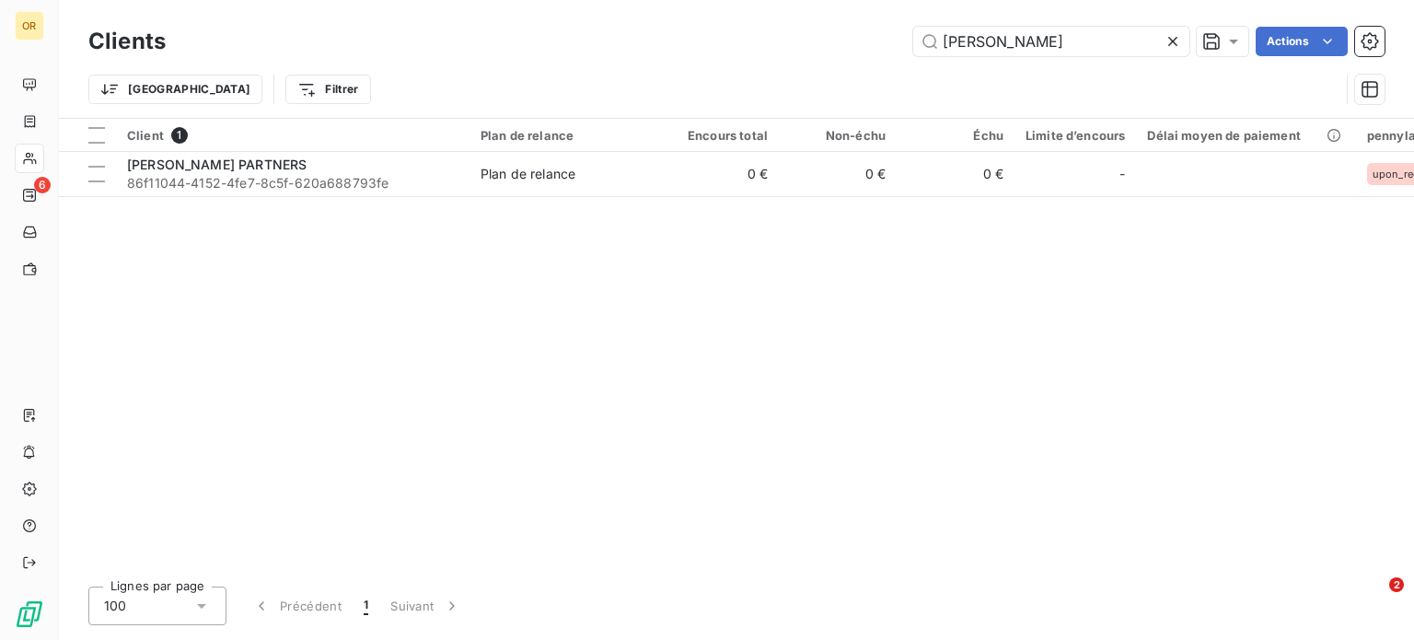
click at [786, 39] on div "[PERSON_NAME] Actions" at bounding box center [786, 41] width 1197 height 29
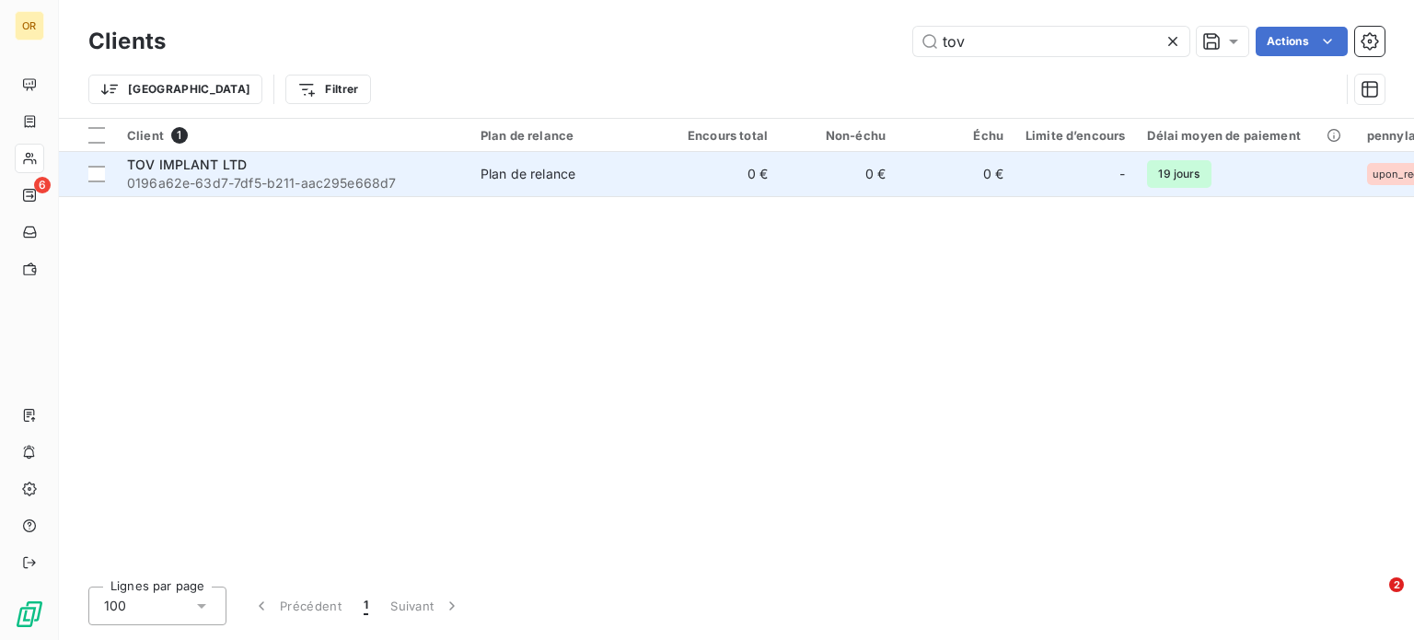
type input "tov"
click at [450, 169] on div "TOV IMPLANT LTD" at bounding box center [293, 165] width 332 height 18
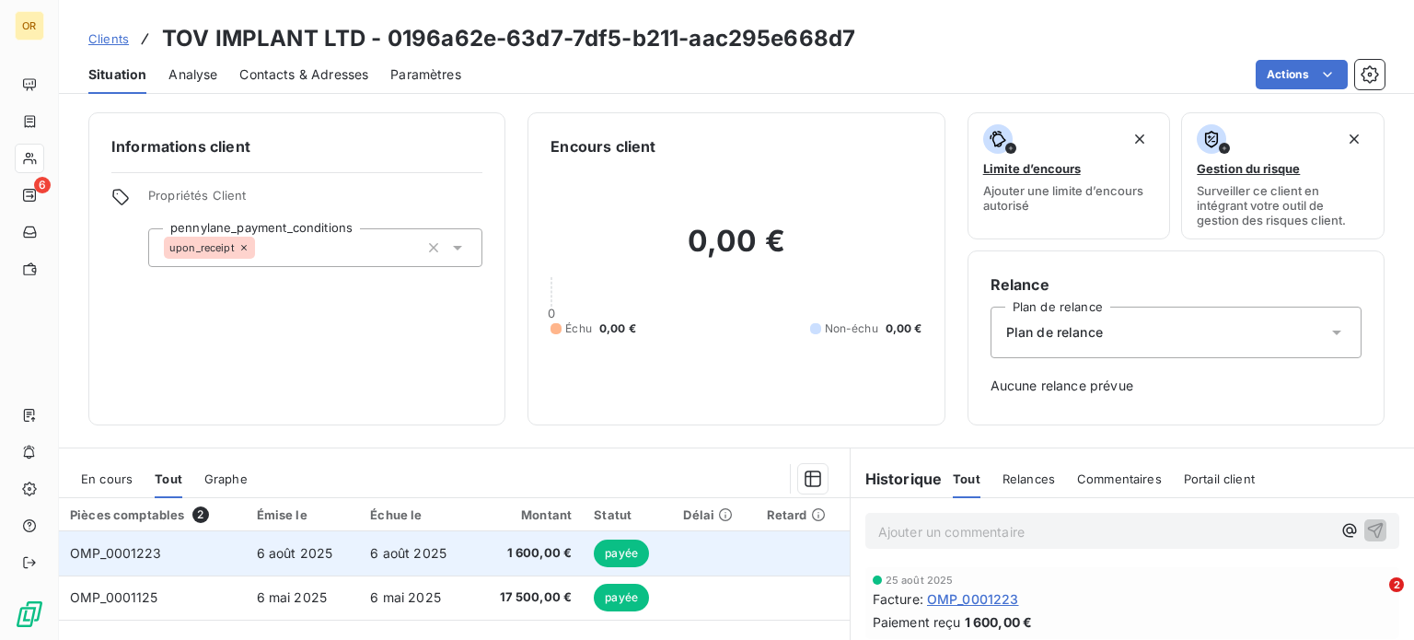
click at [449, 553] on td "6 août 2025" at bounding box center [416, 553] width 114 height 44
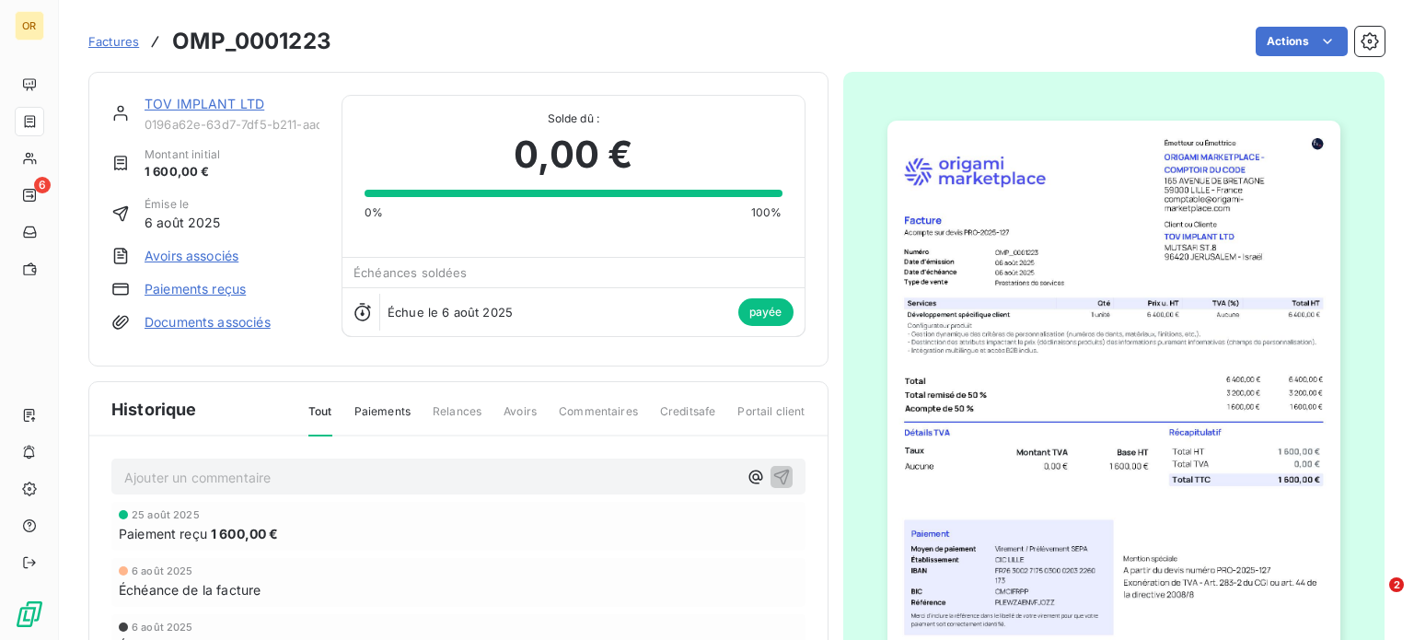
click at [191, 96] on link "TOV IMPLANT LTD" at bounding box center [205, 104] width 120 height 16
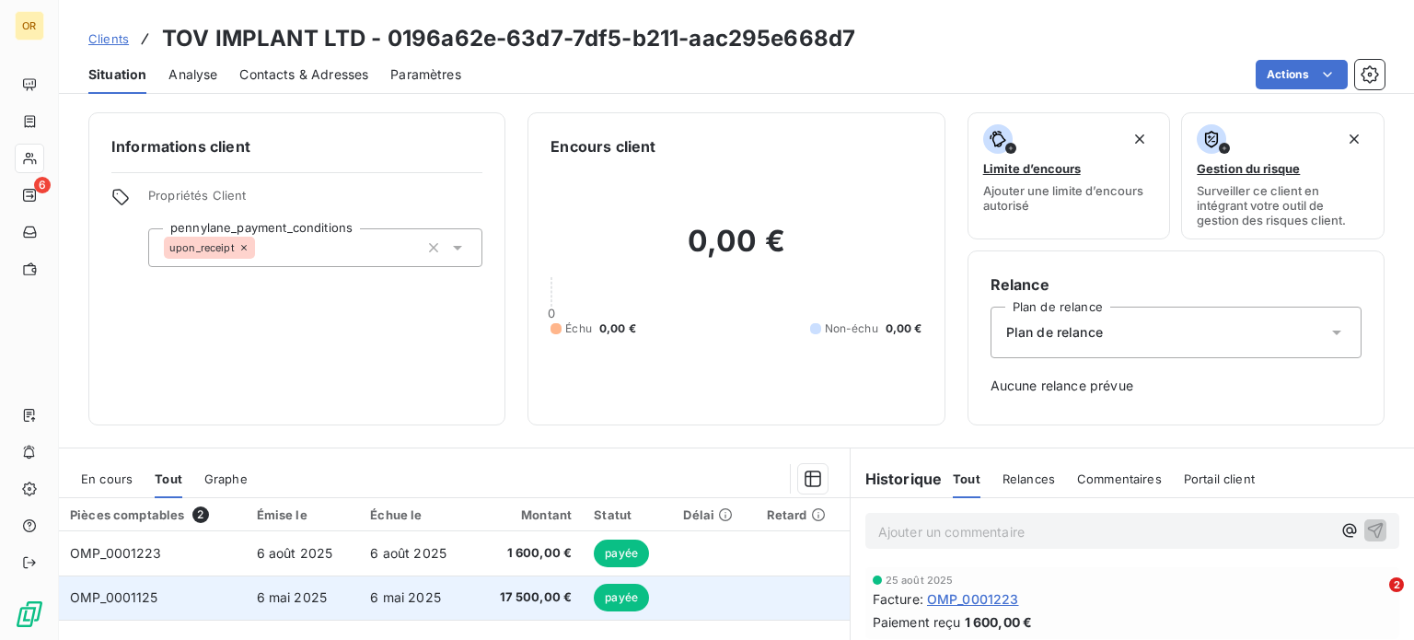
click at [309, 594] on span "6 mai 2025" at bounding box center [292, 597] width 71 height 16
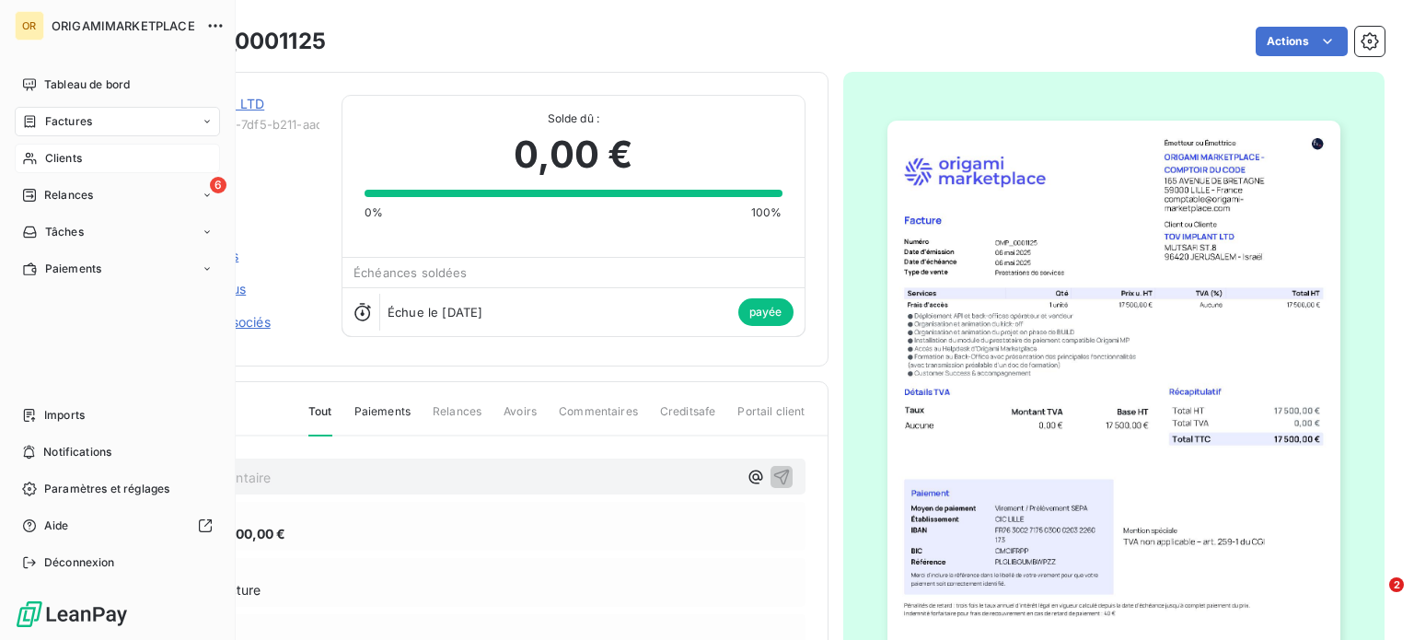
click at [70, 154] on span "Clients" at bounding box center [63, 158] width 37 height 17
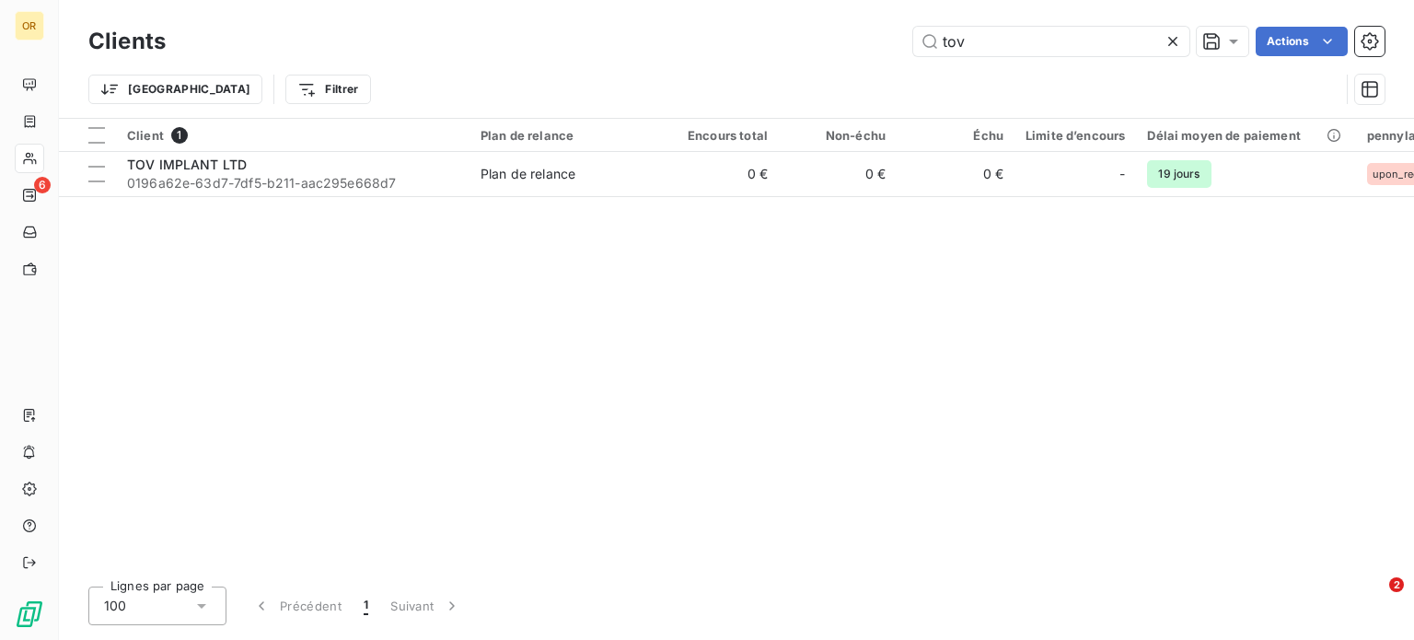
drag, startPoint x: 1006, startPoint y: 51, endPoint x: 836, endPoint y: 44, distance: 169.6
click at [836, 44] on div "tov Actions" at bounding box center [786, 41] width 1197 height 29
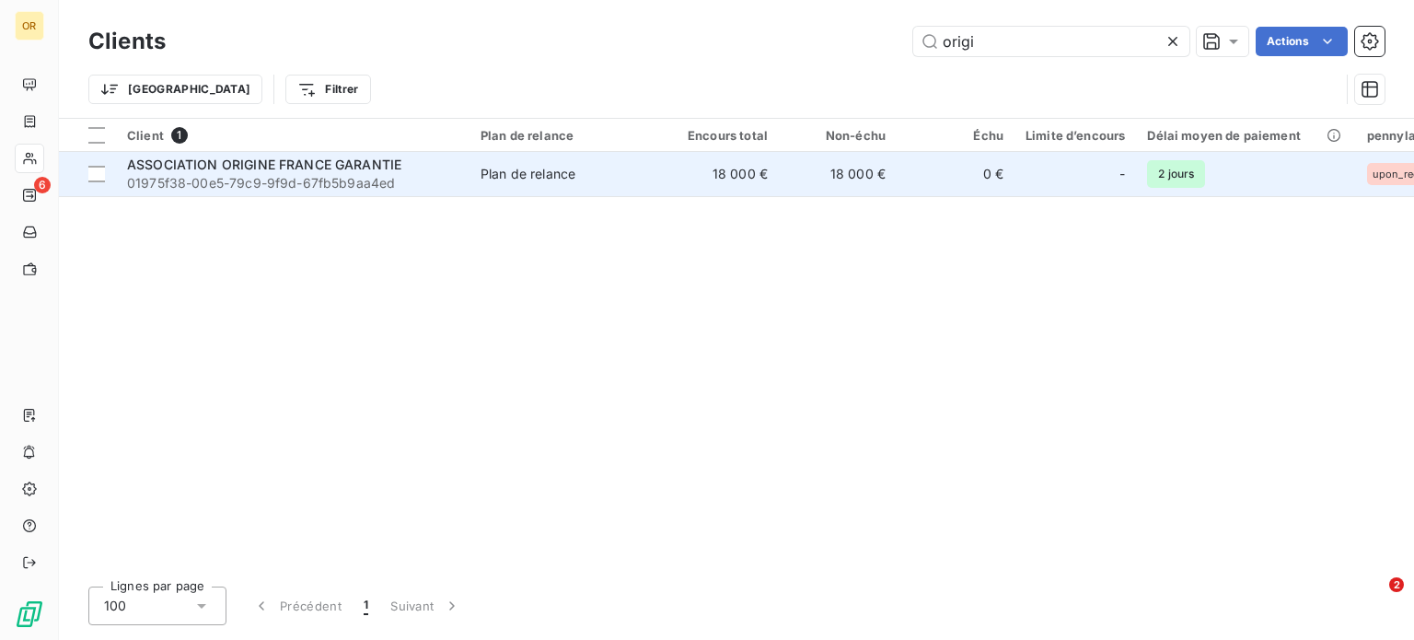
type input "origi"
click at [424, 169] on div "ASSOCIATION ORIGINE FRANCE GARANTIE" at bounding box center [293, 165] width 332 height 18
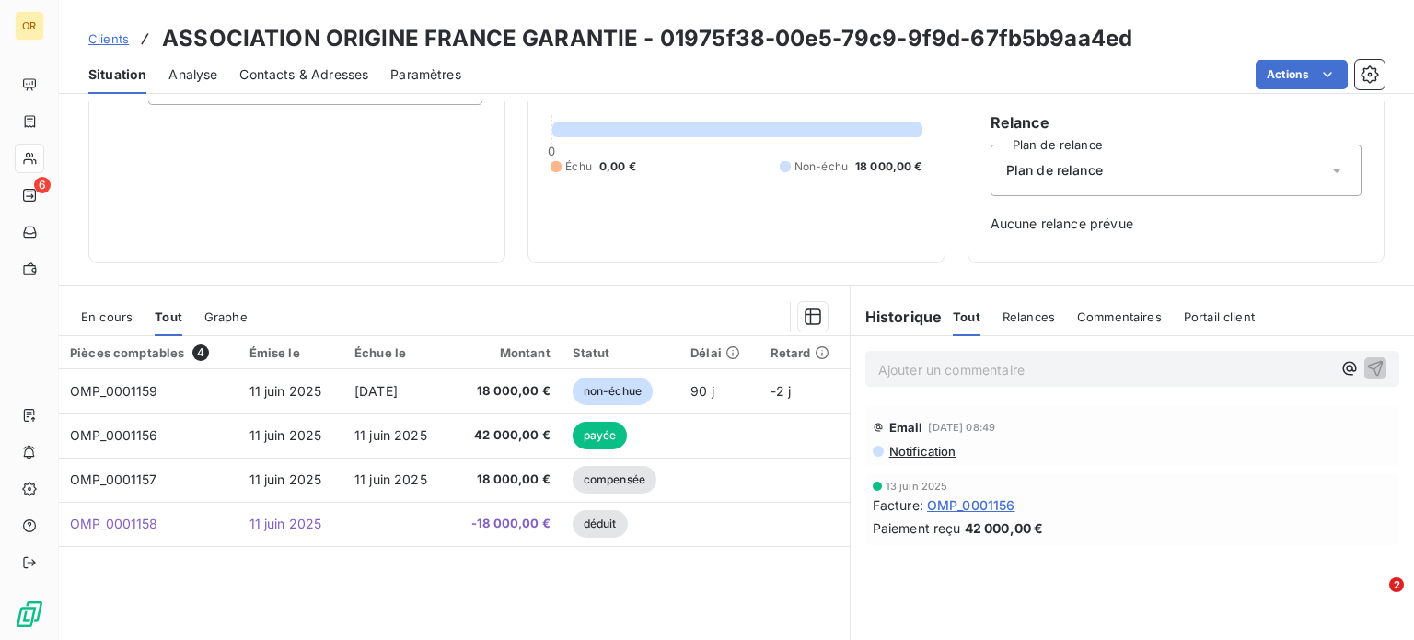
scroll to position [266, 0]
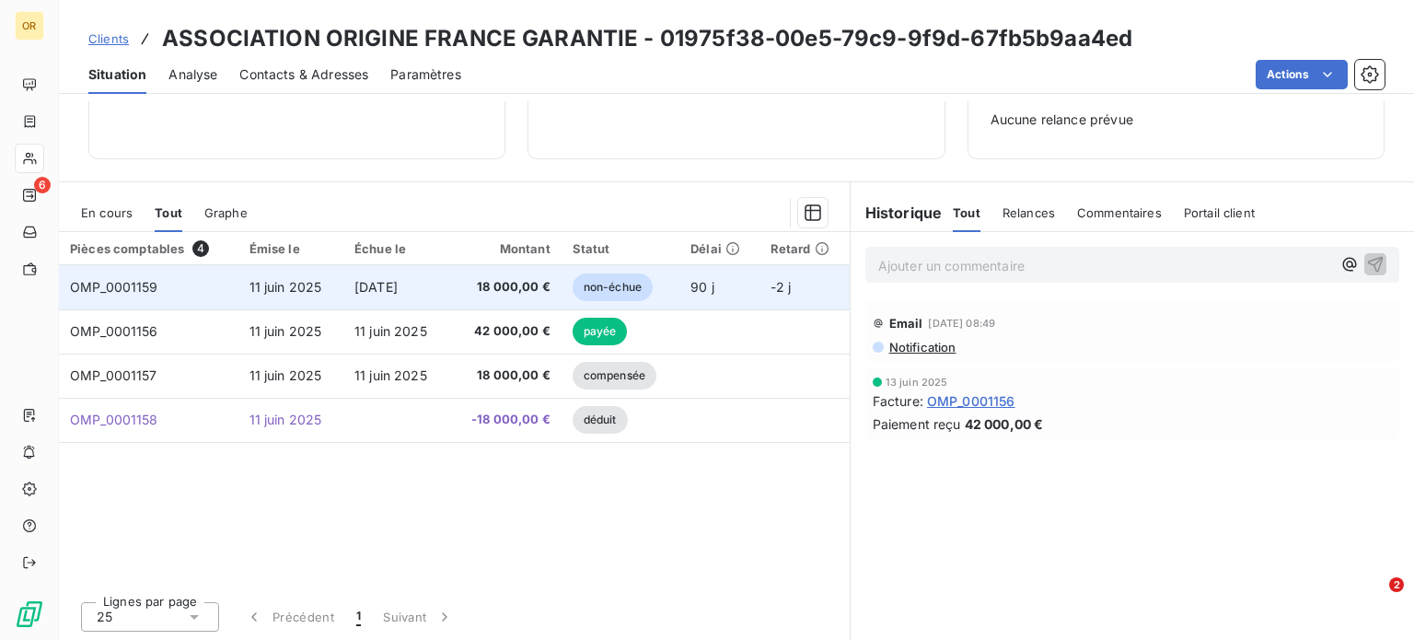
click at [494, 294] on span "18 000,00 €" at bounding box center [504, 287] width 90 height 18
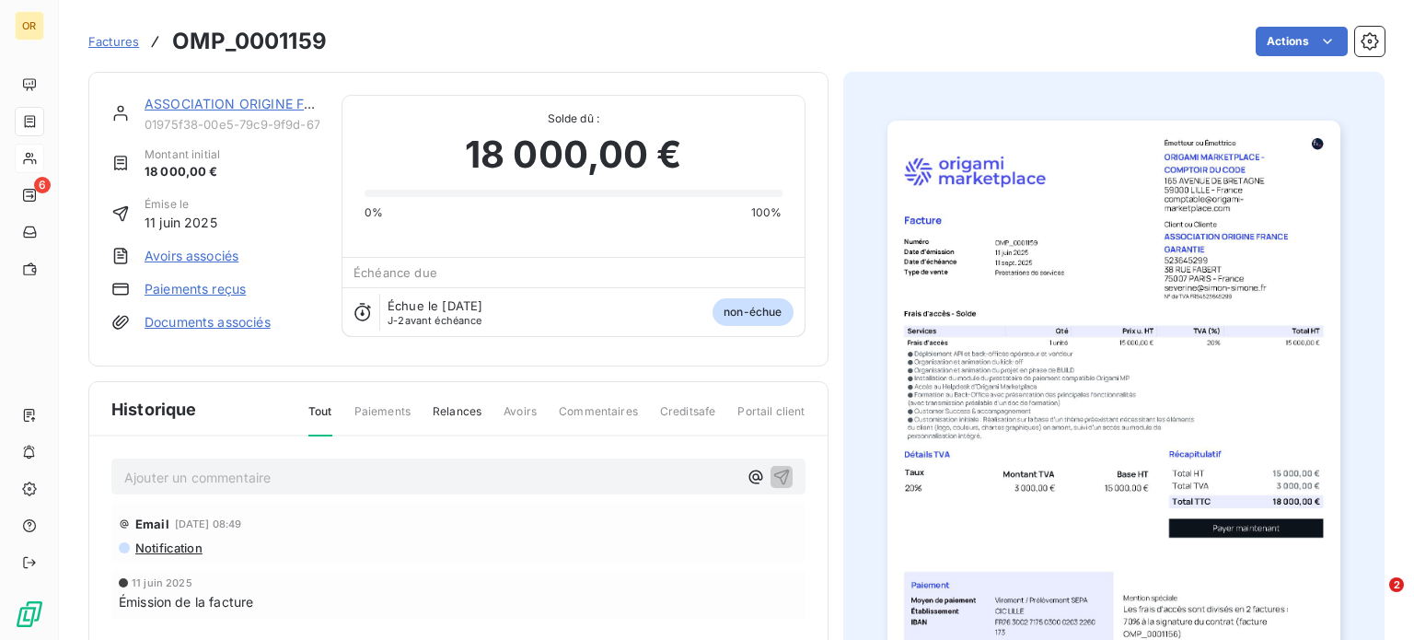
click at [204, 109] on link "ASSOCIATION ORIGINE FRANCE GARANTIE" at bounding box center [282, 104] width 274 height 16
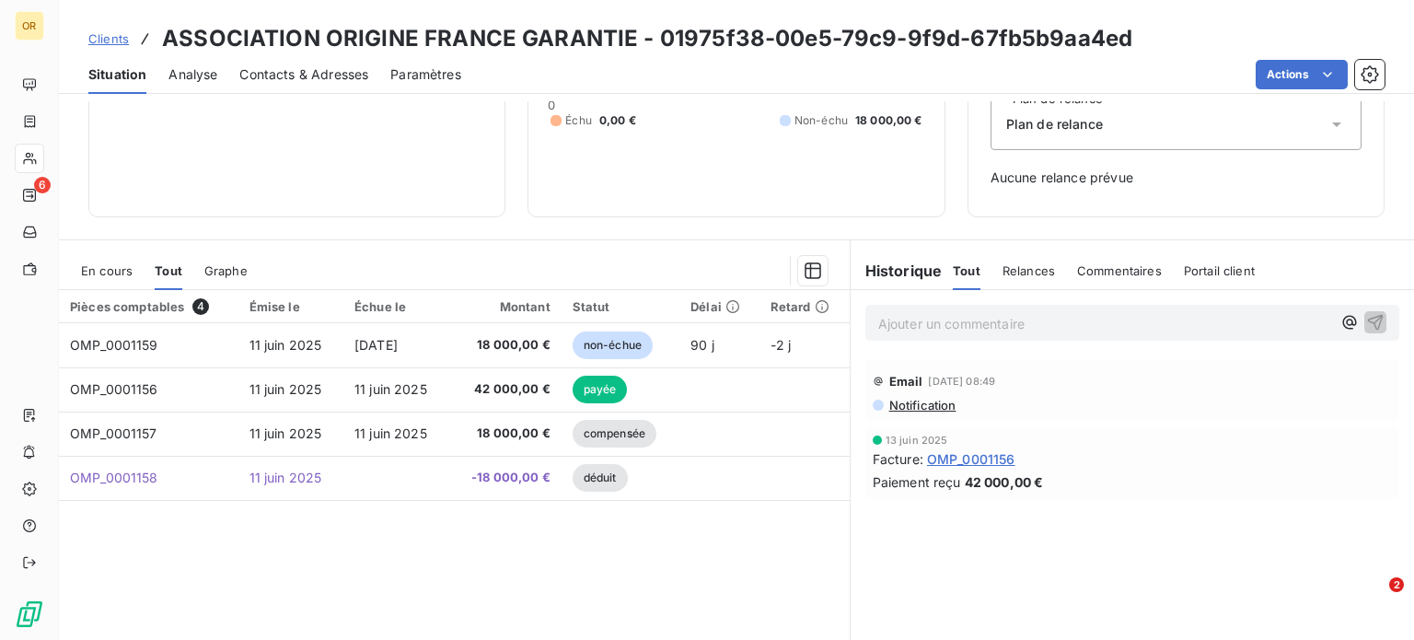
scroll to position [225, 0]
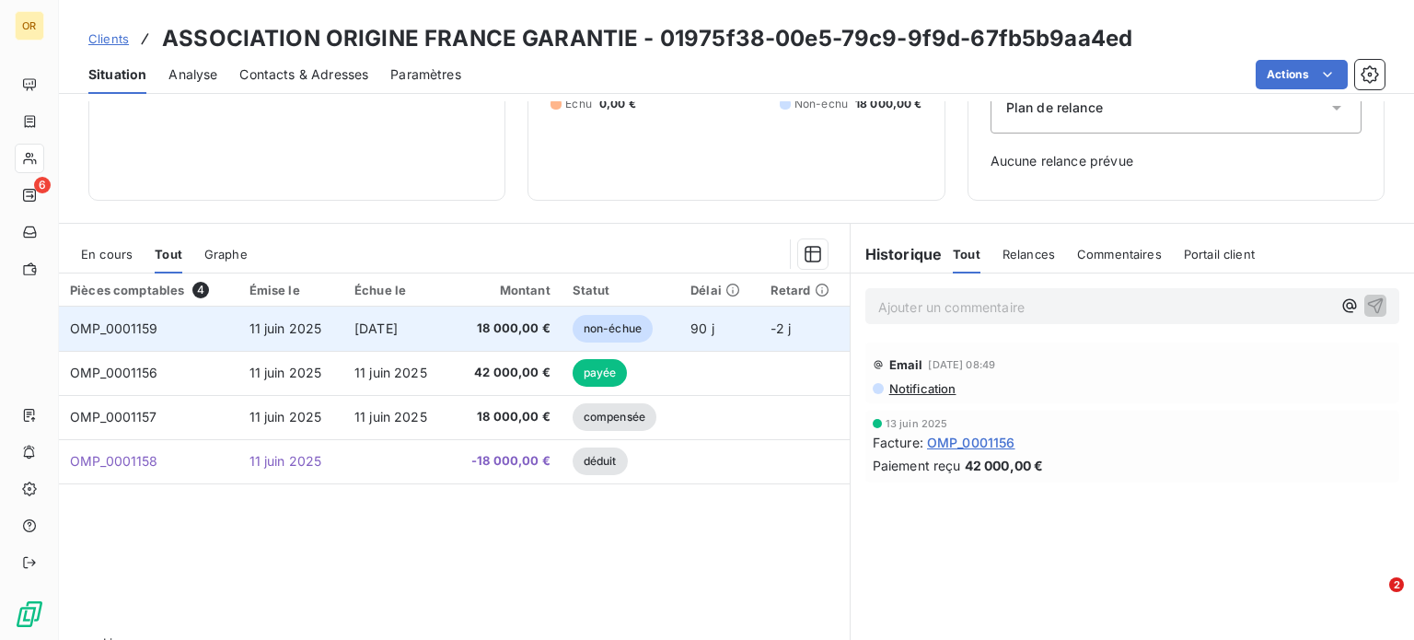
click at [437, 343] on td "[DATE]" at bounding box center [395, 329] width 105 height 44
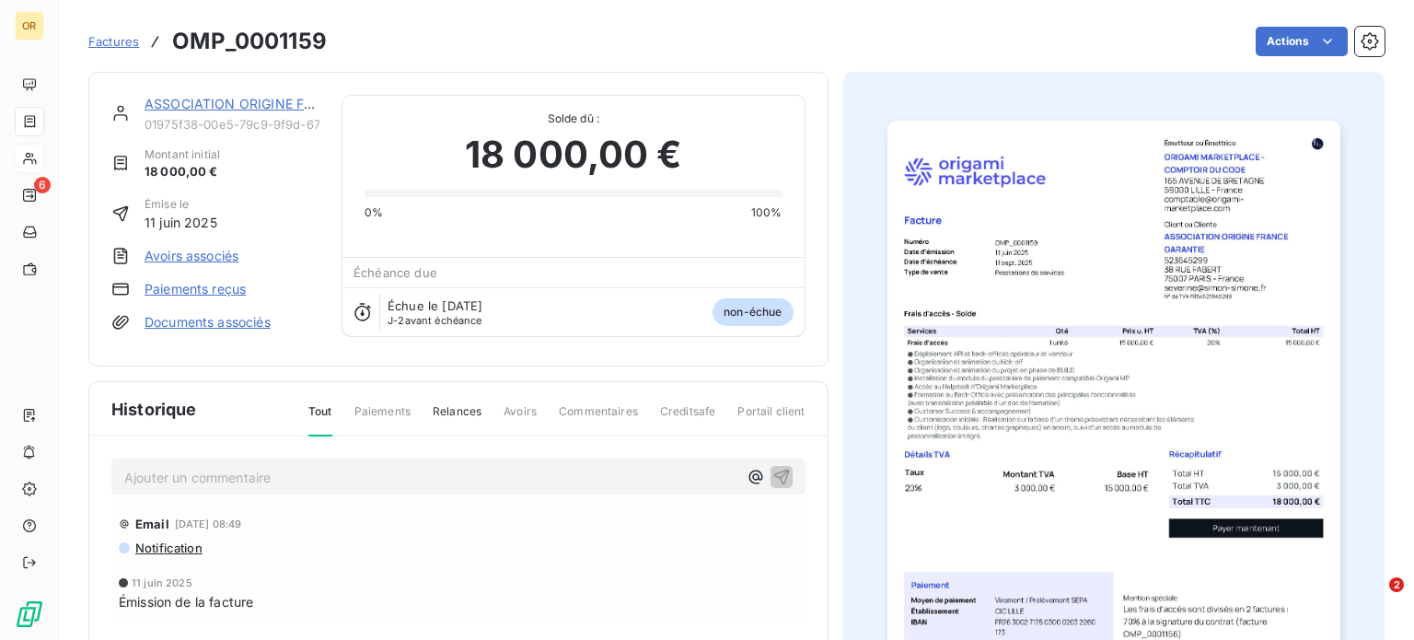
click at [204, 110] on link "ASSOCIATION ORIGINE FRANCE GARANTIE" at bounding box center [282, 104] width 274 height 16
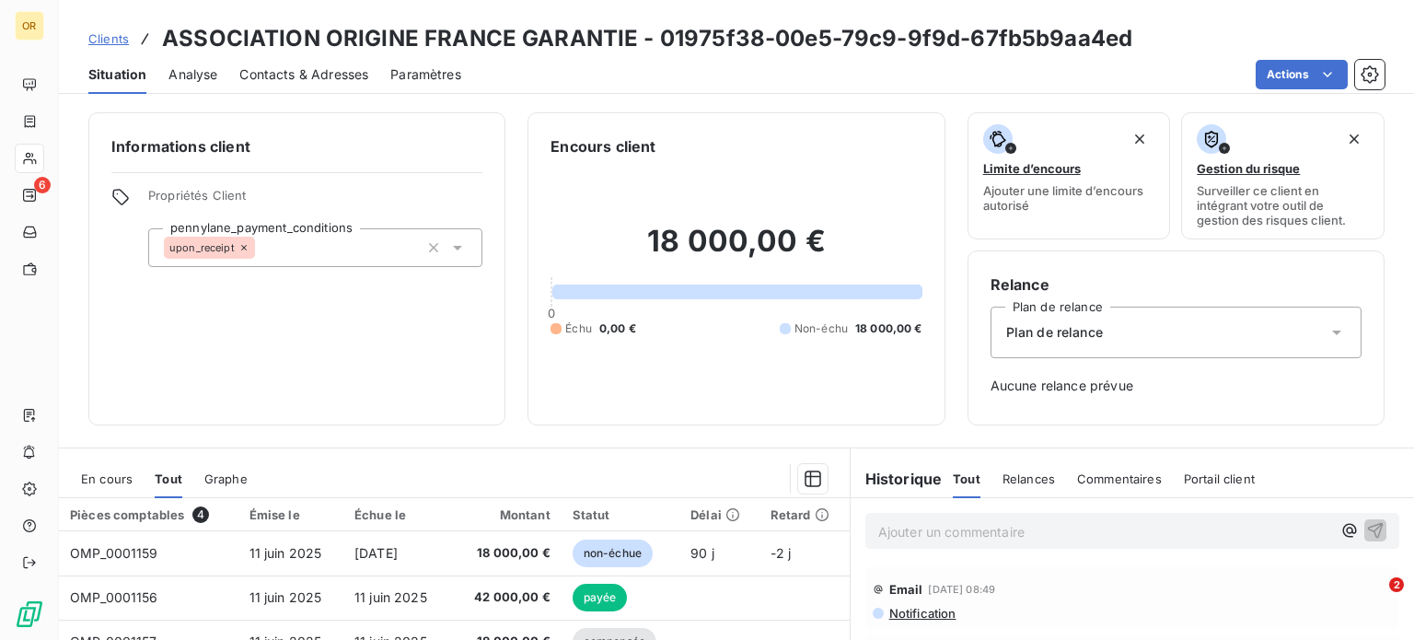
scroll to position [266, 0]
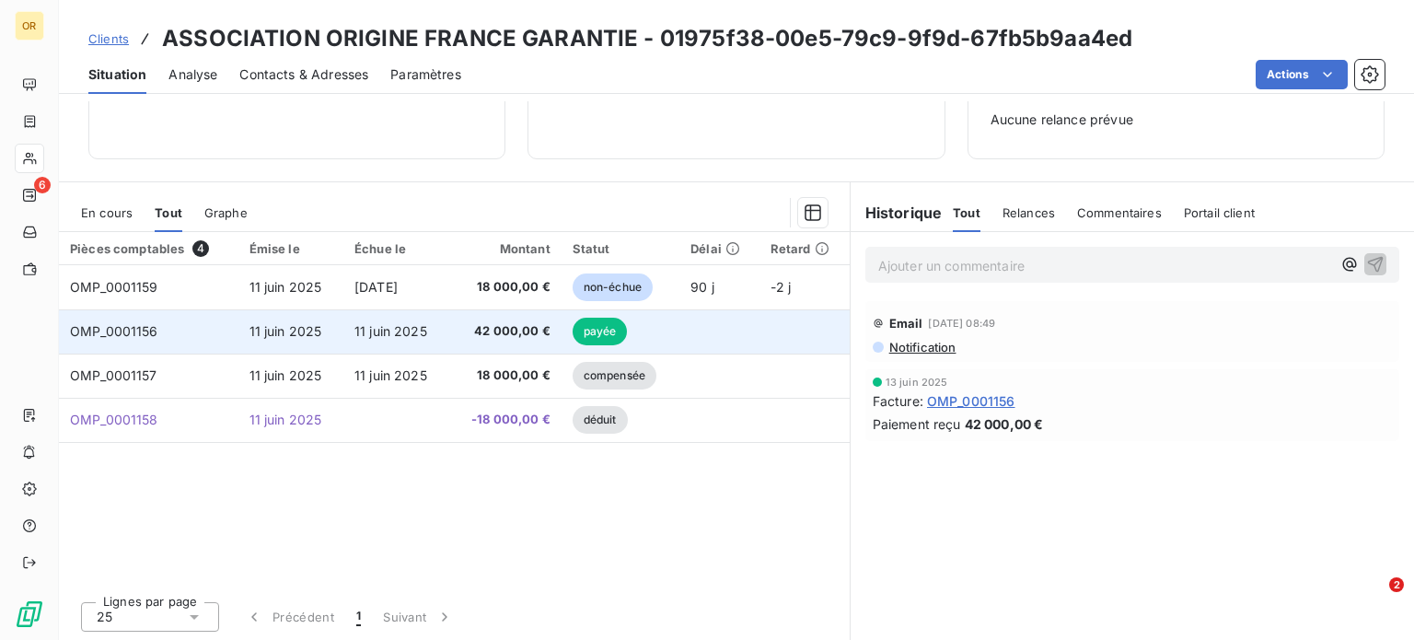
click at [398, 316] on td "11 juin 2025" at bounding box center [395, 331] width 105 height 44
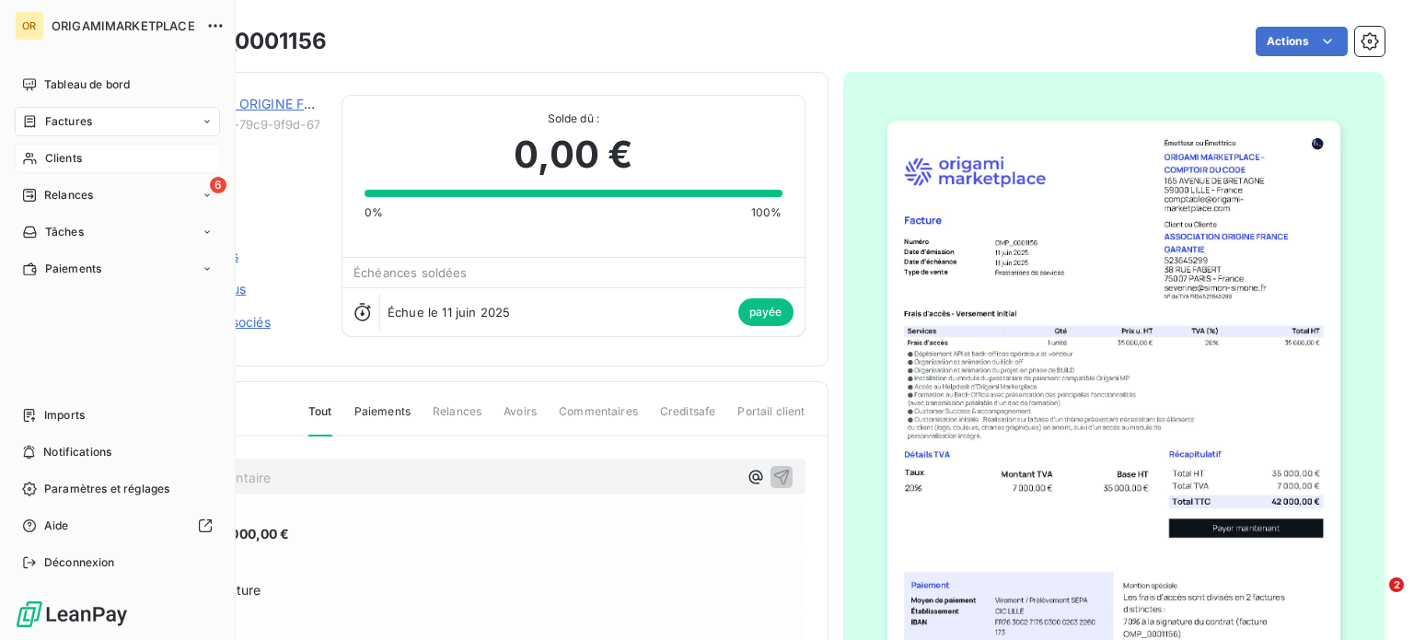
click at [53, 157] on span "Clients" at bounding box center [63, 158] width 37 height 17
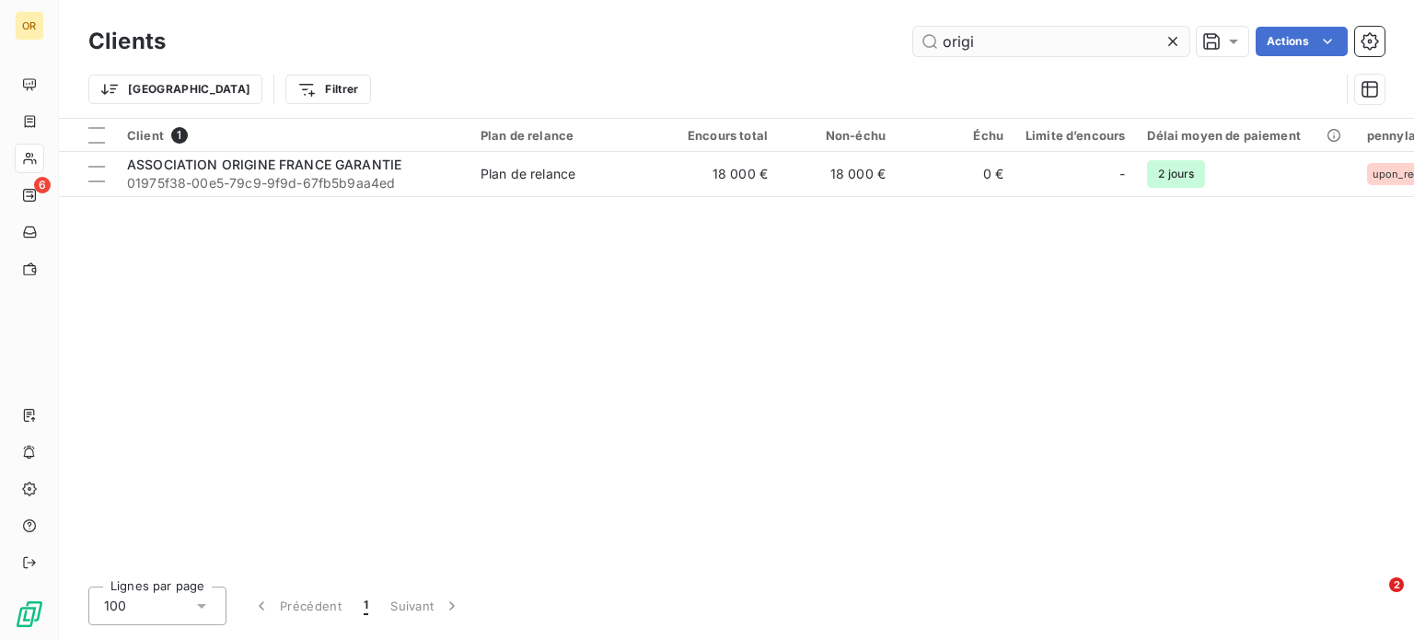
click at [941, 42] on input "origi" at bounding box center [1051, 41] width 276 height 29
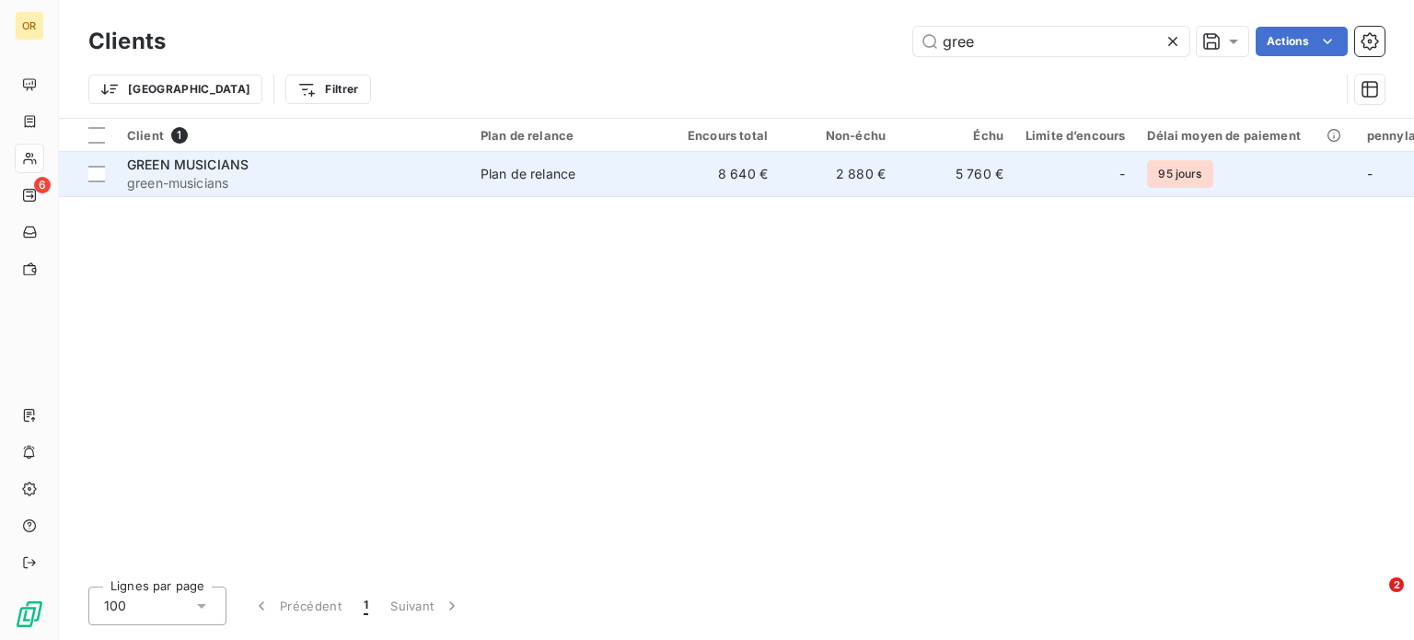
type input "gree"
click at [435, 181] on span "green-musicians" at bounding box center [293, 183] width 332 height 18
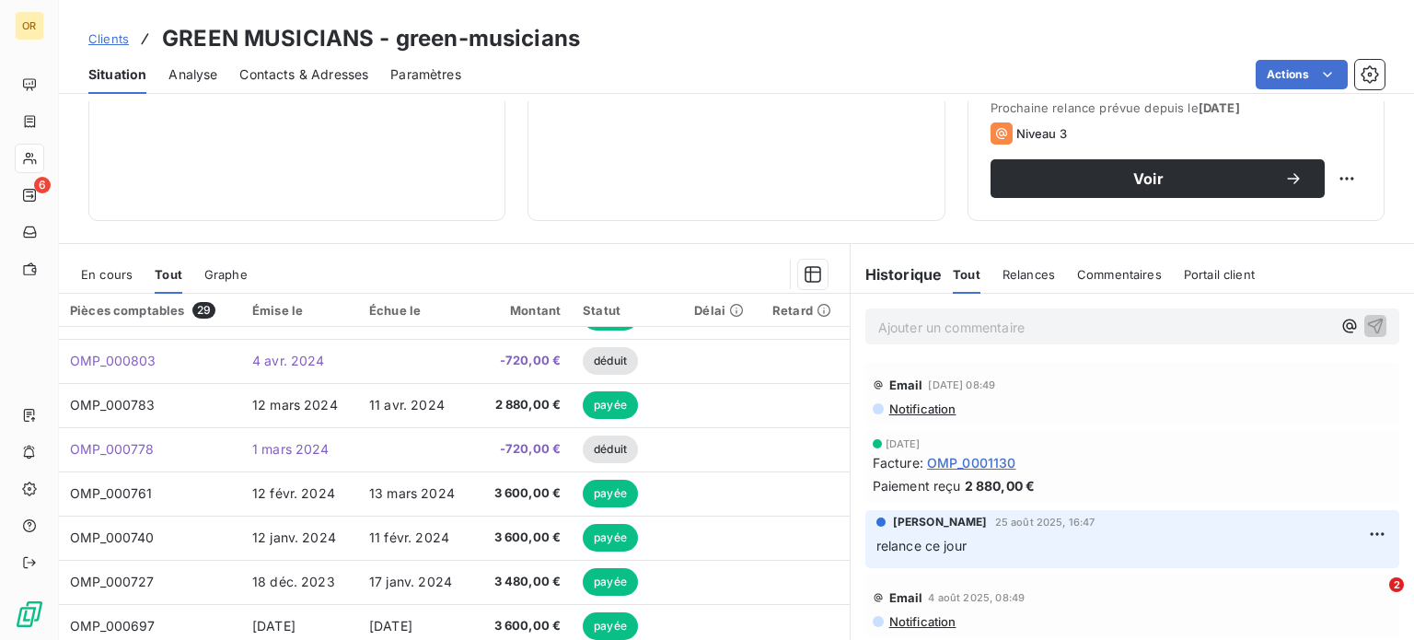
scroll to position [332, 0]
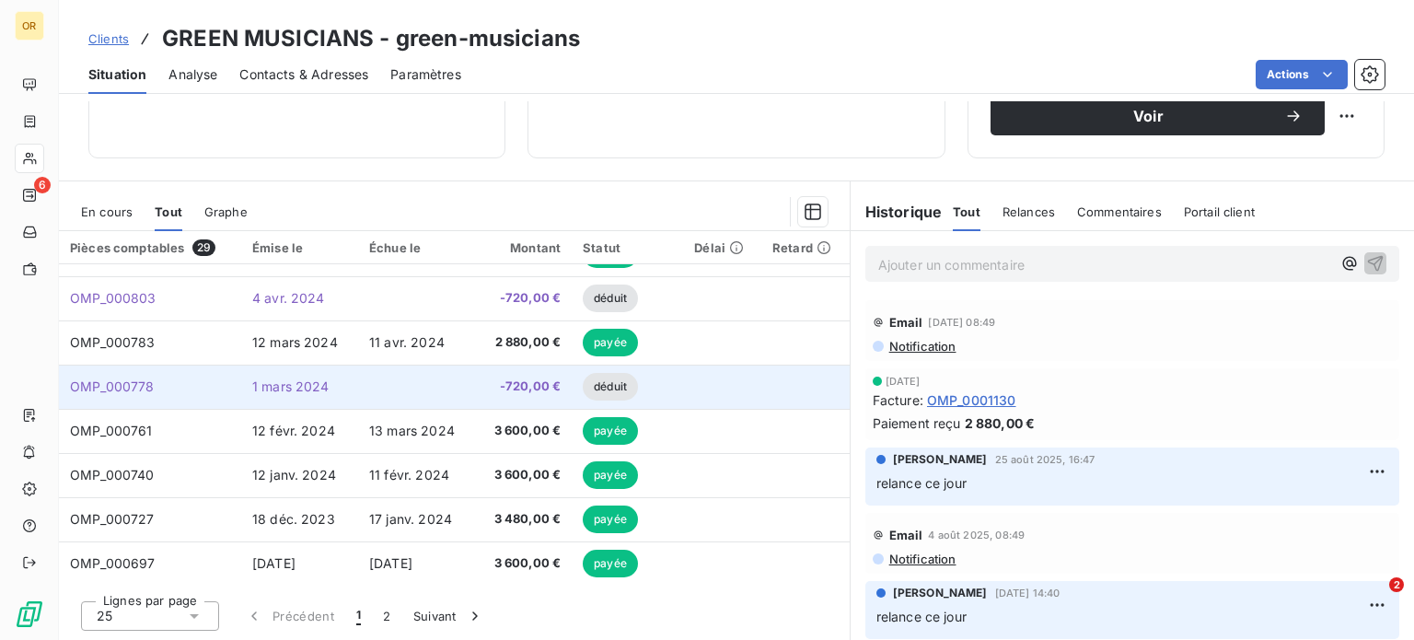
click at [372, 387] on td at bounding box center [416, 387] width 117 height 44
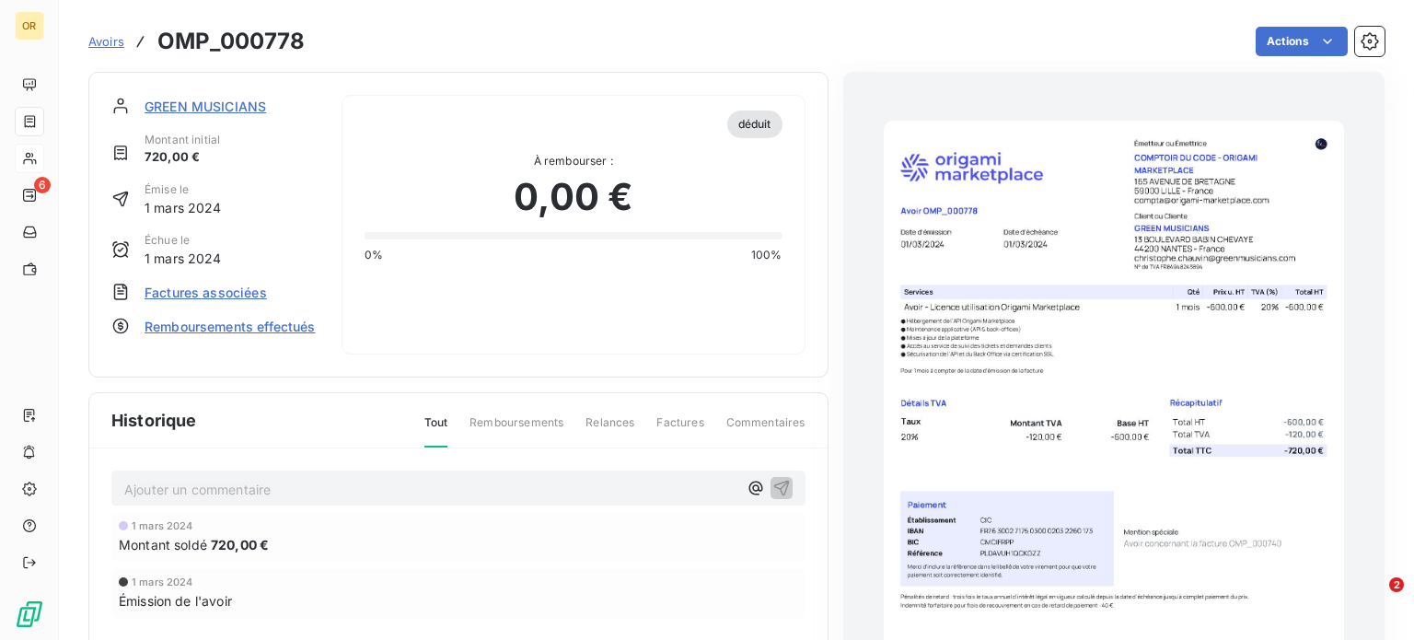
click at [186, 101] on span "GREEN MUSICIANS" at bounding box center [206, 106] width 122 height 19
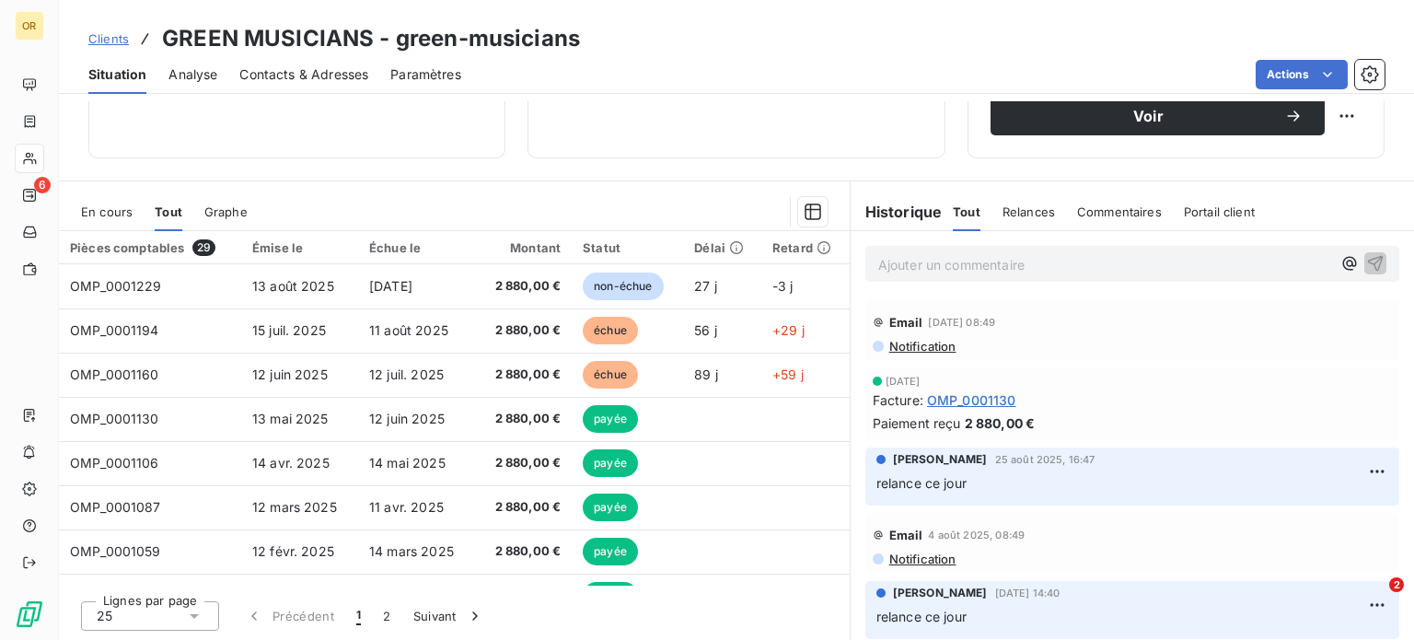
scroll to position [784, 0]
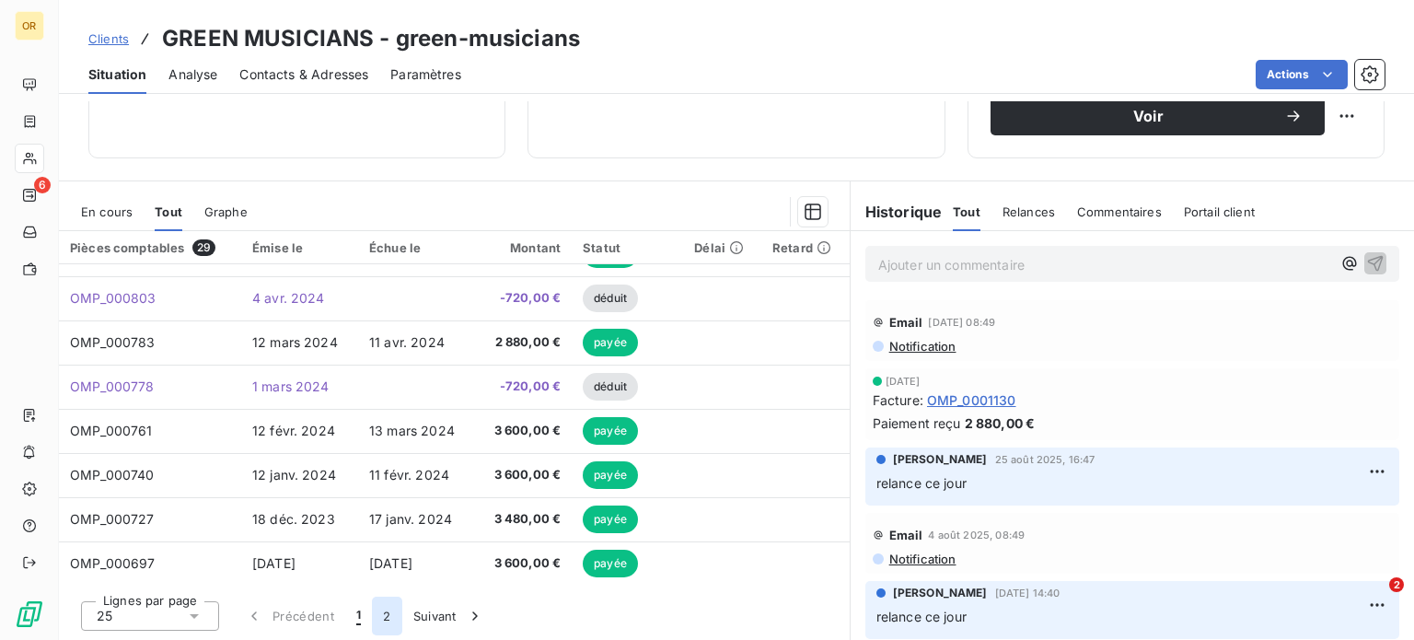
click at [386, 619] on button "2" at bounding box center [386, 616] width 29 height 39
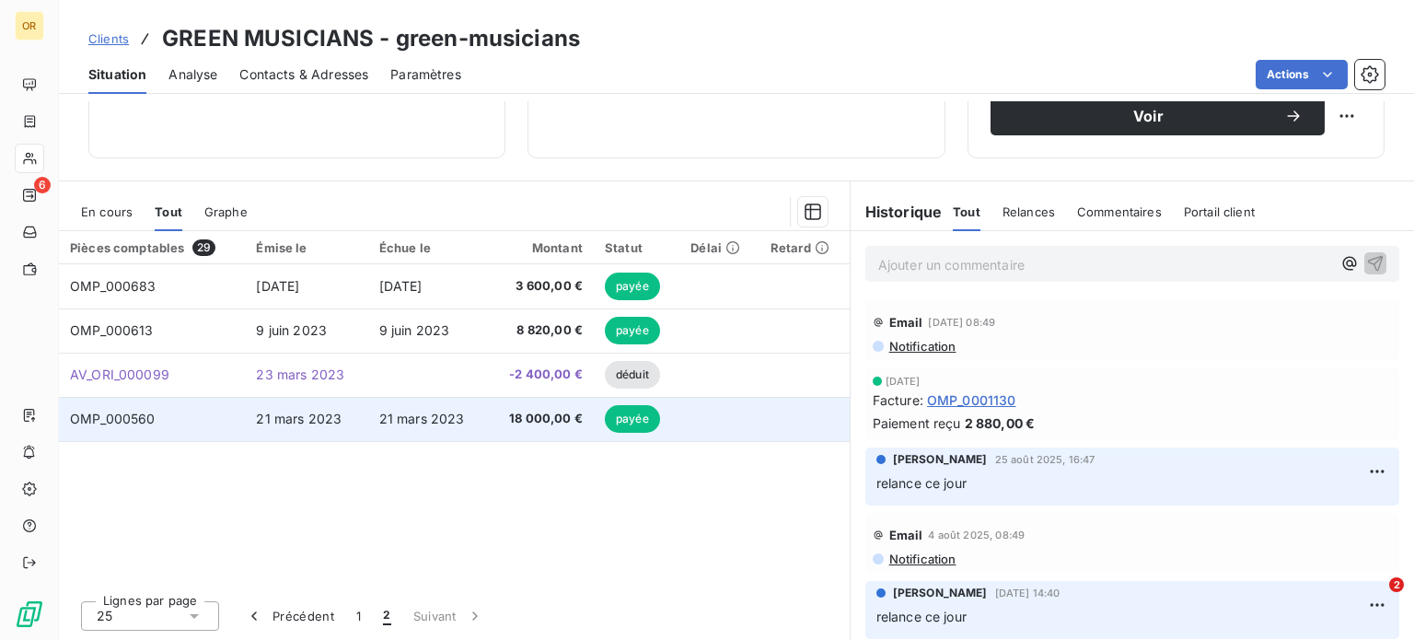
click at [456, 426] on td "21 mars 2023" at bounding box center [428, 419] width 120 height 44
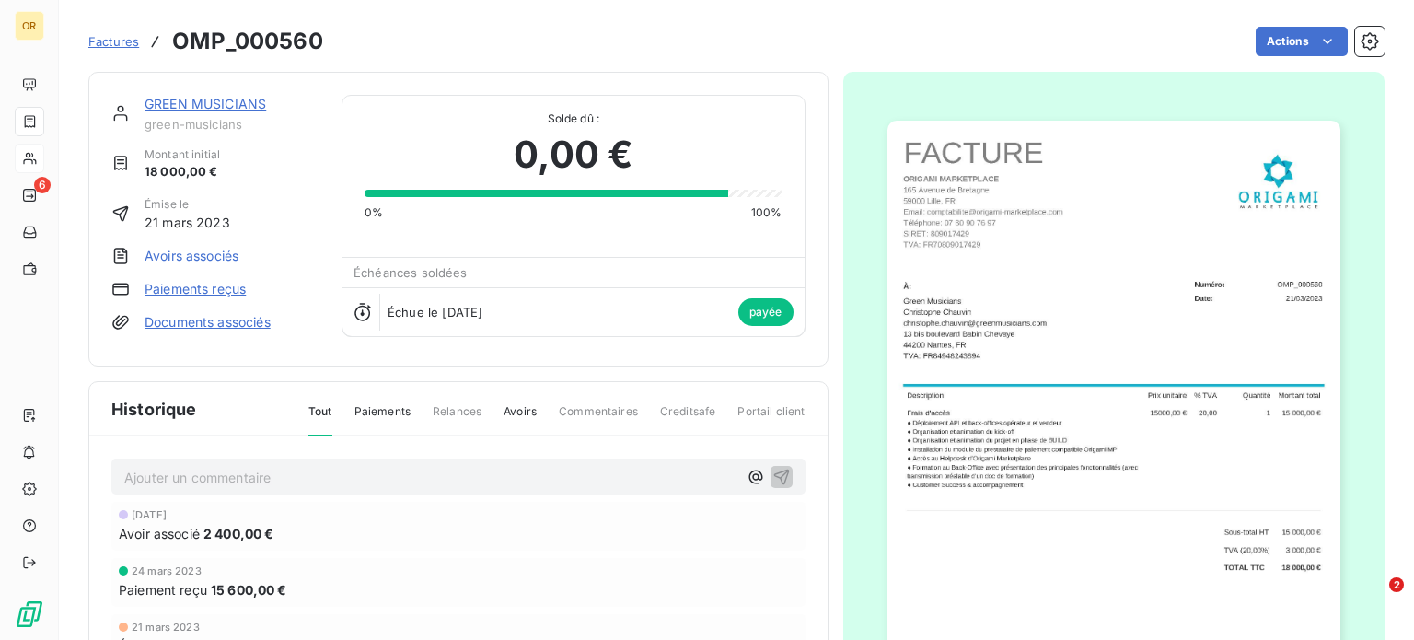
click at [215, 98] on link "GREEN MUSICIANS" at bounding box center [206, 104] width 122 height 16
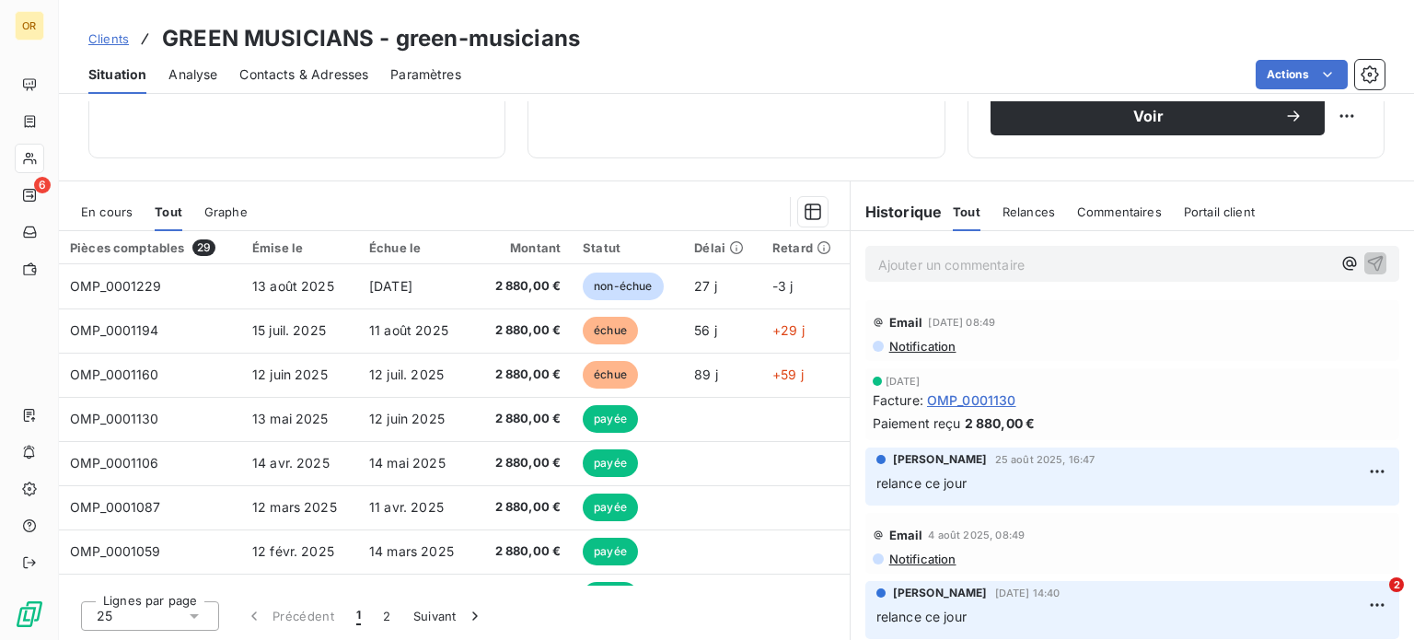
scroll to position [784, 0]
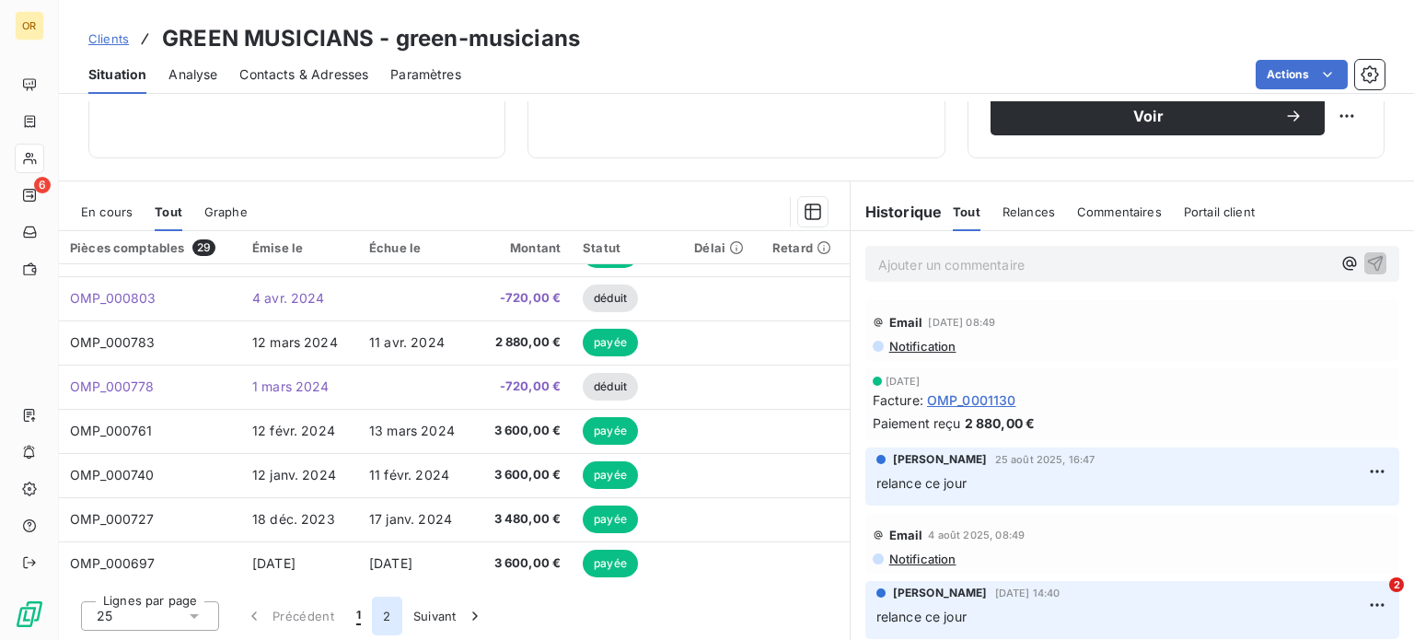
click at [379, 624] on button "2" at bounding box center [386, 616] width 29 height 39
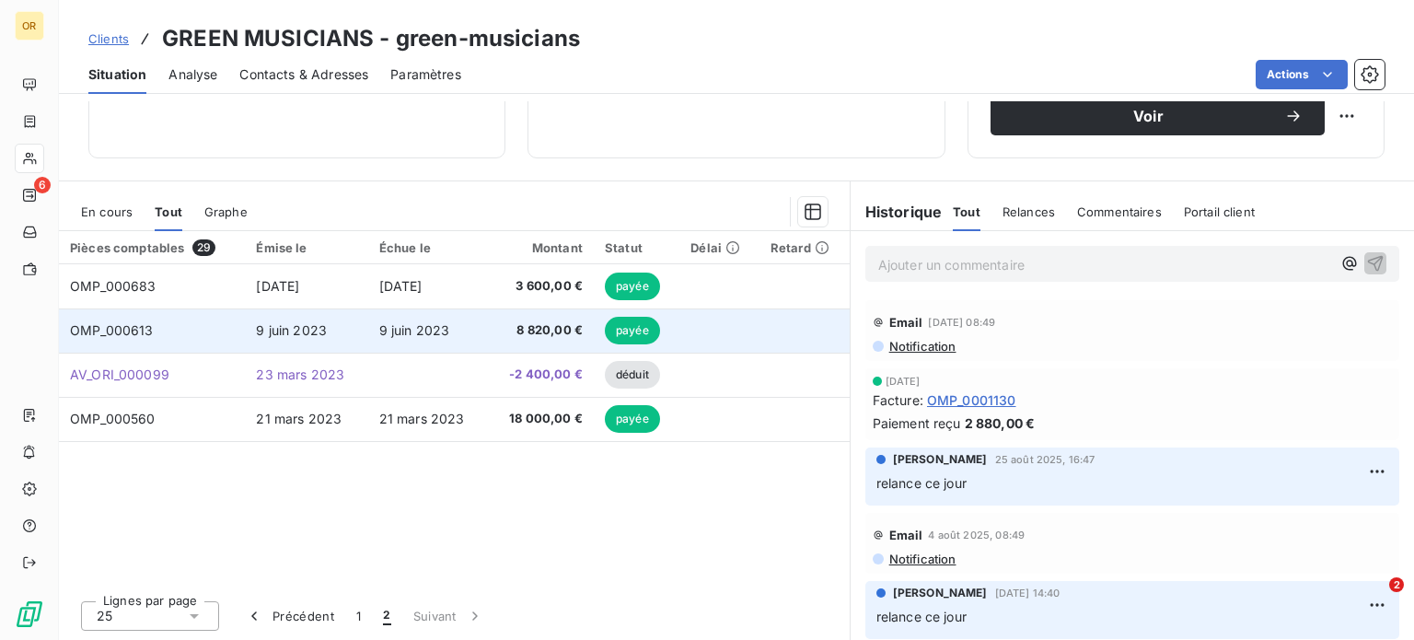
click at [336, 320] on td "9 juin 2023" at bounding box center [306, 330] width 122 height 44
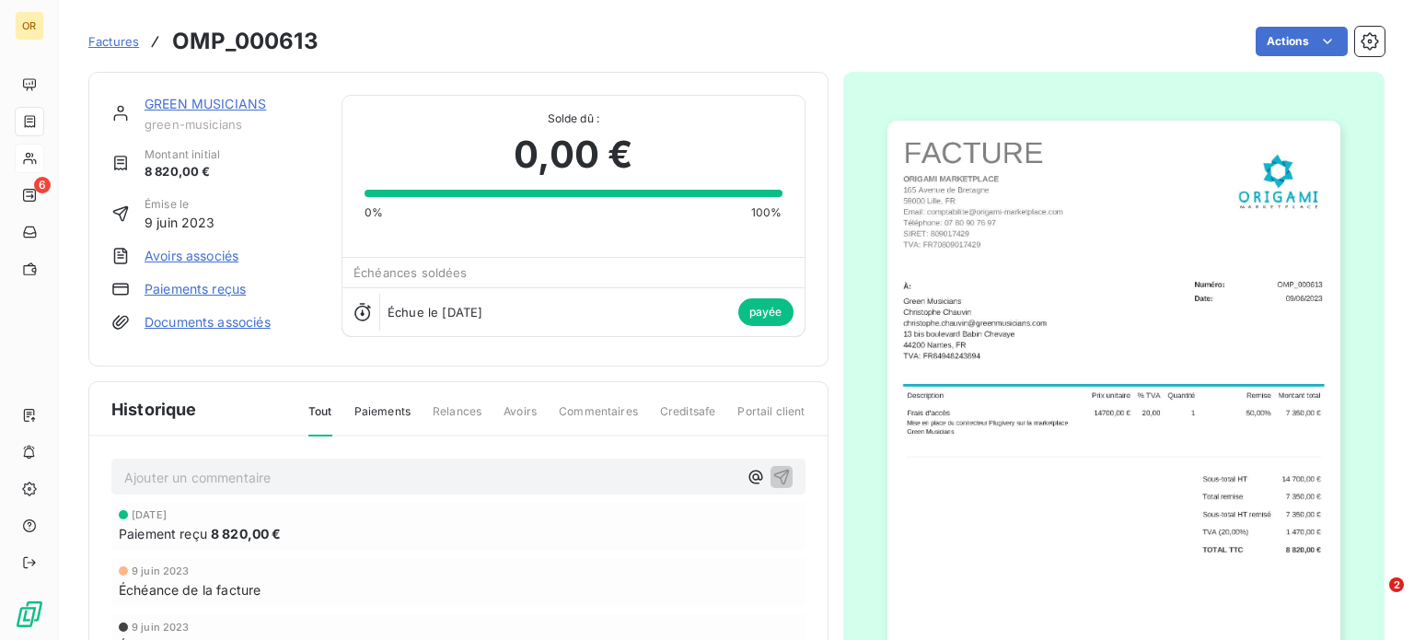
click at [195, 100] on link "GREEN MUSICIANS" at bounding box center [206, 104] width 122 height 16
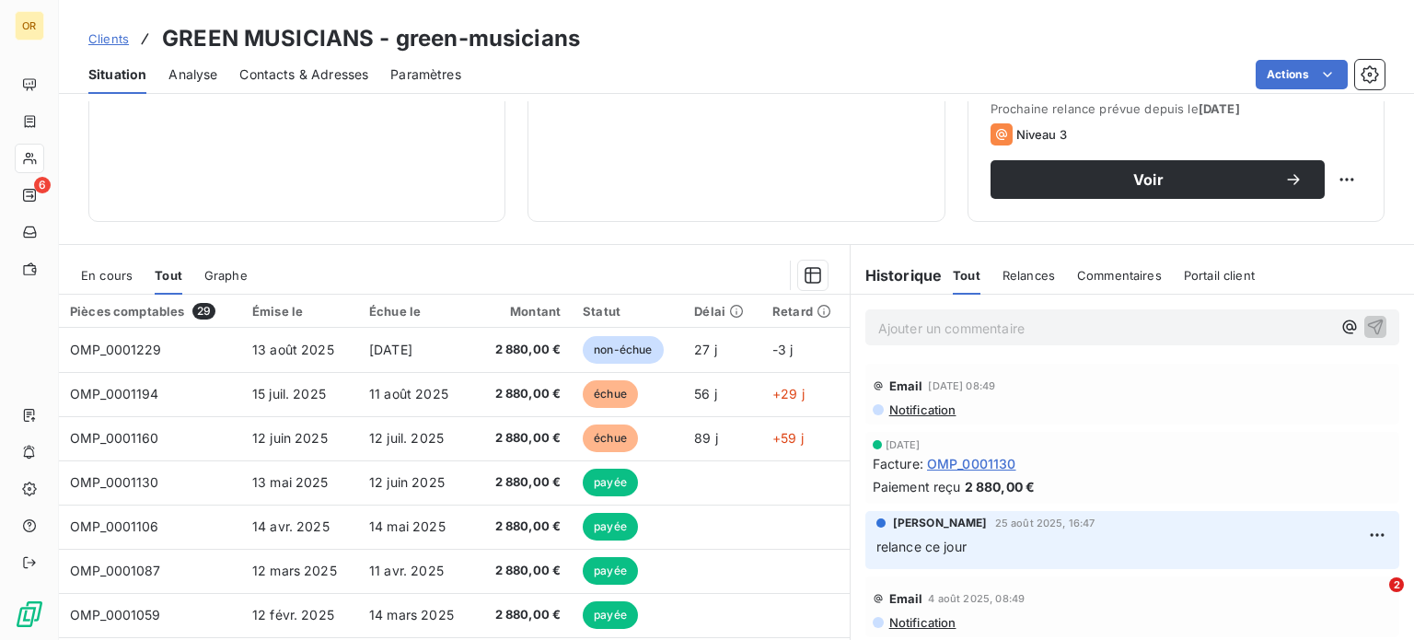
scroll to position [332, 0]
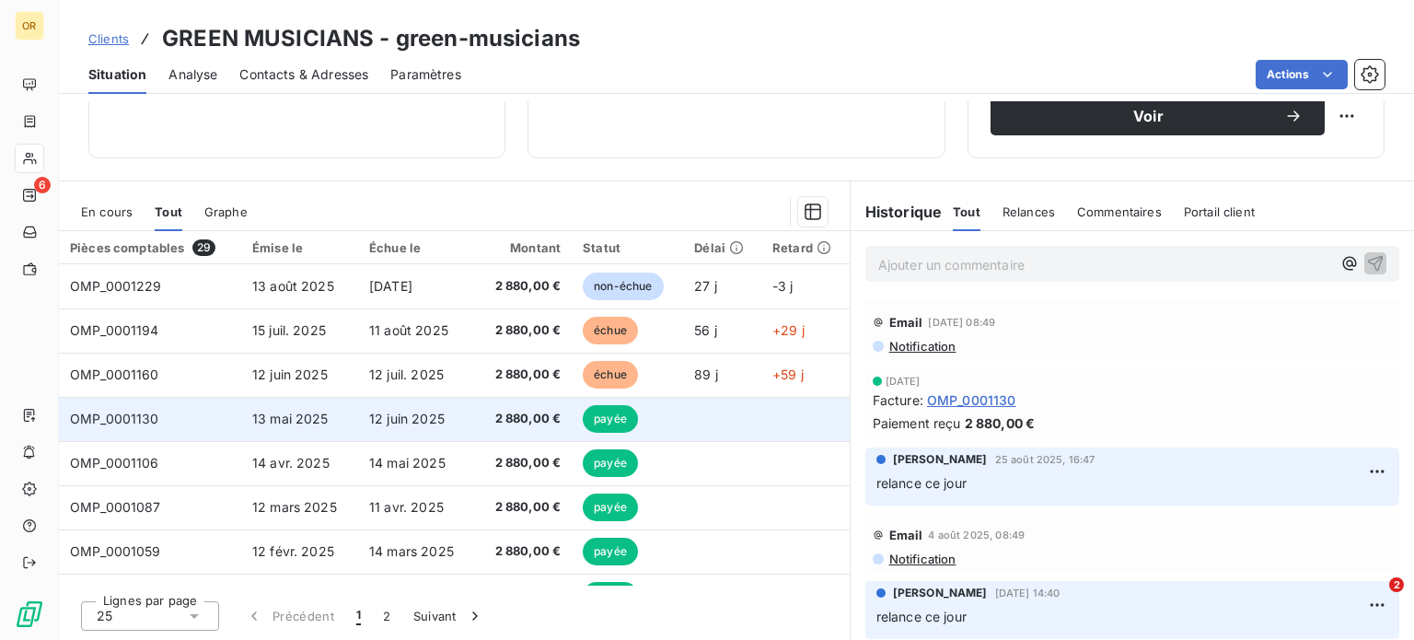
click at [320, 425] on span "13 mai 2025" at bounding box center [290, 419] width 76 height 16
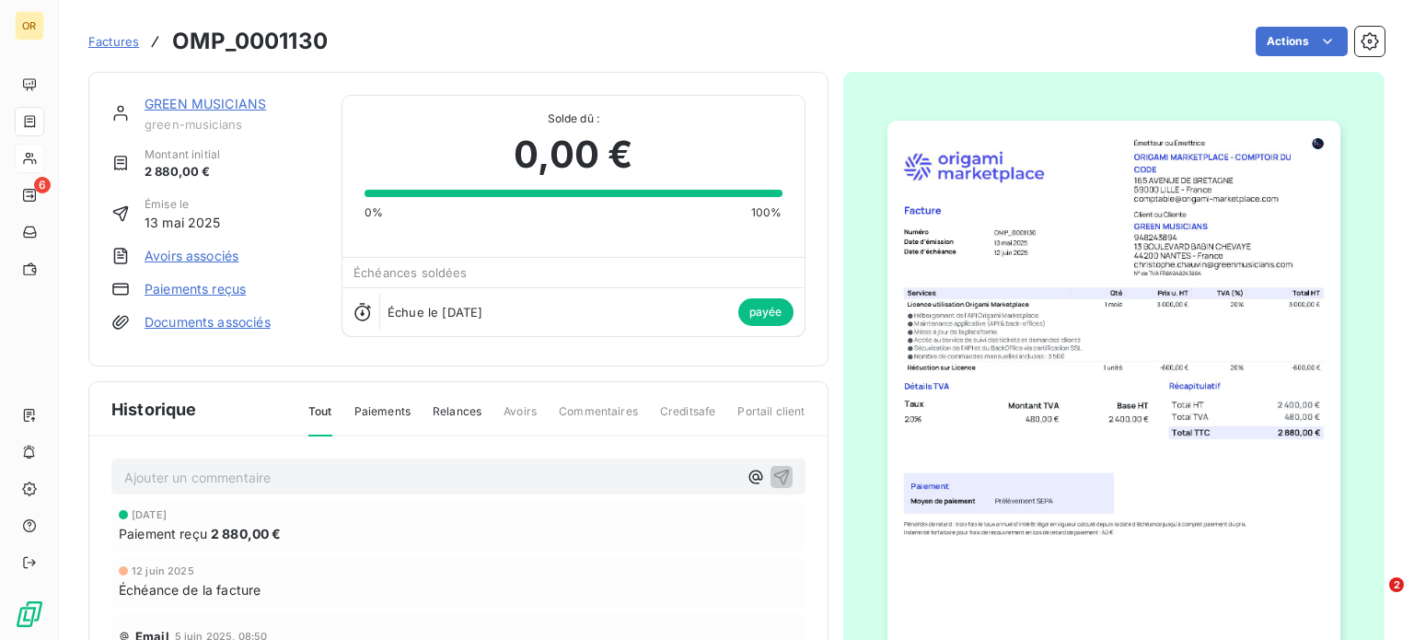
click at [223, 98] on link "GREEN MUSICIANS" at bounding box center [206, 104] width 122 height 16
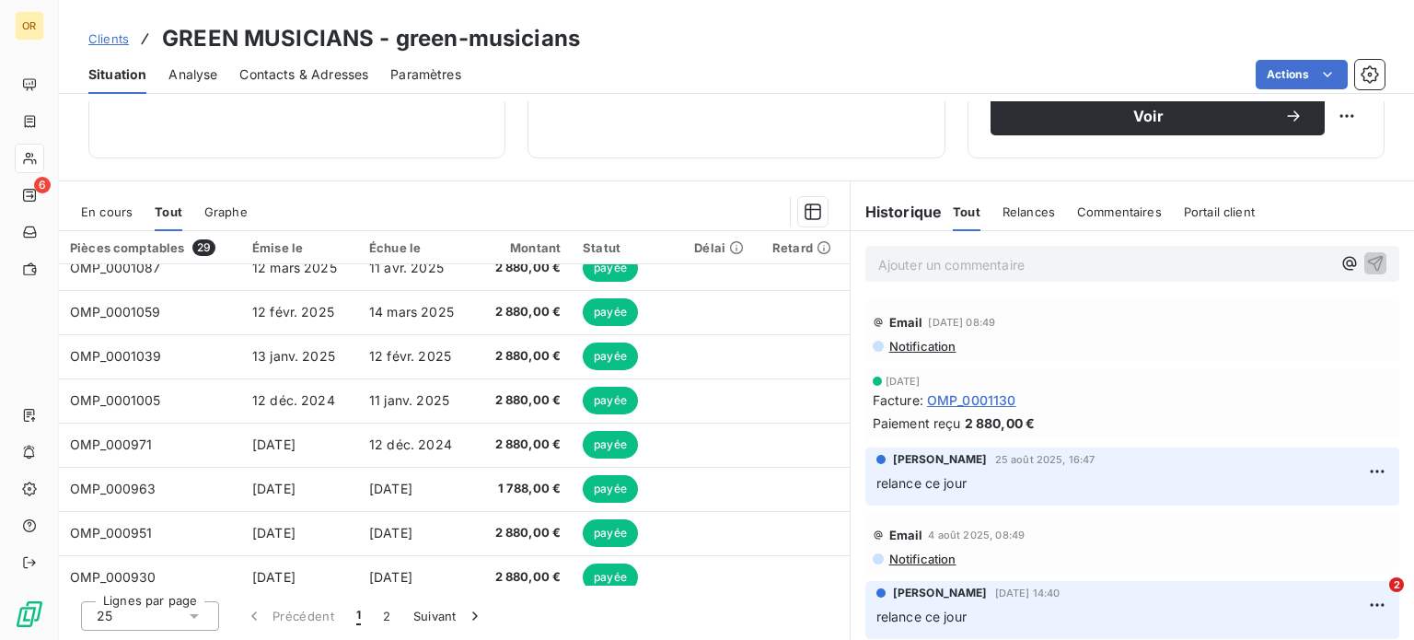
scroll to position [243, 0]
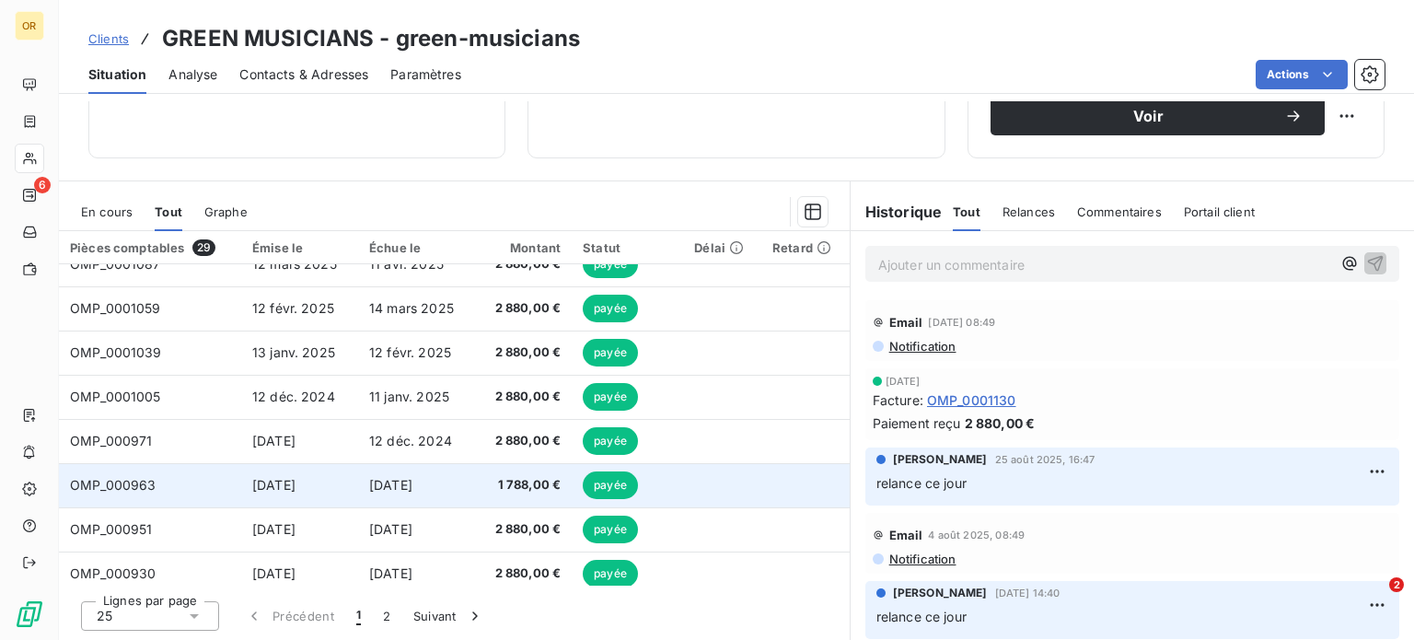
click at [346, 503] on td "[DATE]" at bounding box center [299, 485] width 117 height 44
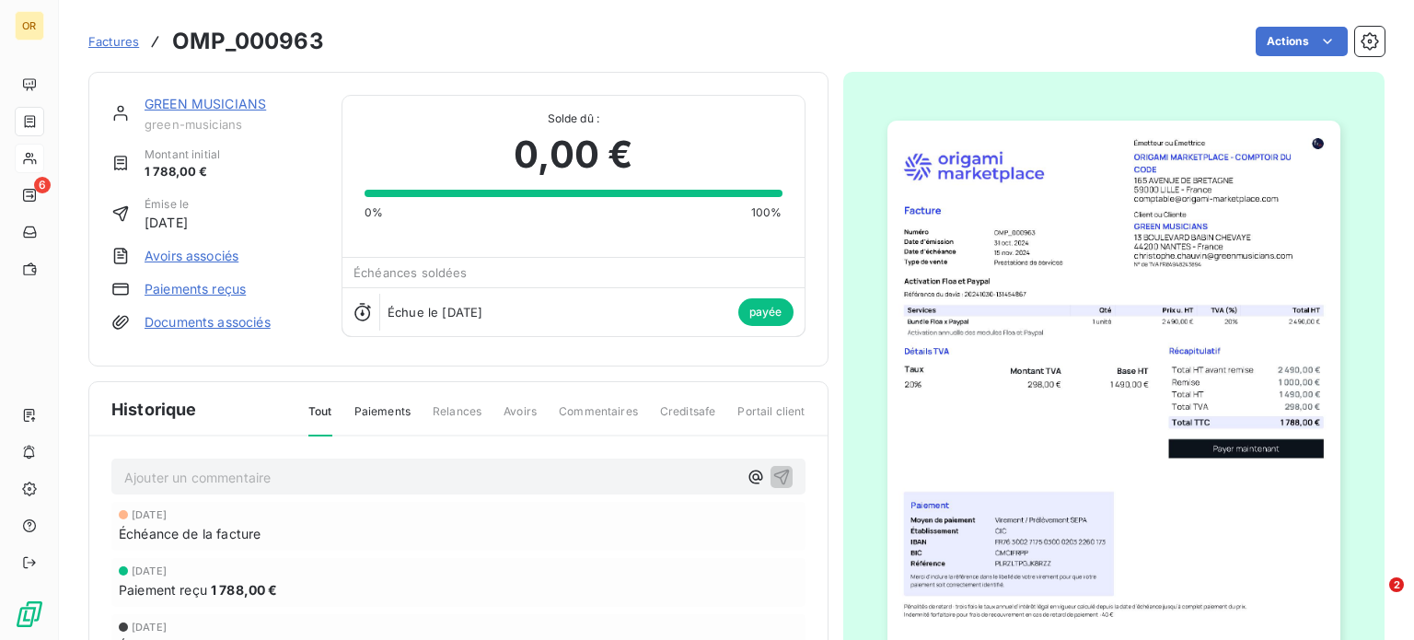
click at [214, 97] on link "GREEN MUSICIANS" at bounding box center [206, 104] width 122 height 16
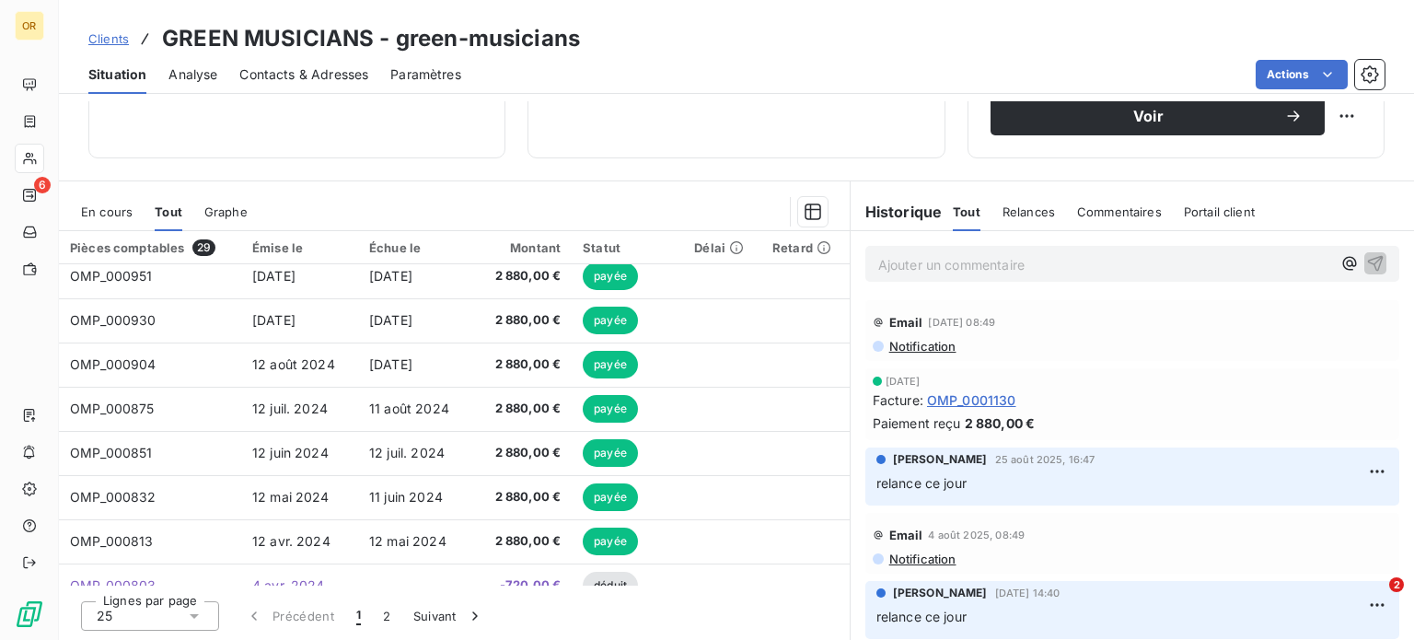
scroll to position [497, 0]
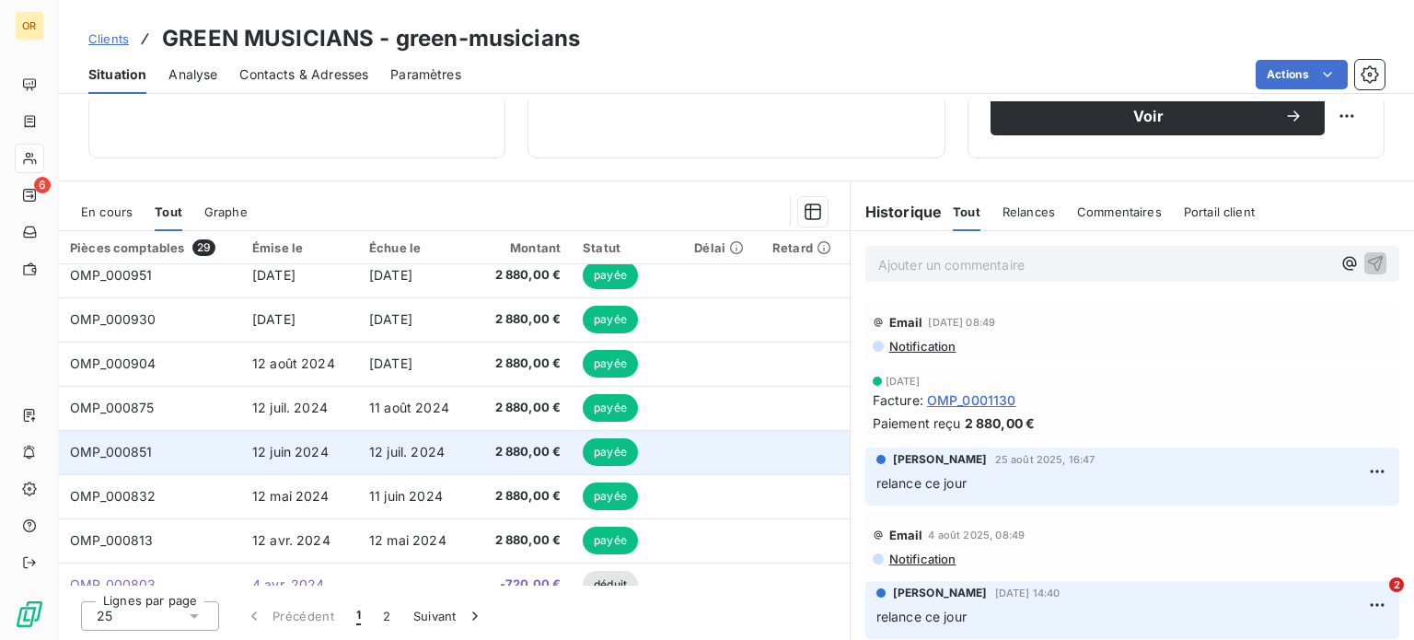
click at [358, 455] on td "12 juil. 2024" at bounding box center [416, 452] width 117 height 44
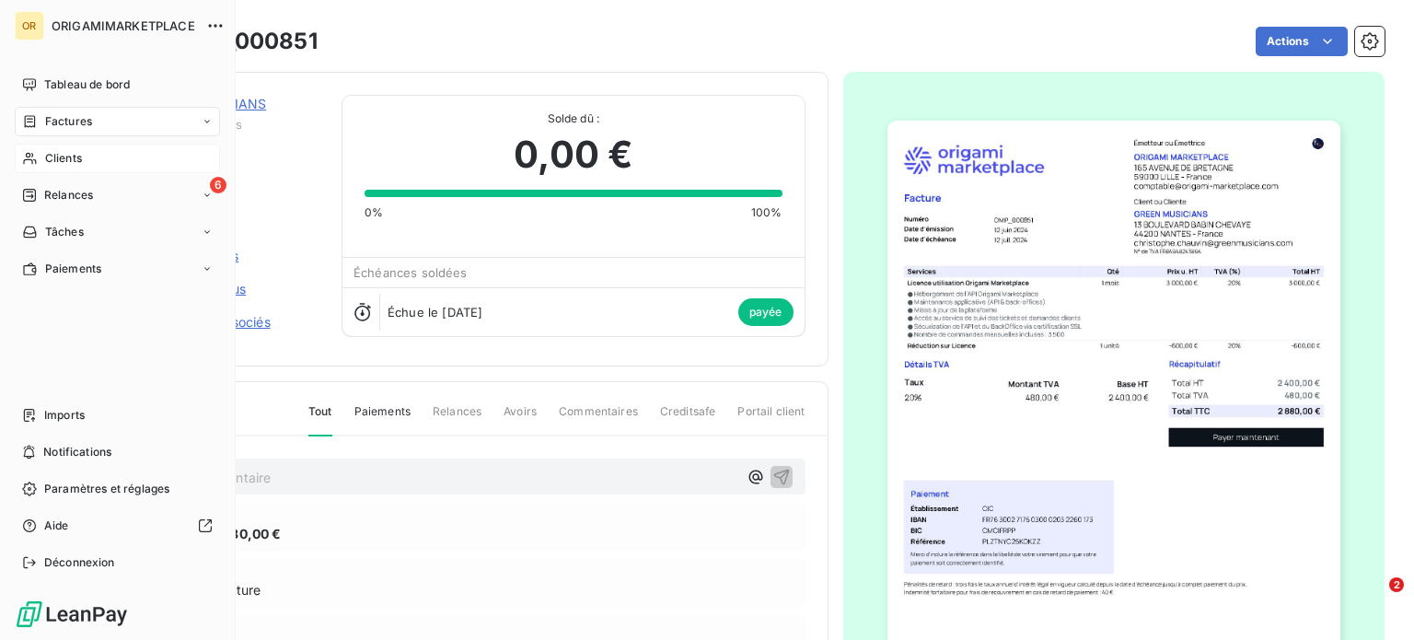
click at [48, 157] on span "Clients" at bounding box center [63, 158] width 37 height 17
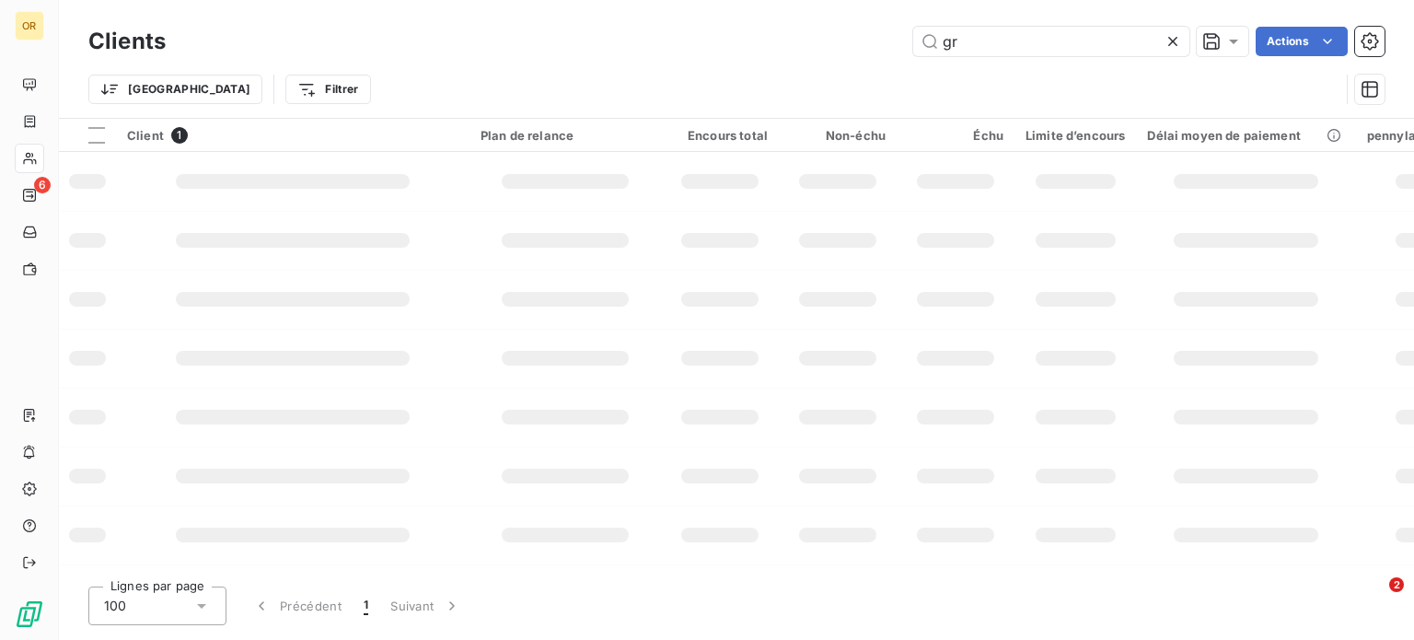
type input "g"
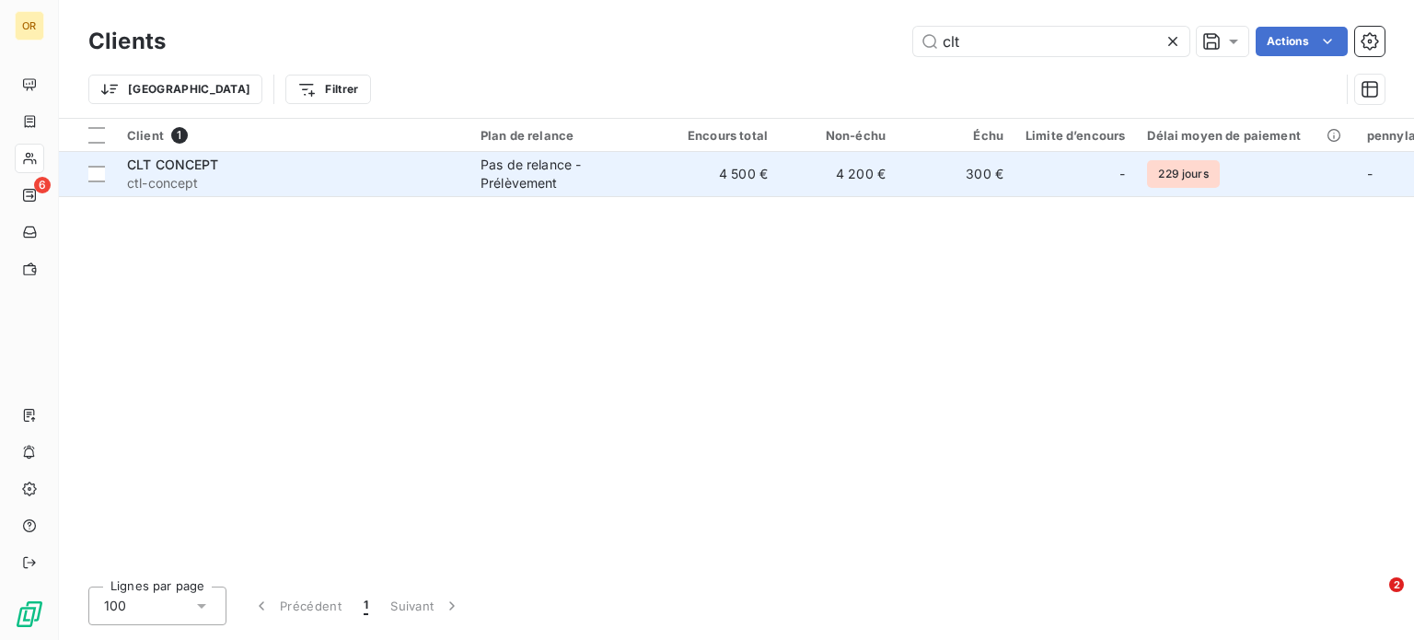
type input "clt"
click at [356, 169] on div "CLT CONCEPT" at bounding box center [293, 165] width 332 height 18
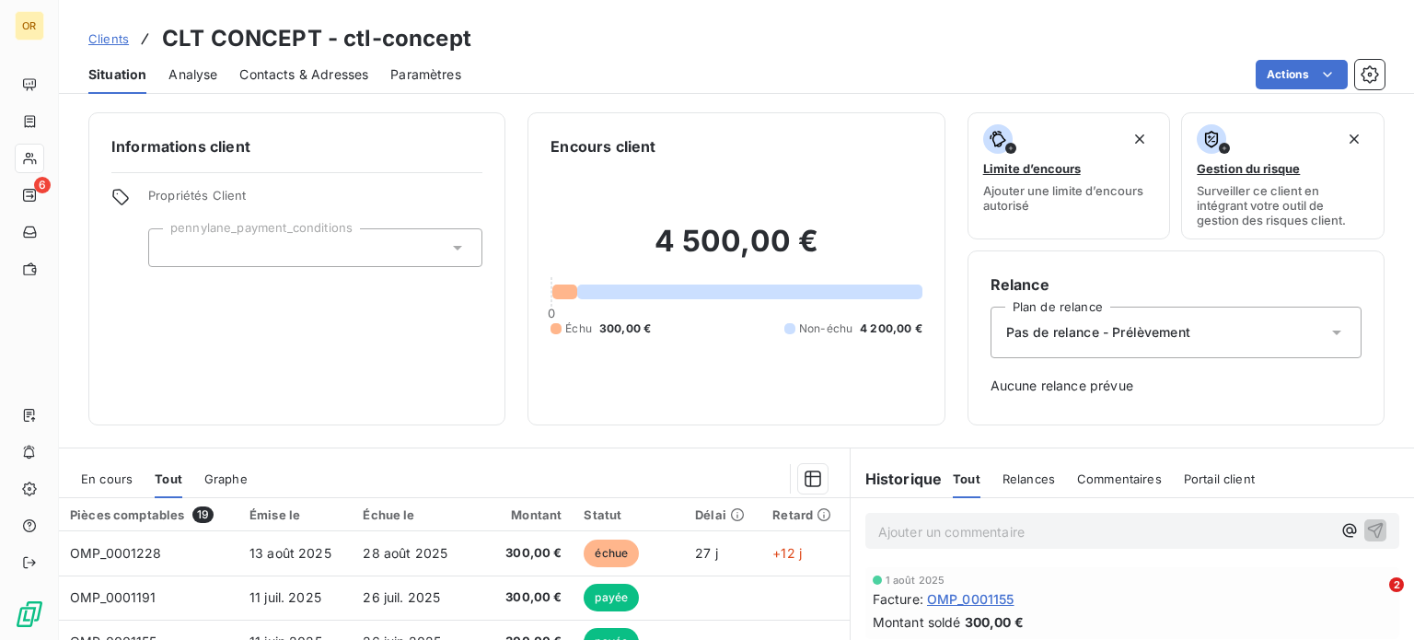
scroll to position [266, 0]
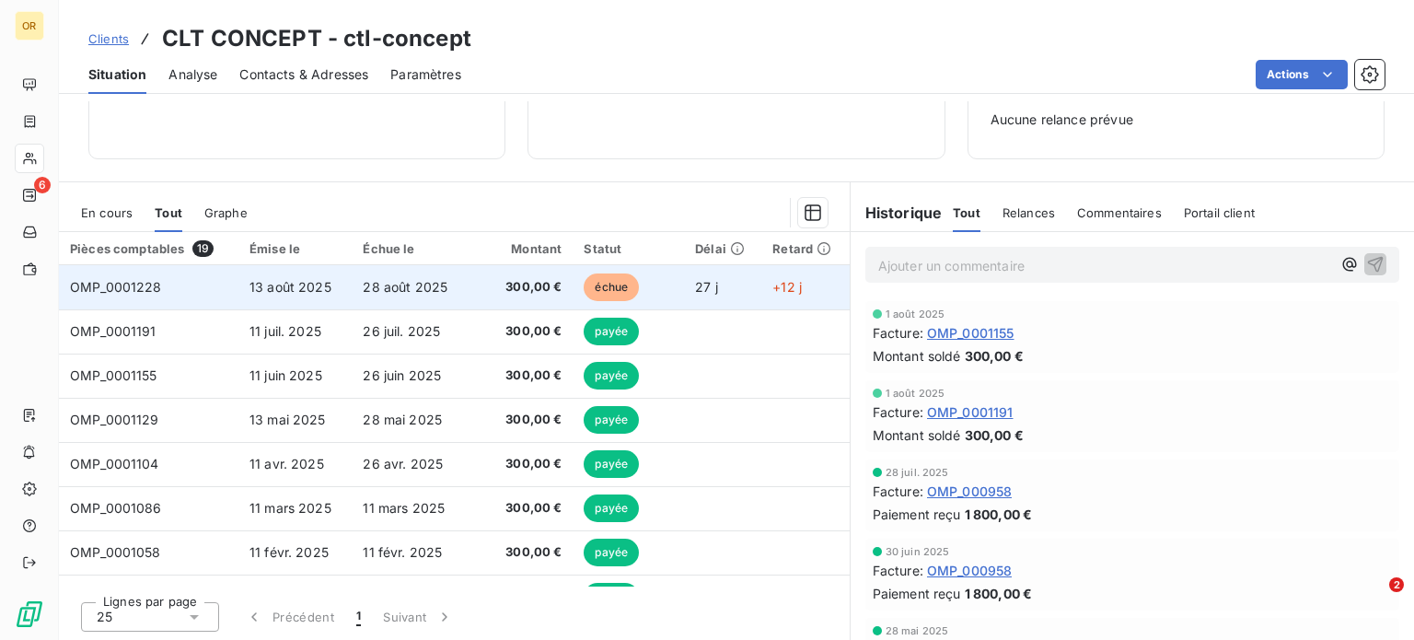
click at [430, 276] on td "28 août 2025" at bounding box center [410, 287] width 116 height 44
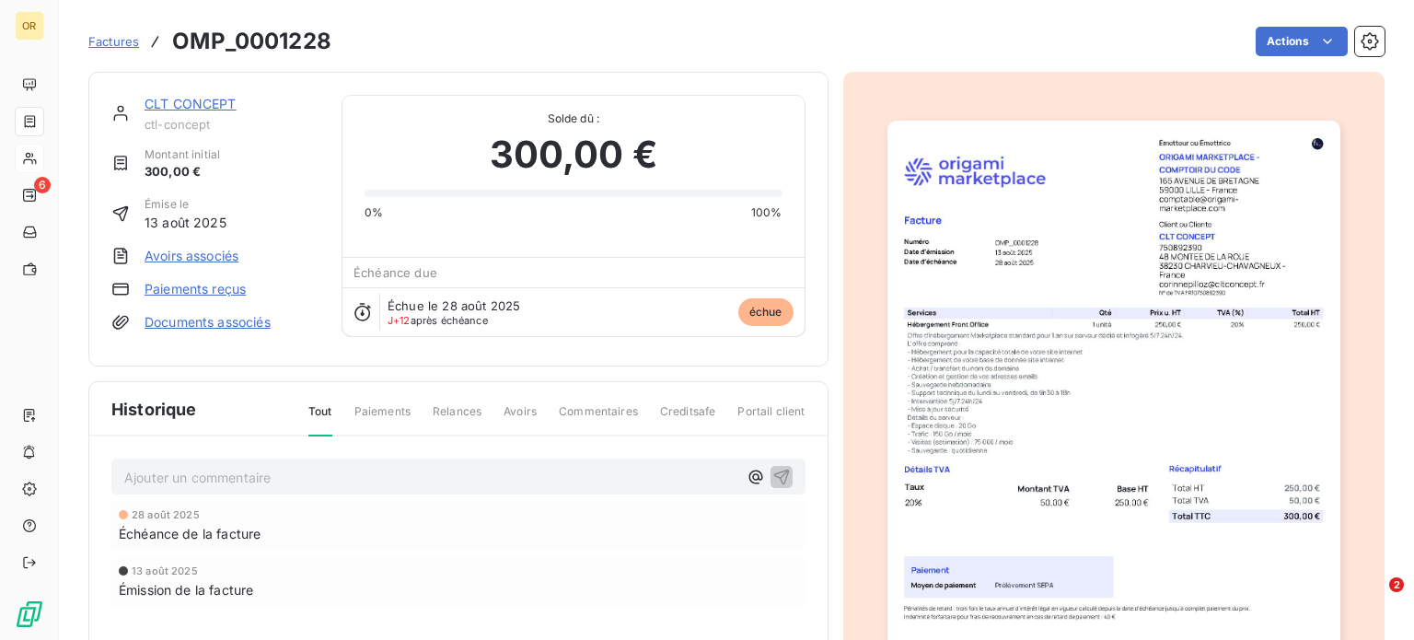
click at [203, 101] on link "CLT CONCEPT" at bounding box center [191, 104] width 92 height 16
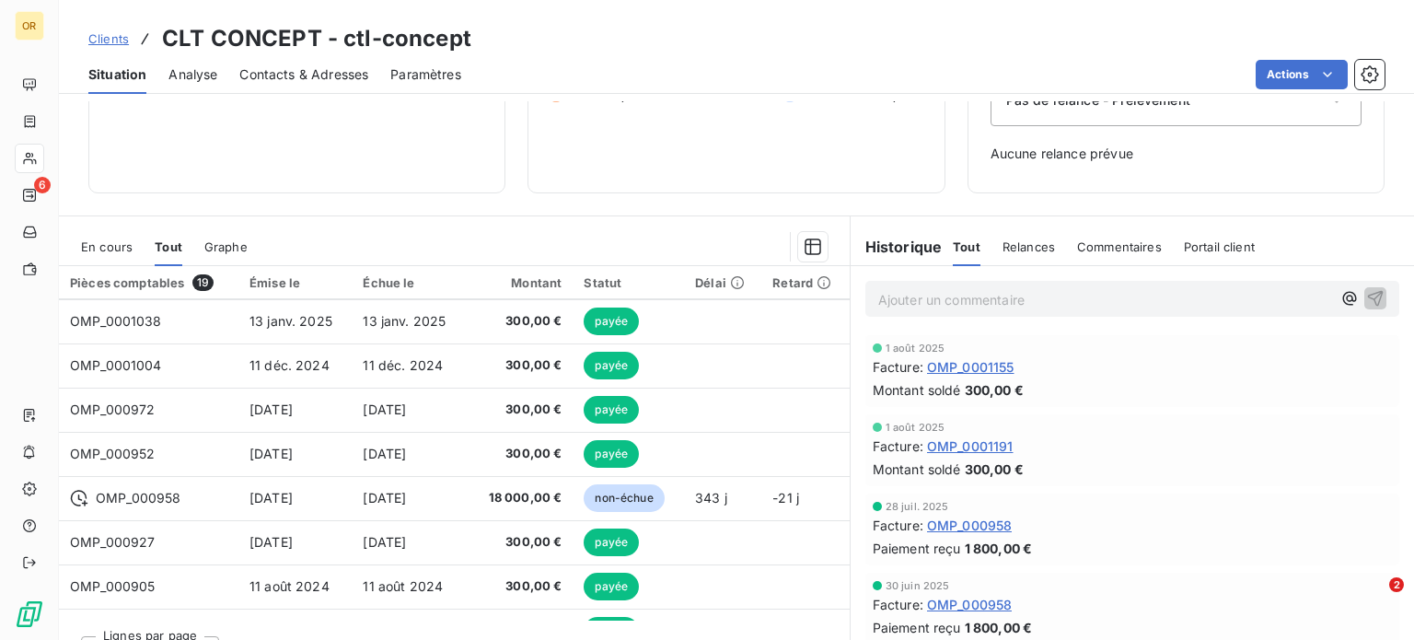
scroll to position [379, 0]
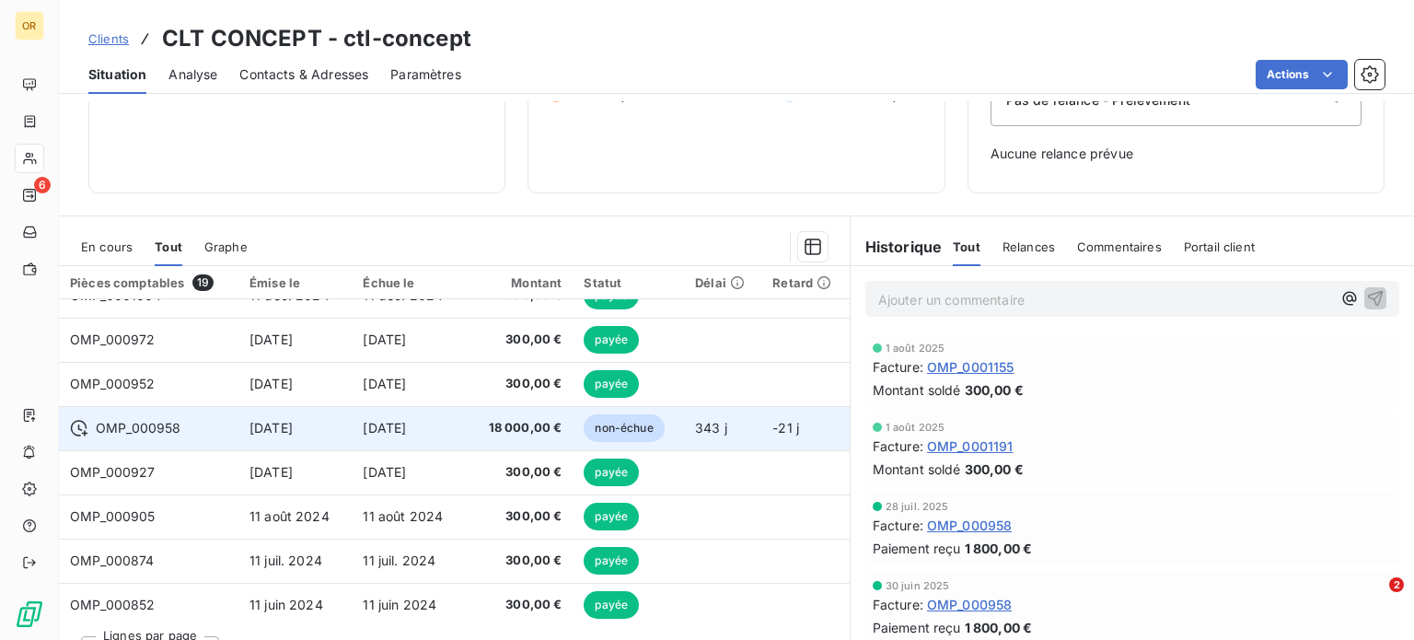
click at [390, 442] on td "[DATE]" at bounding box center [410, 428] width 116 height 44
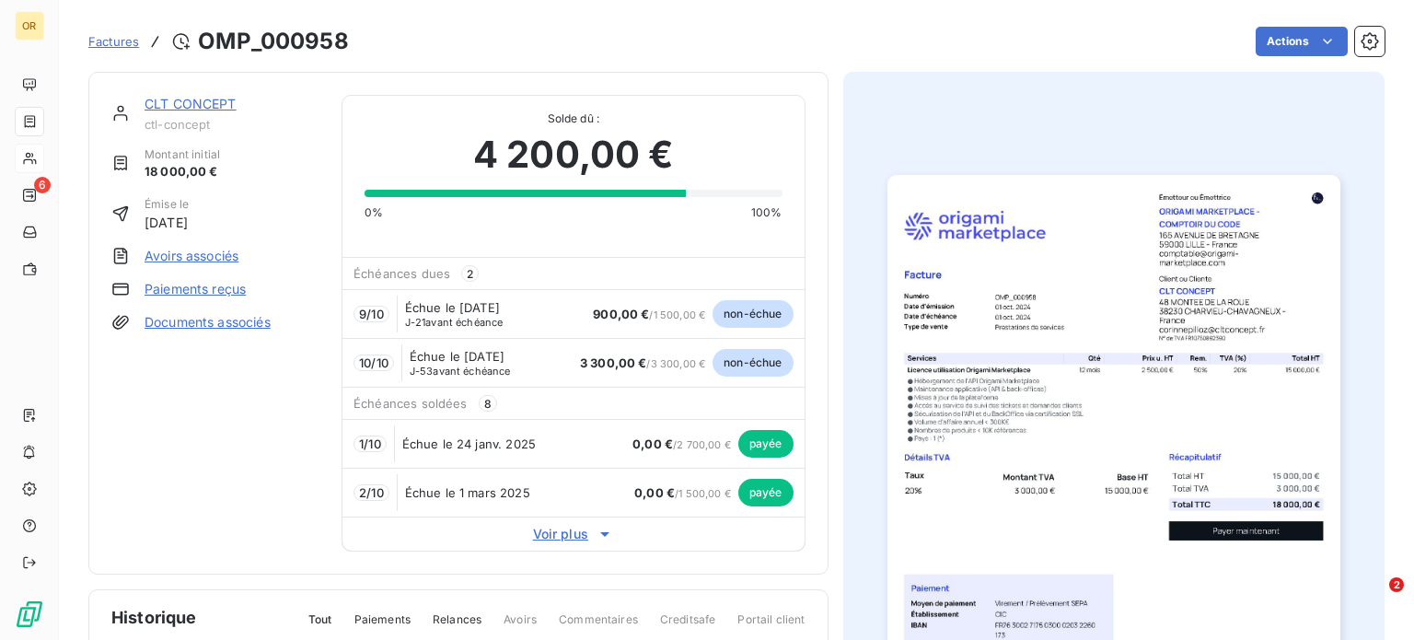
click at [169, 104] on link "CLT CONCEPT" at bounding box center [191, 104] width 92 height 16
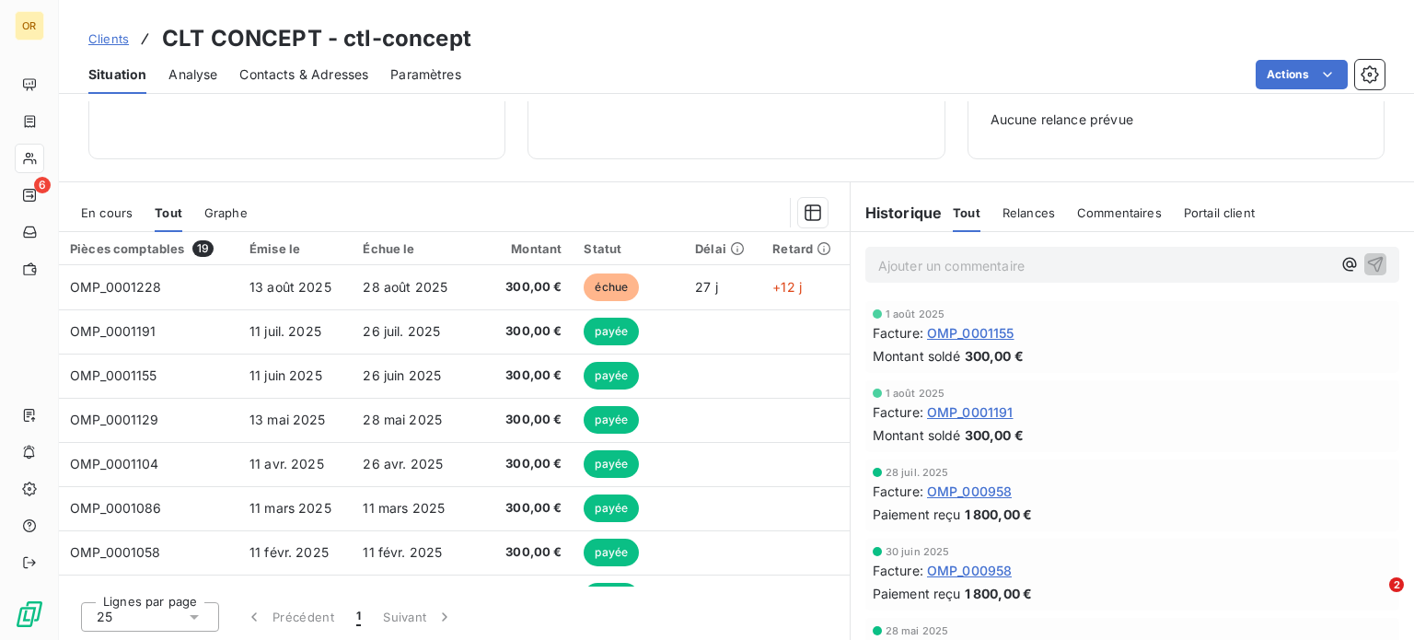
click at [101, 215] on span "En cours" at bounding box center [107, 212] width 52 height 15
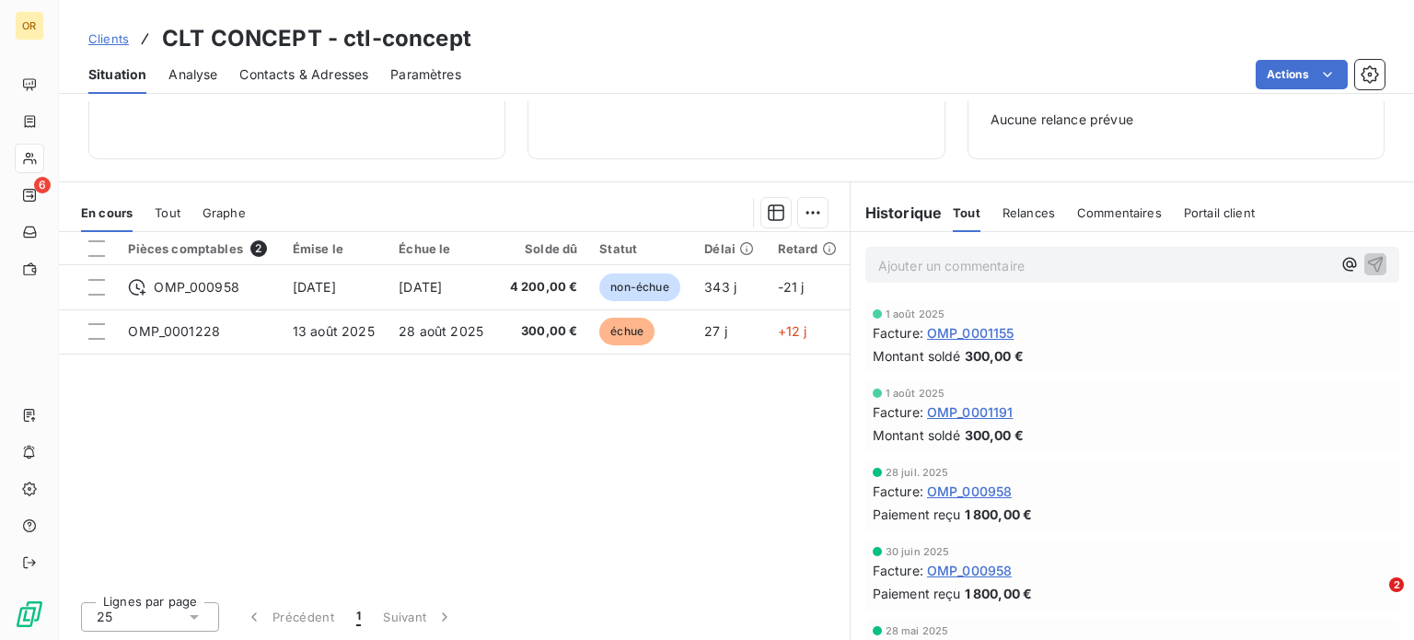
click at [147, 215] on div "En cours Tout Graphe" at bounding box center [454, 212] width 791 height 39
click at [162, 215] on span "Tout" at bounding box center [168, 212] width 26 height 15
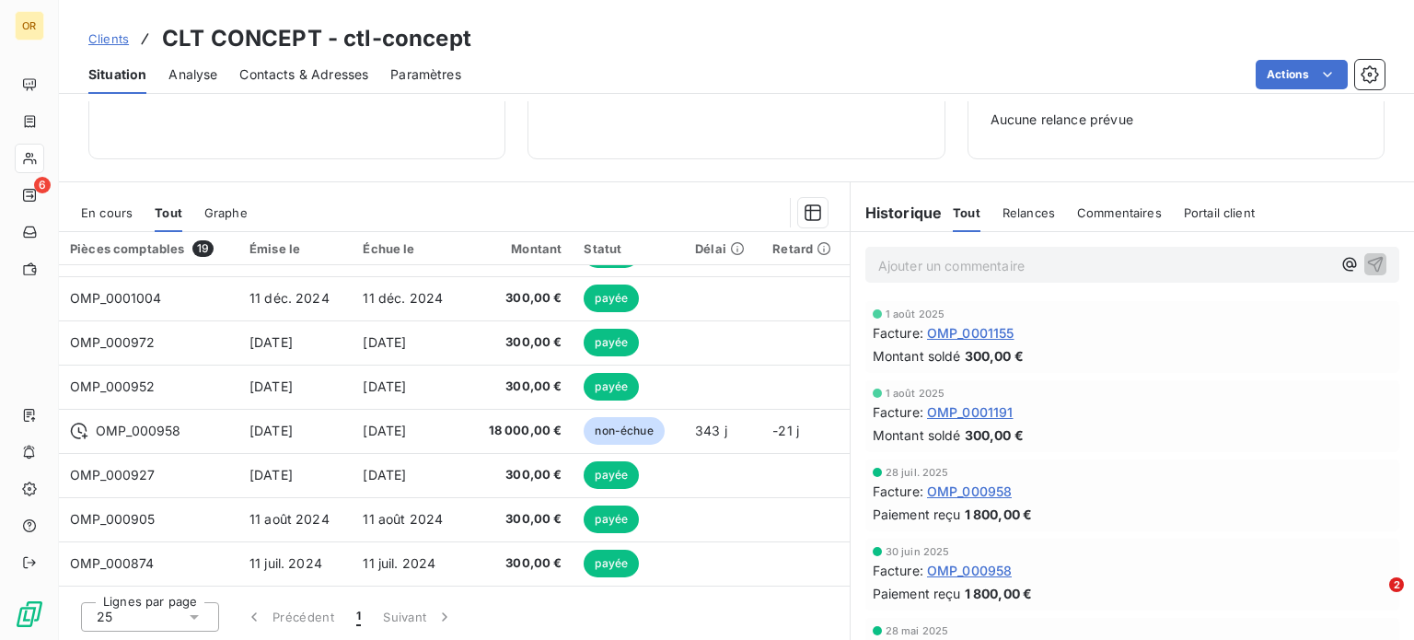
scroll to position [344, 0]
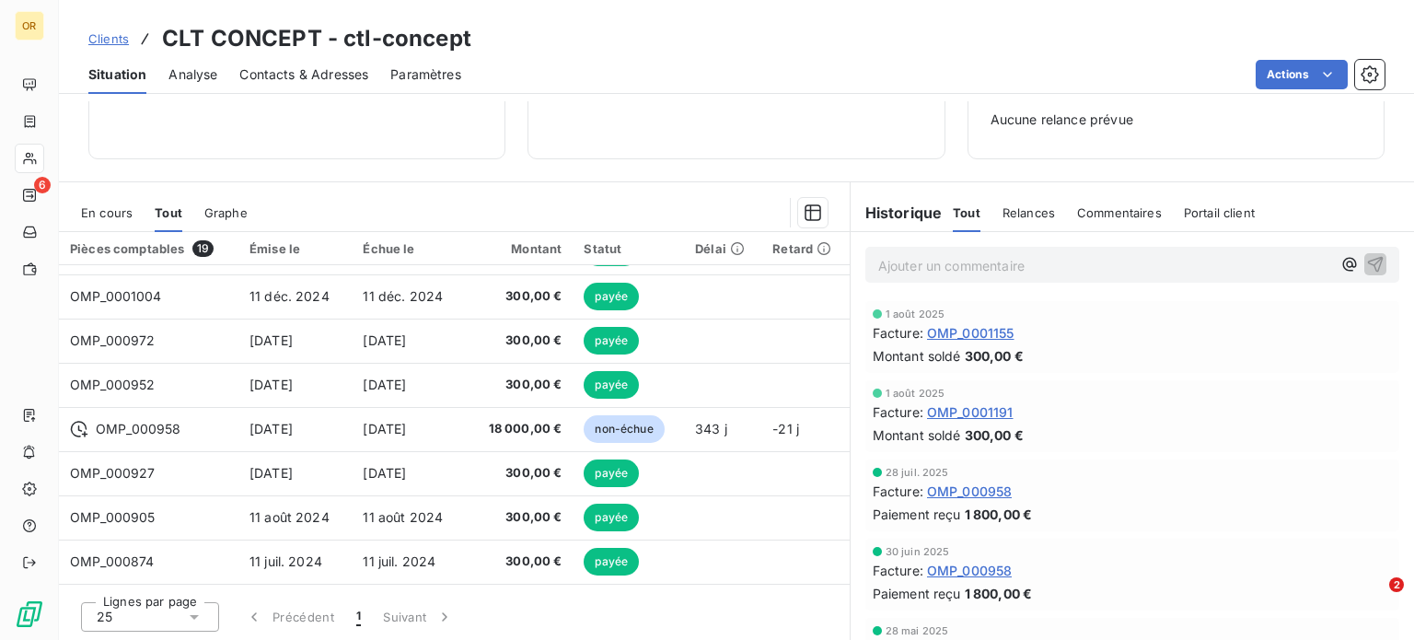
click at [379, 427] on span "[DATE]" at bounding box center [384, 429] width 43 height 16
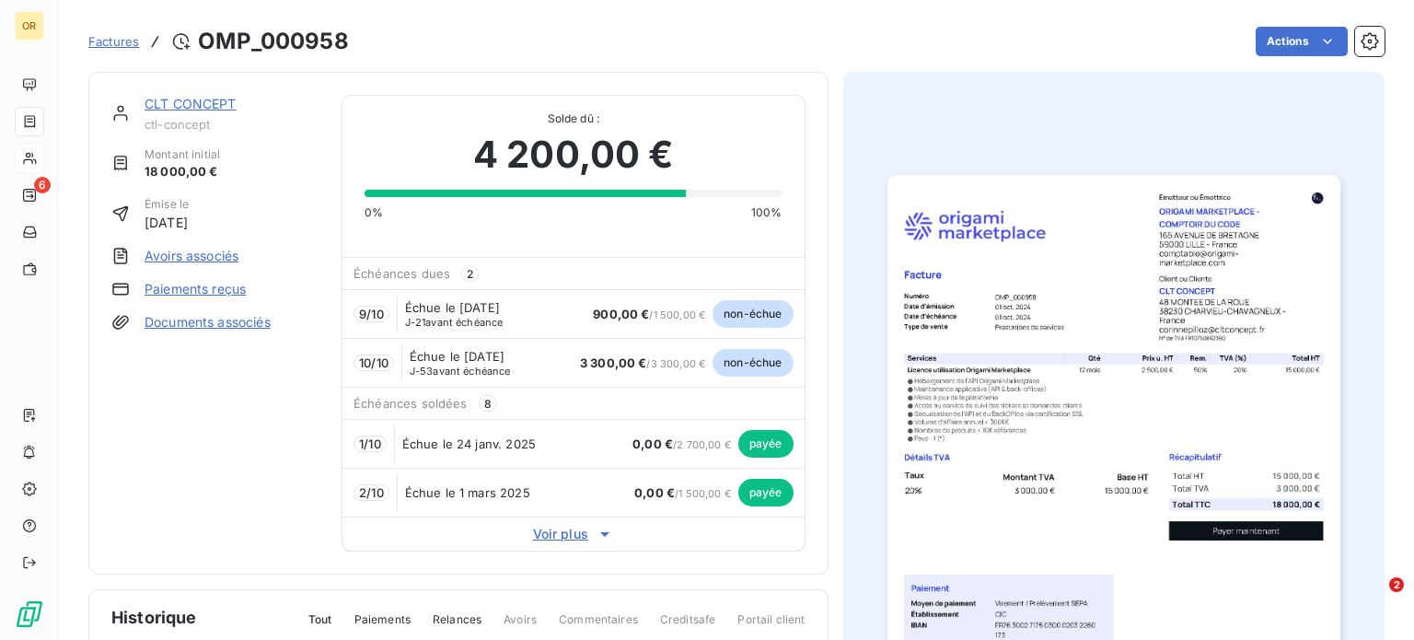
click at [209, 102] on link "CLT CONCEPT" at bounding box center [191, 104] width 92 height 16
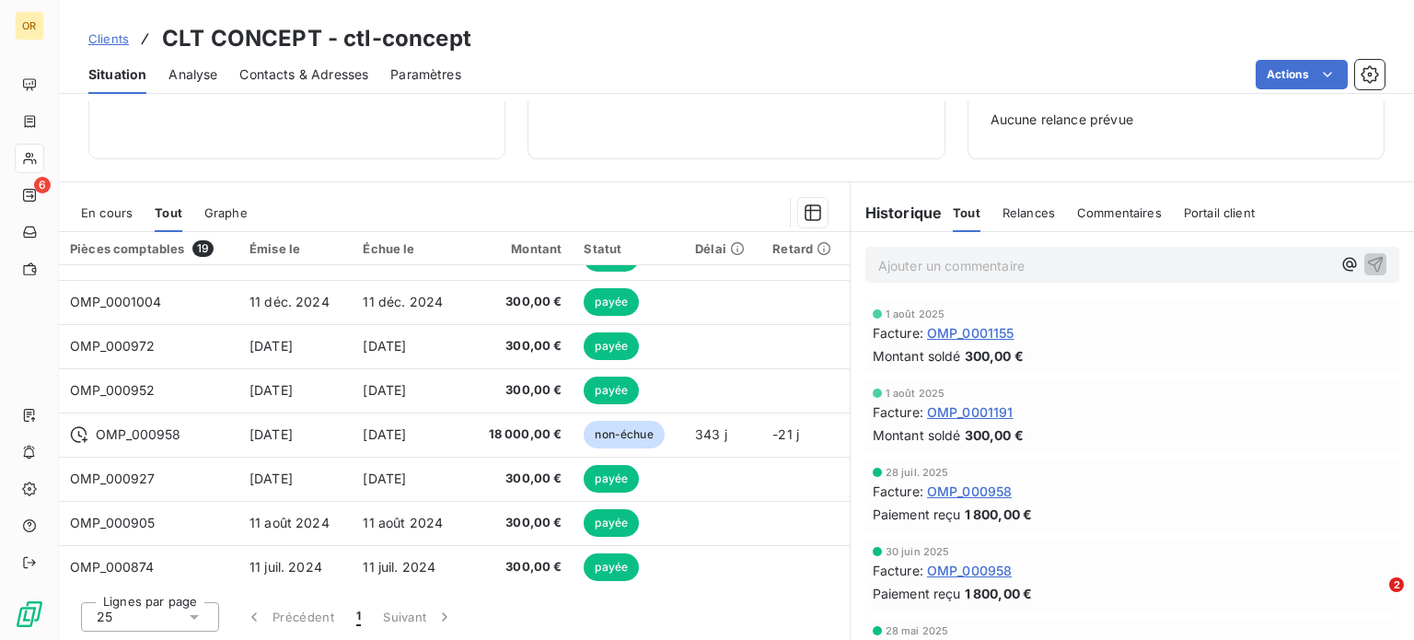
scroll to position [349, 0]
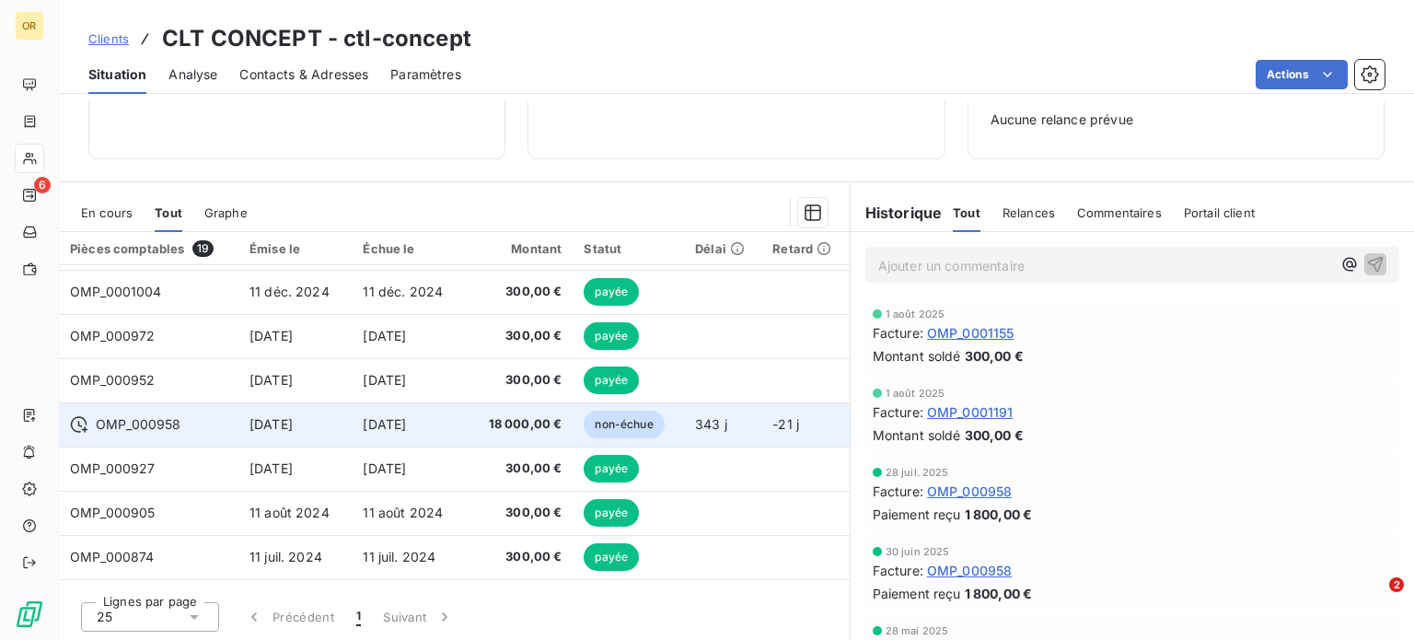
click at [371, 434] on td "[DATE]" at bounding box center [410, 424] width 116 height 44
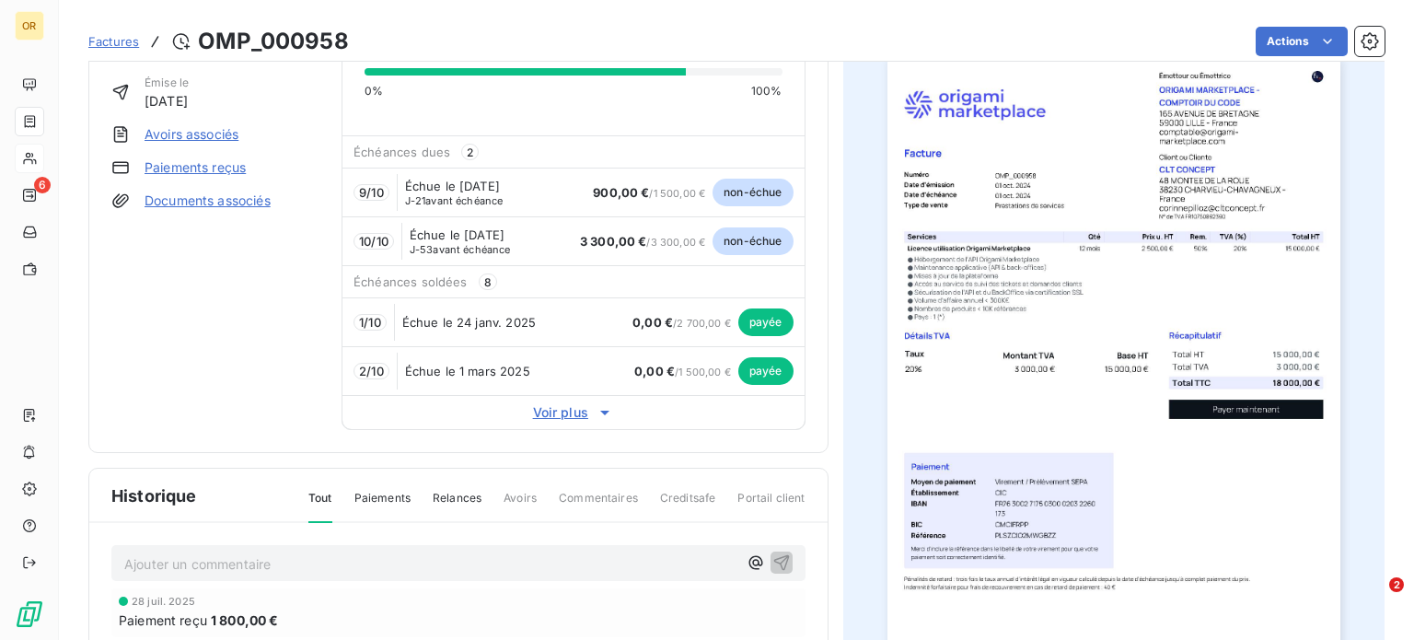
scroll to position [124, 0]
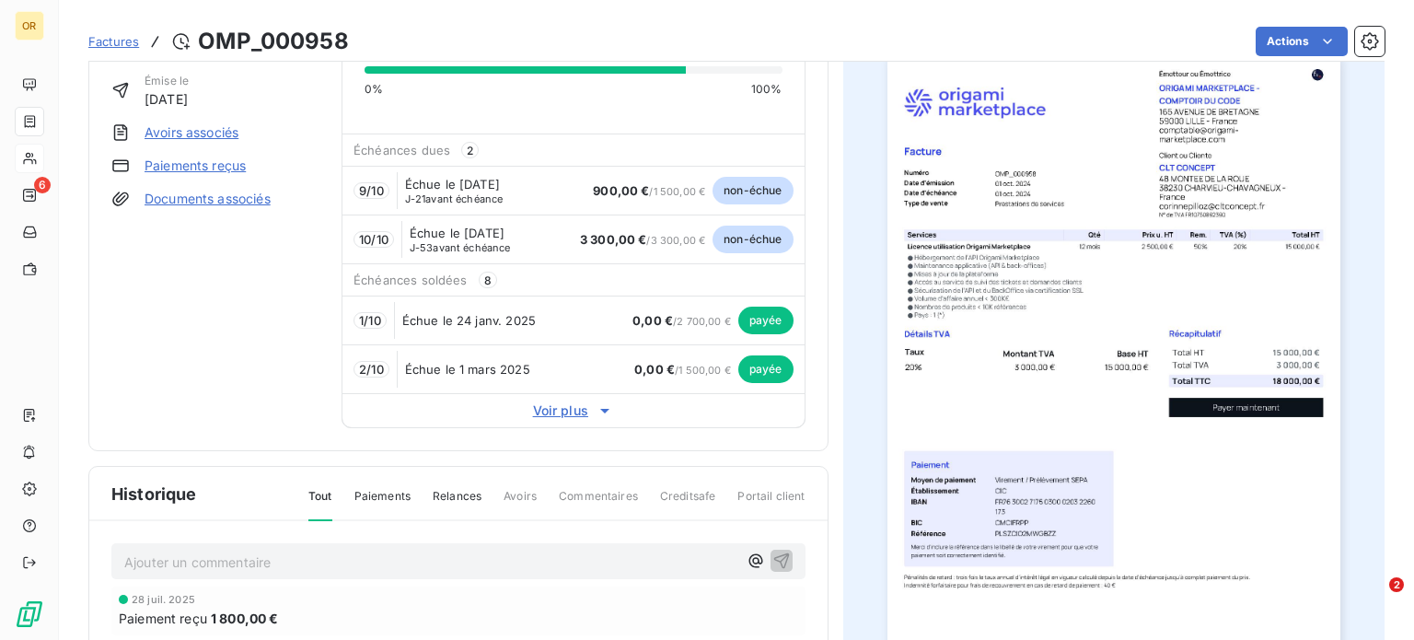
click at [559, 409] on span "Voir plus" at bounding box center [573, 410] width 461 height 18
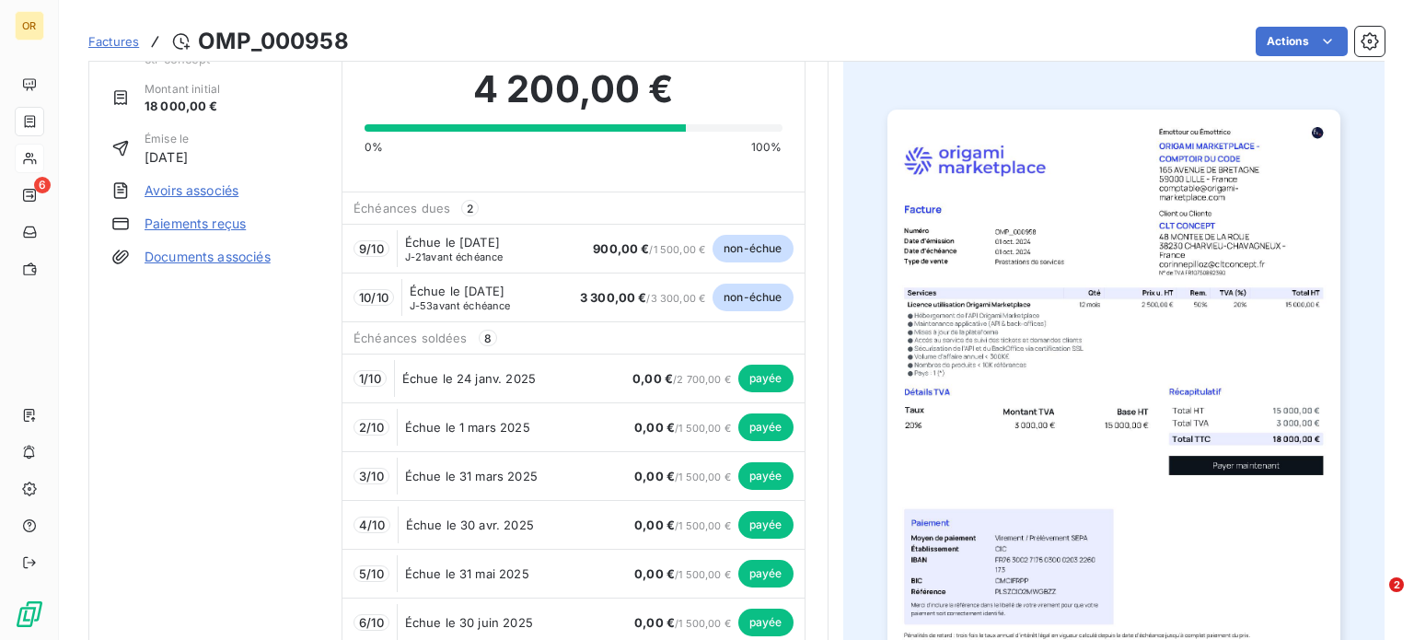
scroll to position [0, 0]
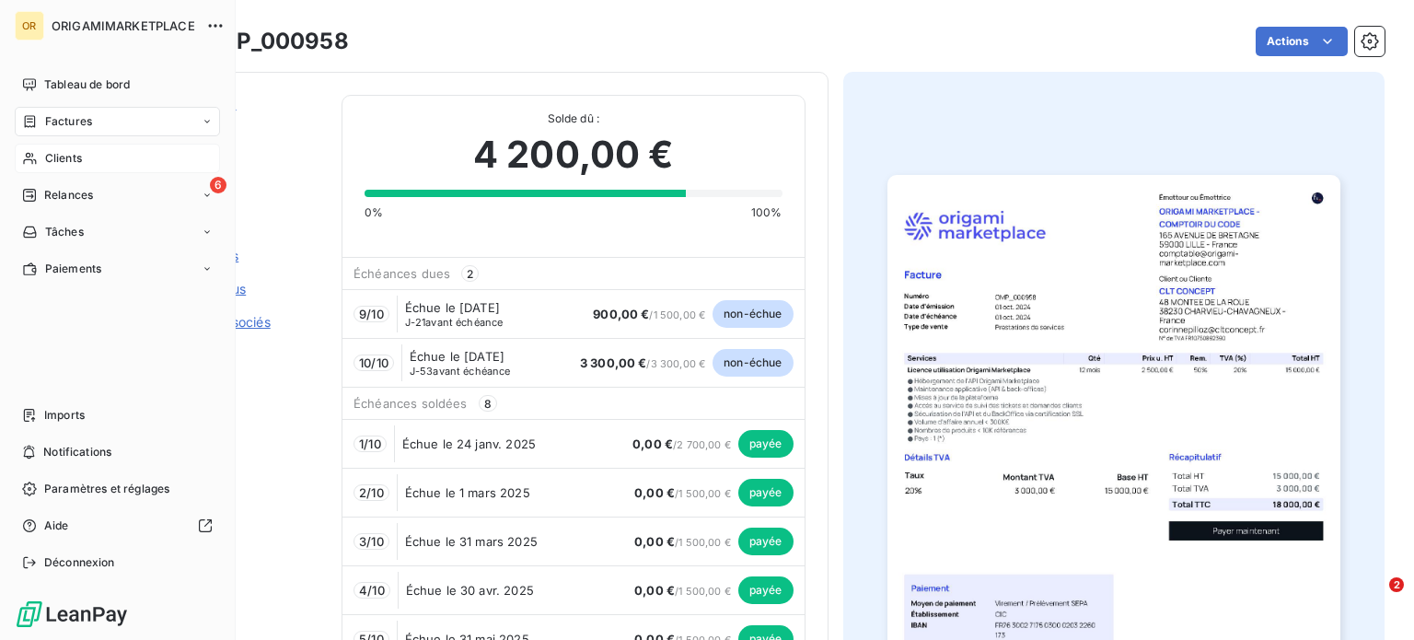
drag, startPoint x: 46, startPoint y: 155, endPoint x: 95, endPoint y: 157, distance: 48.9
click at [46, 156] on span "Clients" at bounding box center [63, 158] width 37 height 17
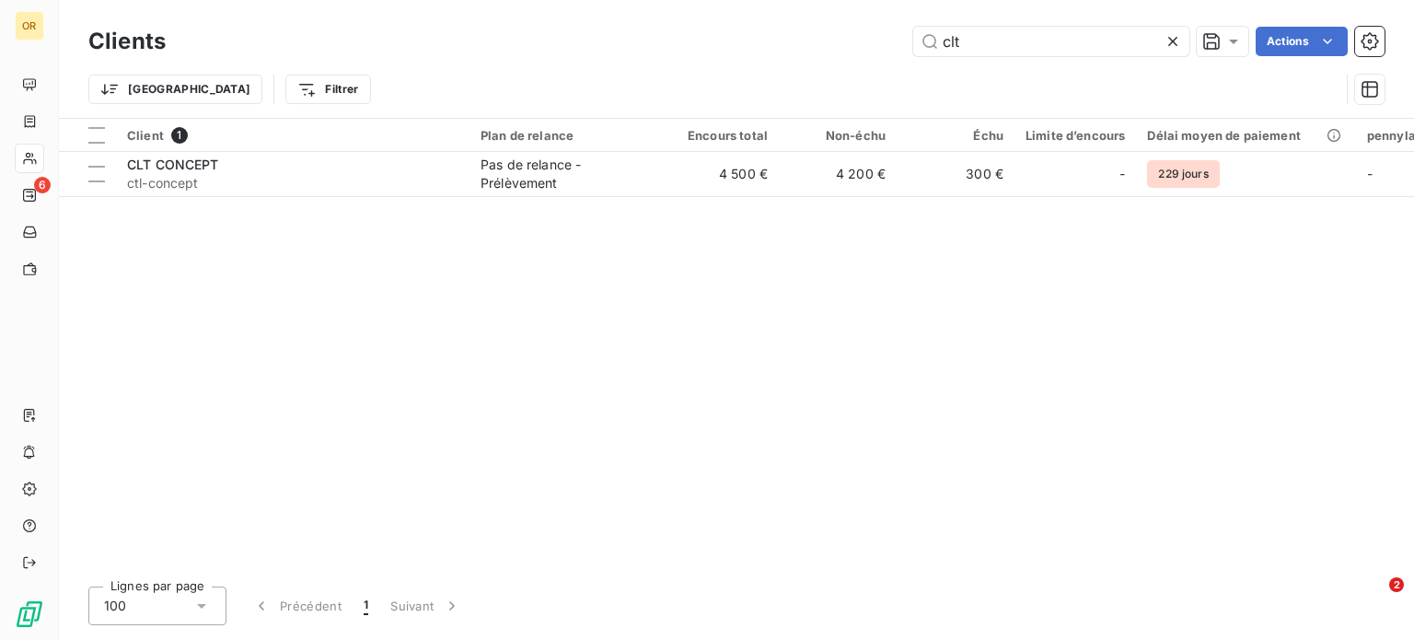
drag, startPoint x: 1073, startPoint y: 41, endPoint x: 797, endPoint y: 39, distance: 275.3
click at [798, 39] on div "clt Actions" at bounding box center [786, 41] width 1197 height 29
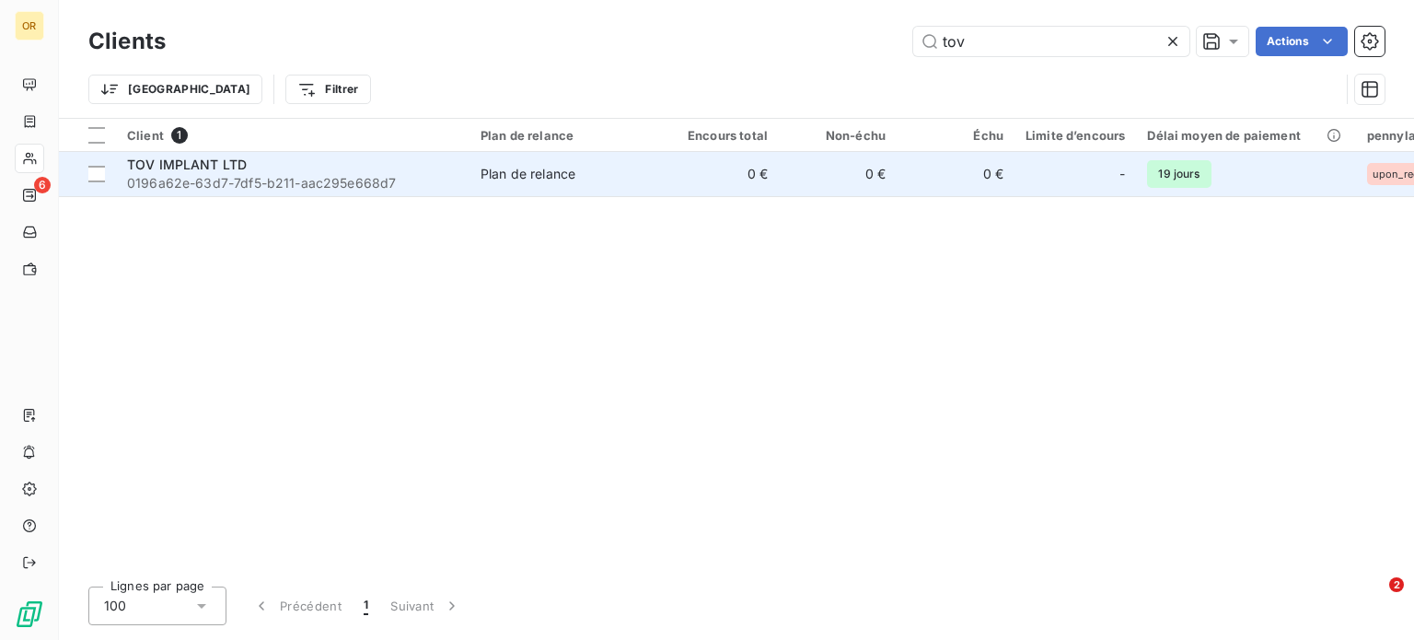
type input "tov"
click at [248, 180] on span "0196a62e-63d7-7df5-b211-aac295e668d7" at bounding box center [293, 183] width 332 height 18
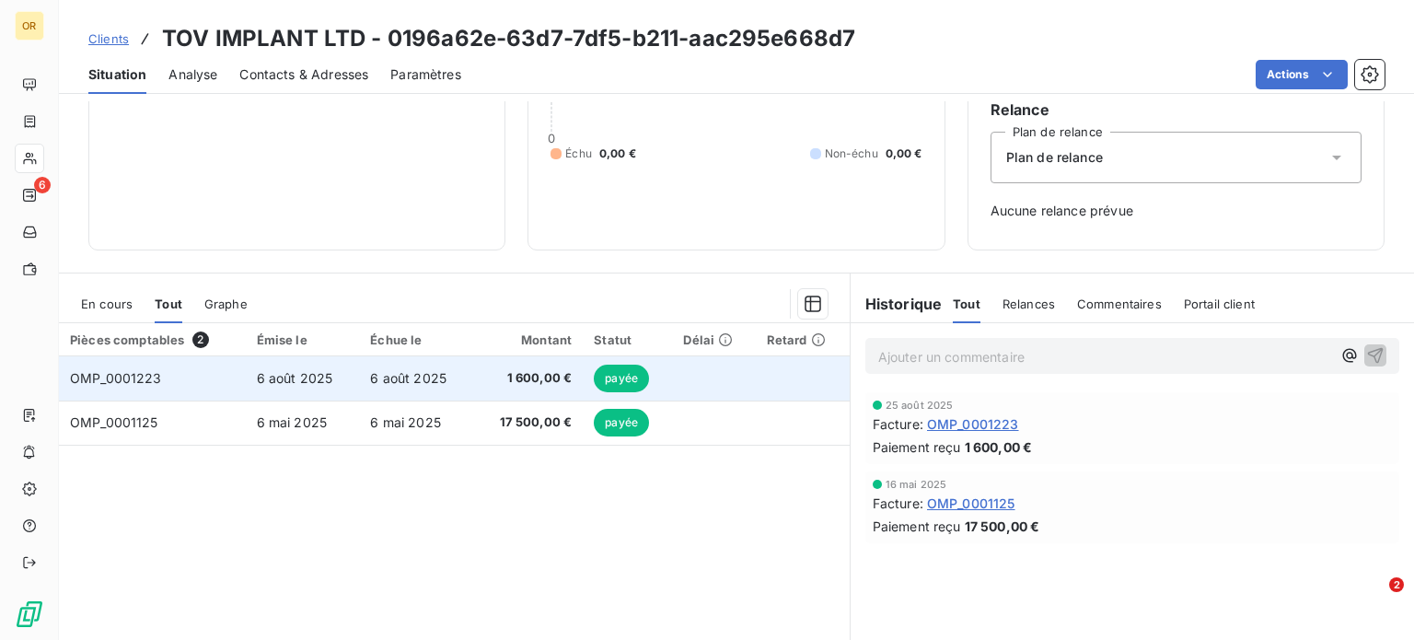
scroll to position [184, 0]
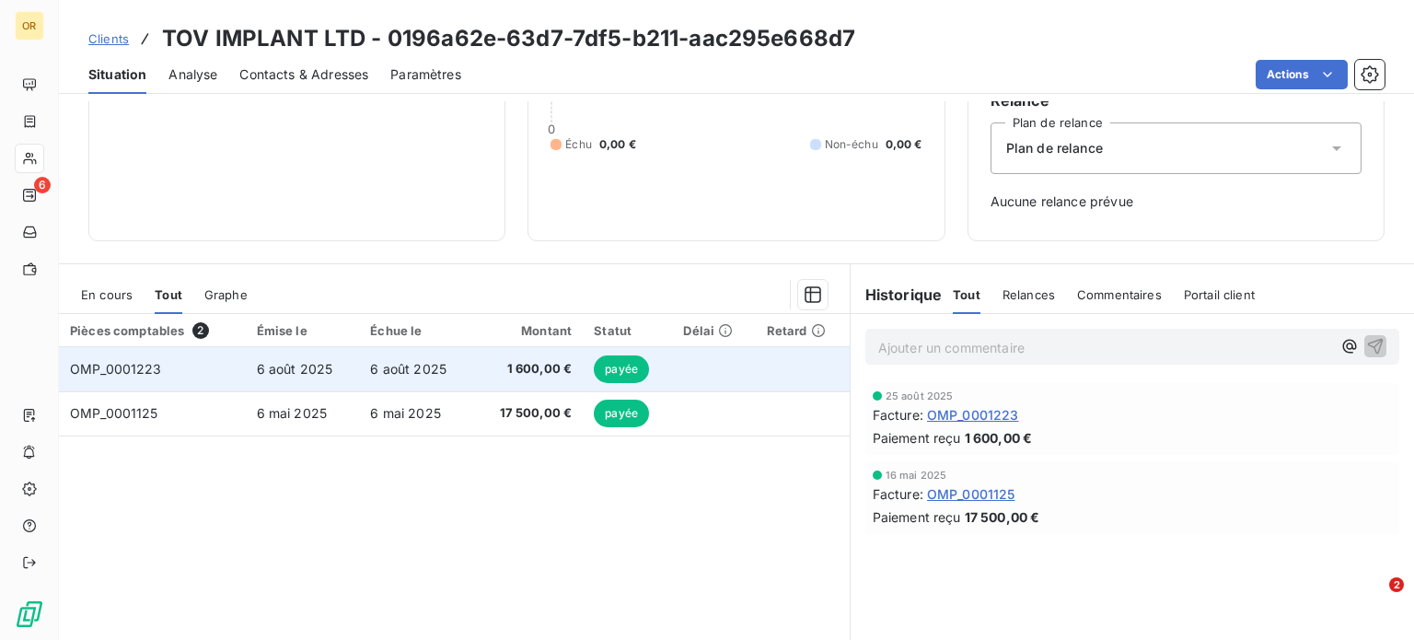
click at [311, 365] on span "6 août 2025" at bounding box center [295, 369] width 76 height 16
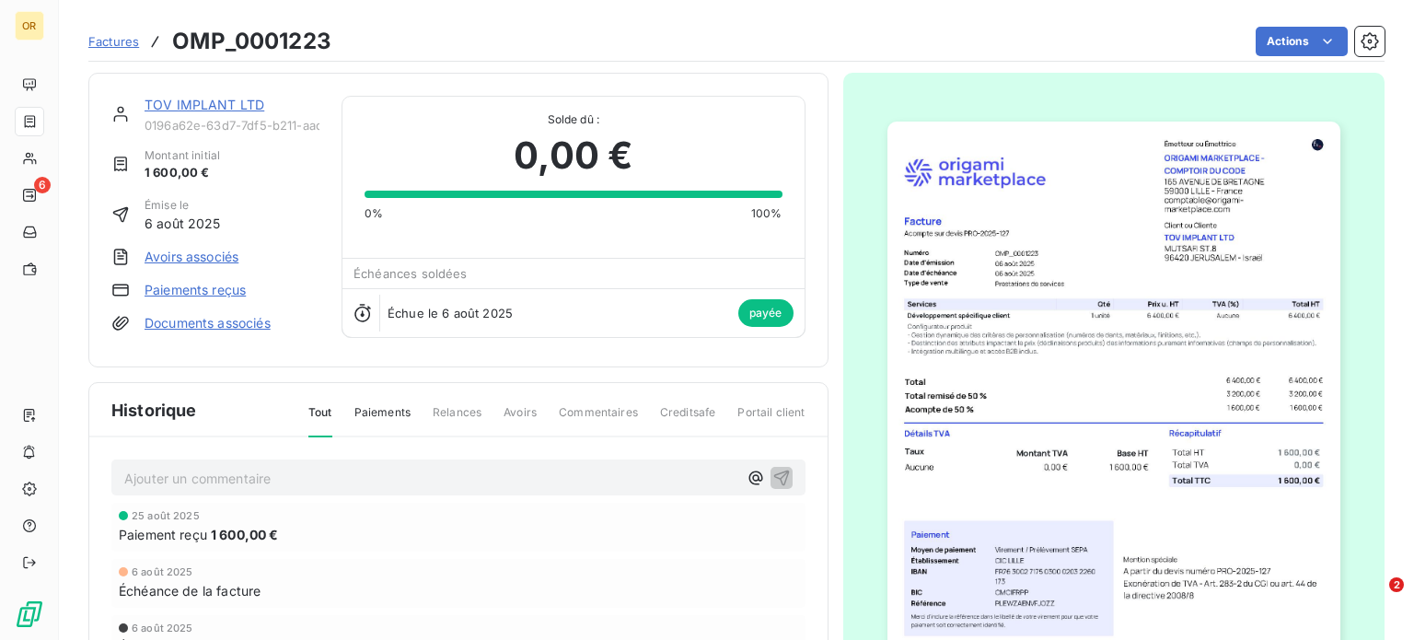
scroll to position [2, 0]
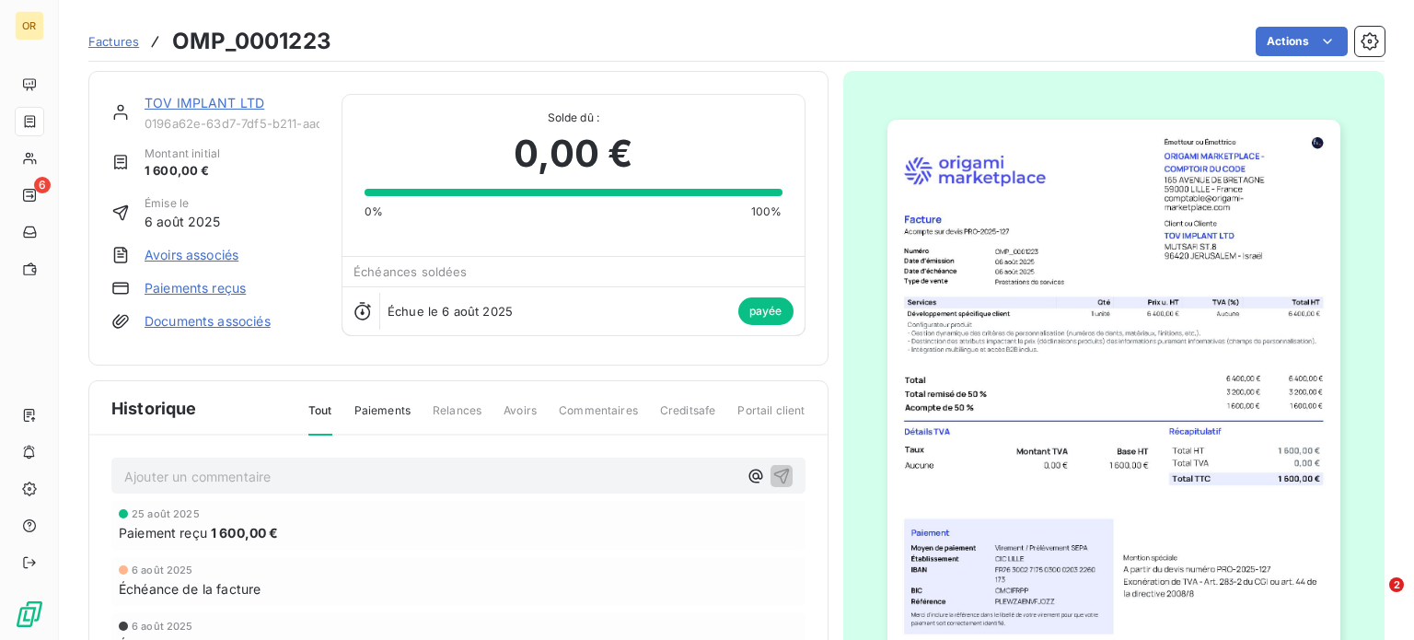
click at [969, 363] on img "button" at bounding box center [1114, 440] width 453 height 640
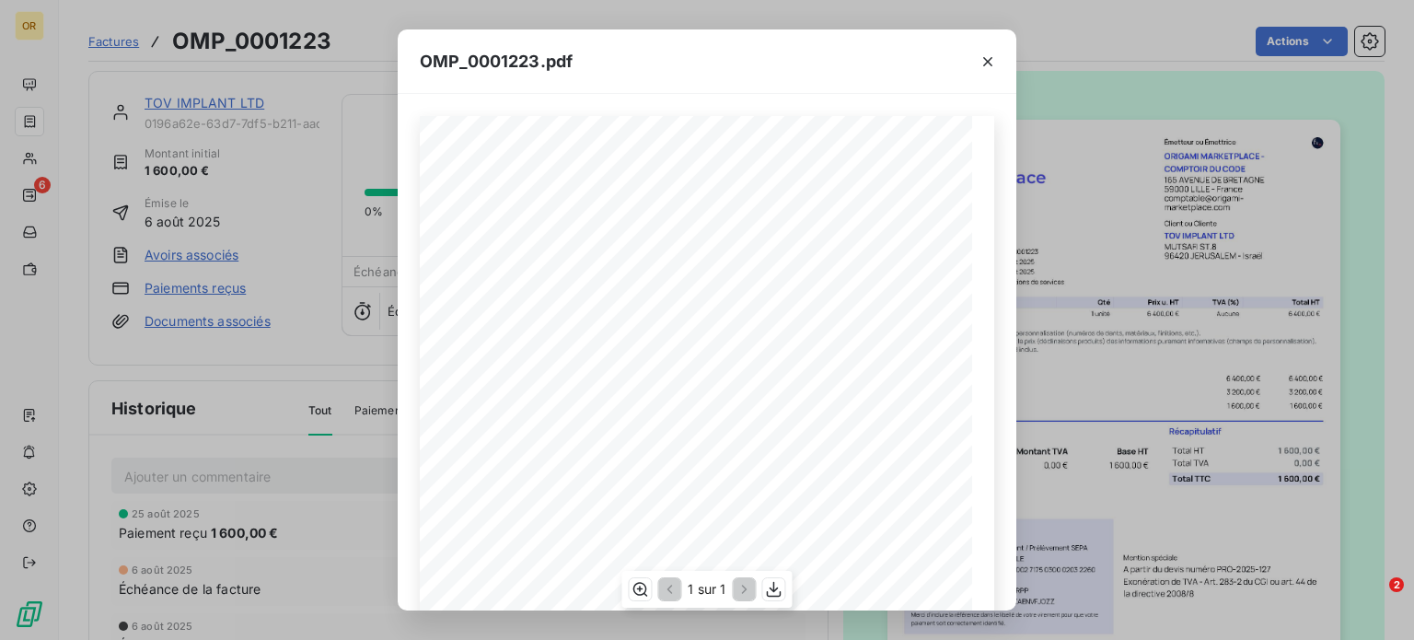
click at [520, 375] on div "1 600,00 € 0,00 € 1 600,00 € 01987e21- 3ed4- 7f87- afd1- 20712cf17953 Émetteur …" at bounding box center [707, 507] width 575 height 782
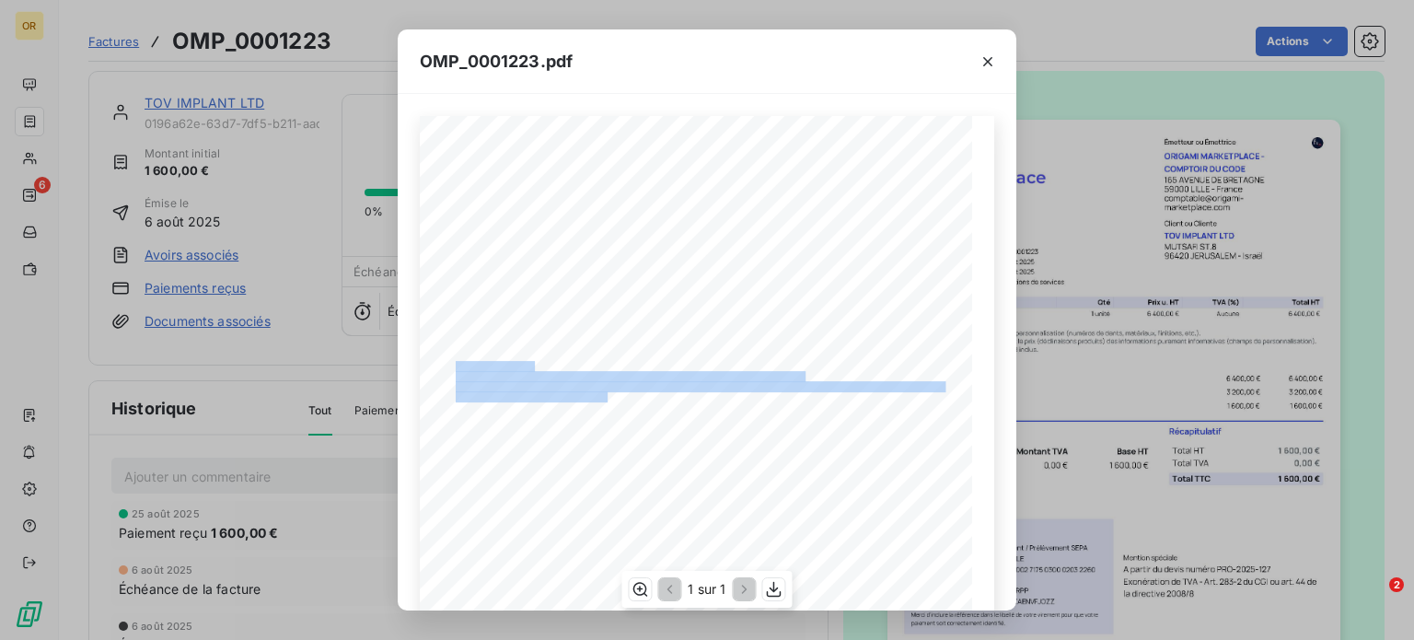
drag, startPoint x: 600, startPoint y: 397, endPoint x: 450, endPoint y: 367, distance: 153.0
click at [450, 367] on div "1 600,00 € 0,00 € 1 600,00 € 01987e21- 3ed4- 7f87- afd1- 20712cf17953 Émetteur …" at bounding box center [707, 507] width 553 height 782
copy div "Configurateur produit - Gestion dynamique des critères de personnalisation (num…"
